Goal: Information Seeking & Learning: Learn about a topic

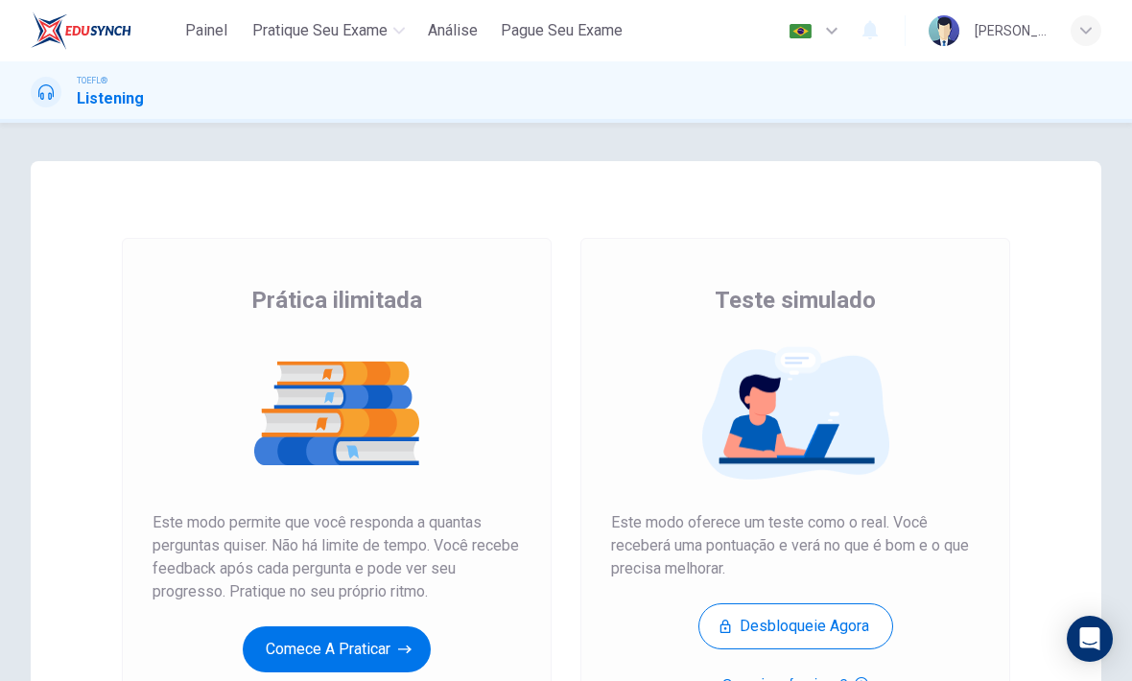
click at [387, 636] on button "Comece a praticar" at bounding box center [337, 649] width 188 height 46
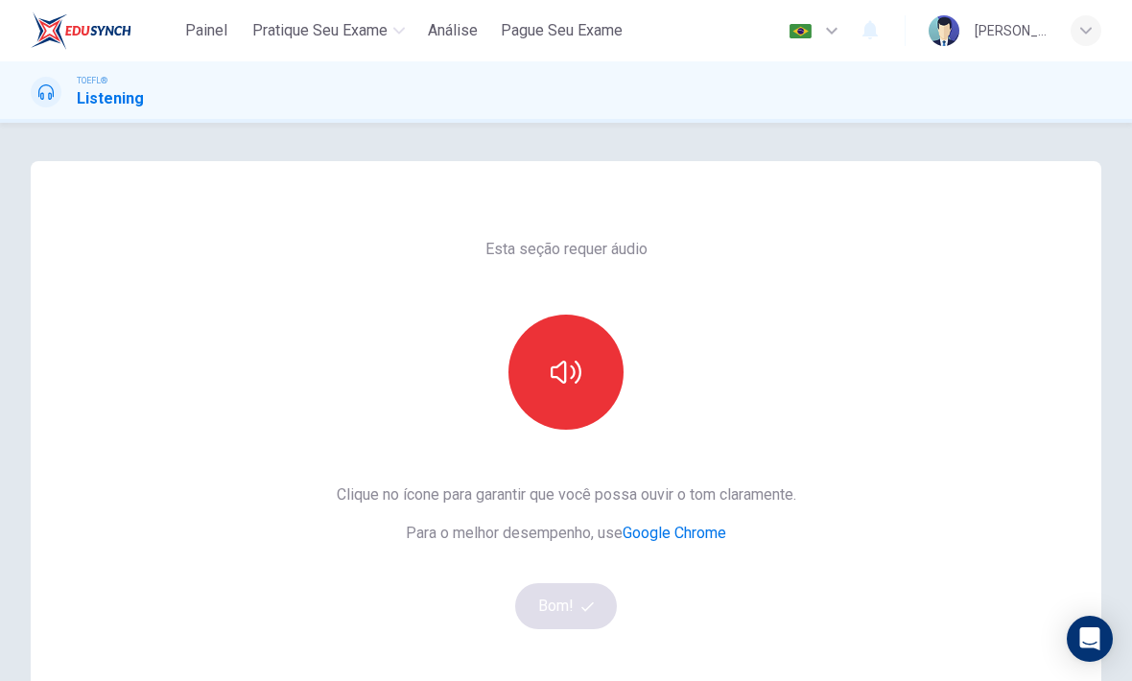
click at [598, 355] on button "button" at bounding box center [565, 372] width 115 height 115
click at [566, 609] on button "Bom!" at bounding box center [566, 606] width 103 height 46
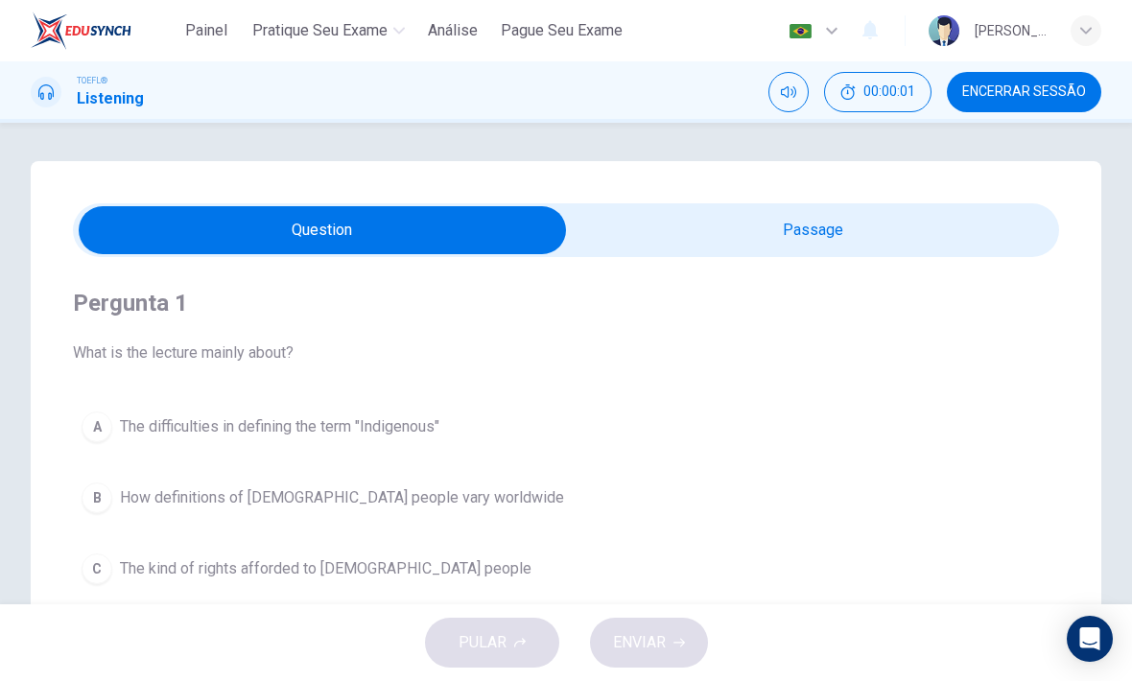
click at [893, 210] on input "checkbox" at bounding box center [322, 230] width 1479 height 48
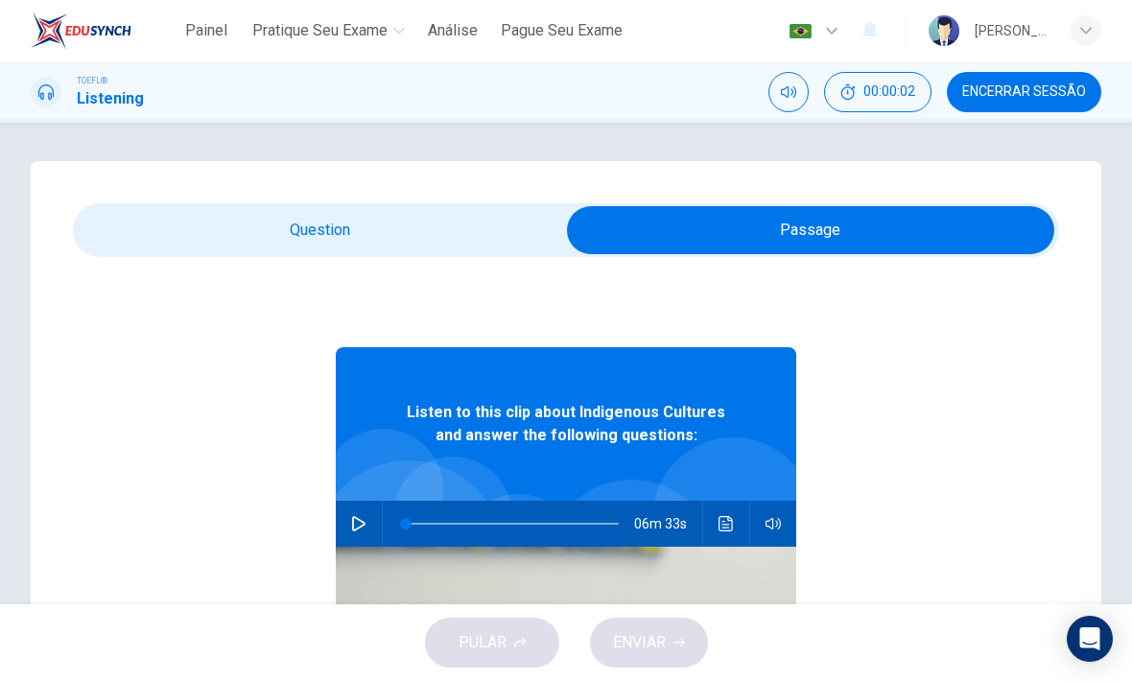
scroll to position [3, 0]
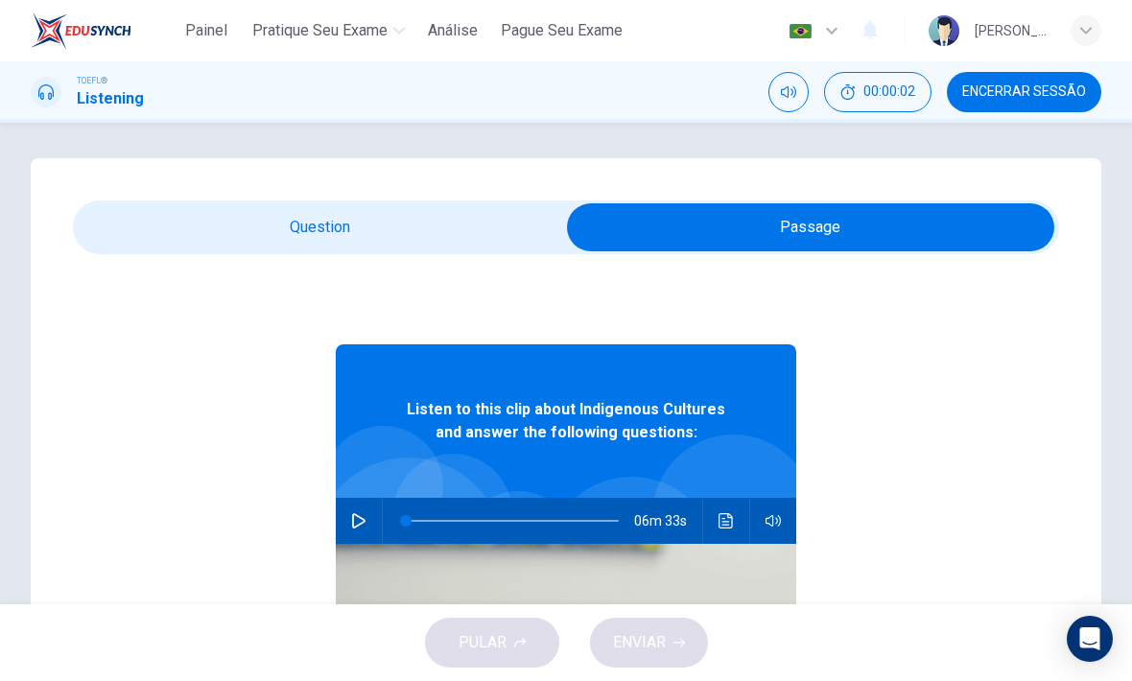
click at [435, 229] on input "checkbox" at bounding box center [810, 227] width 1479 height 48
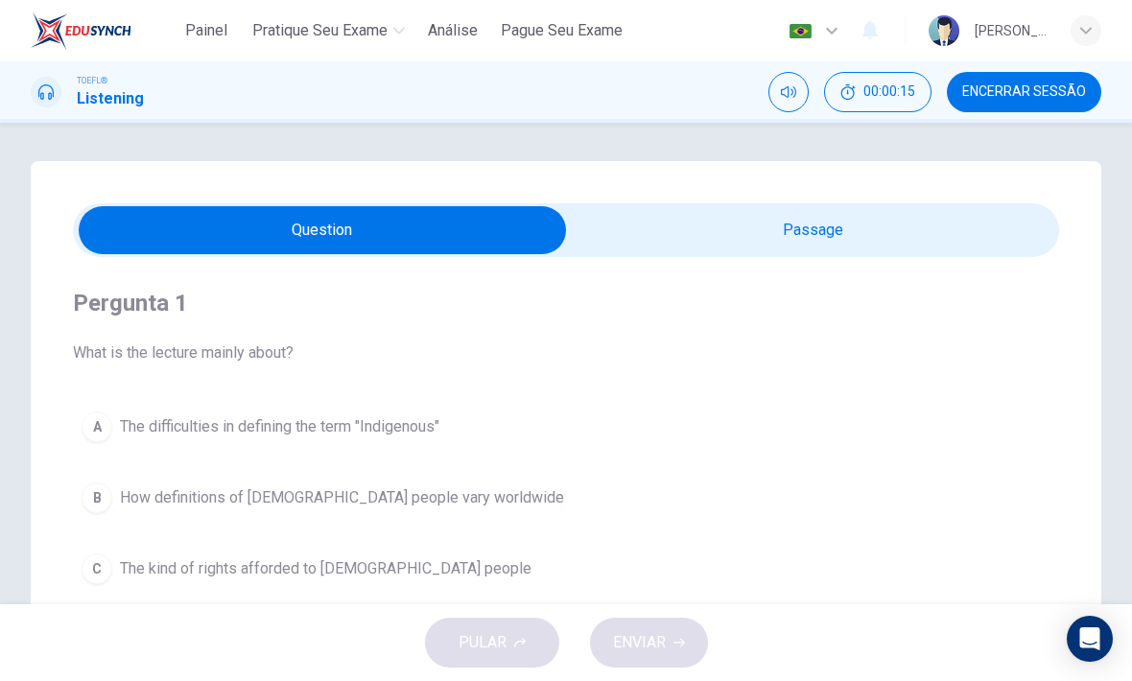
scroll to position [0, 0]
click at [826, 225] on input "checkbox" at bounding box center [322, 230] width 1479 height 48
checkbox input "true"
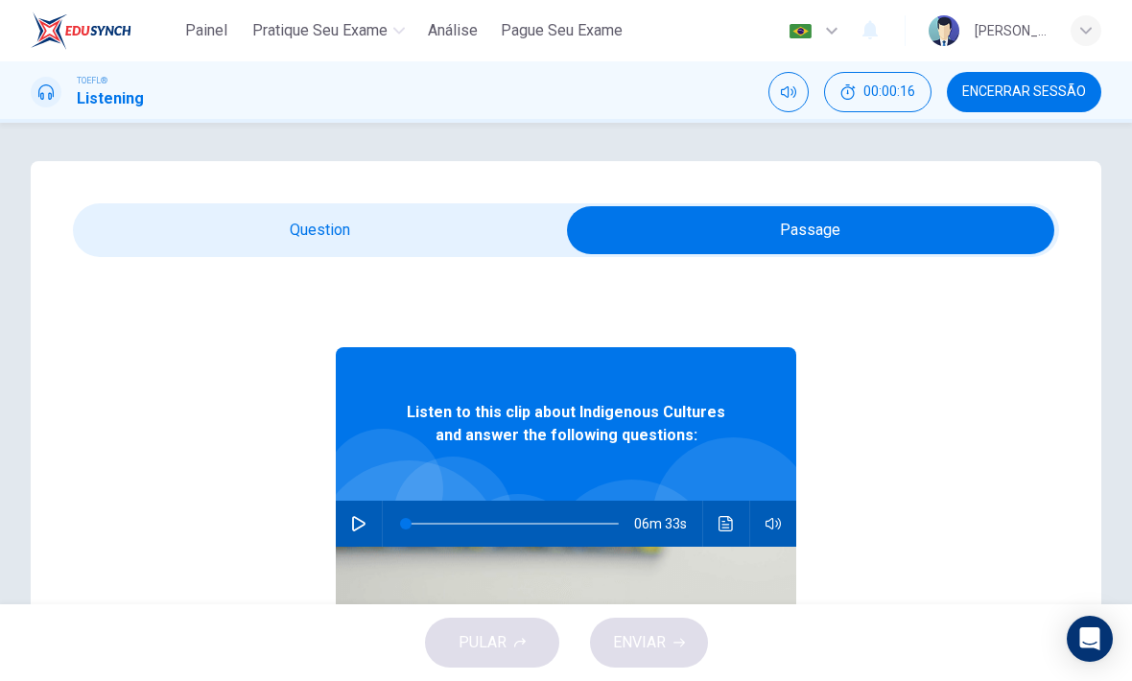
click at [349, 516] on button "button" at bounding box center [358, 524] width 31 height 46
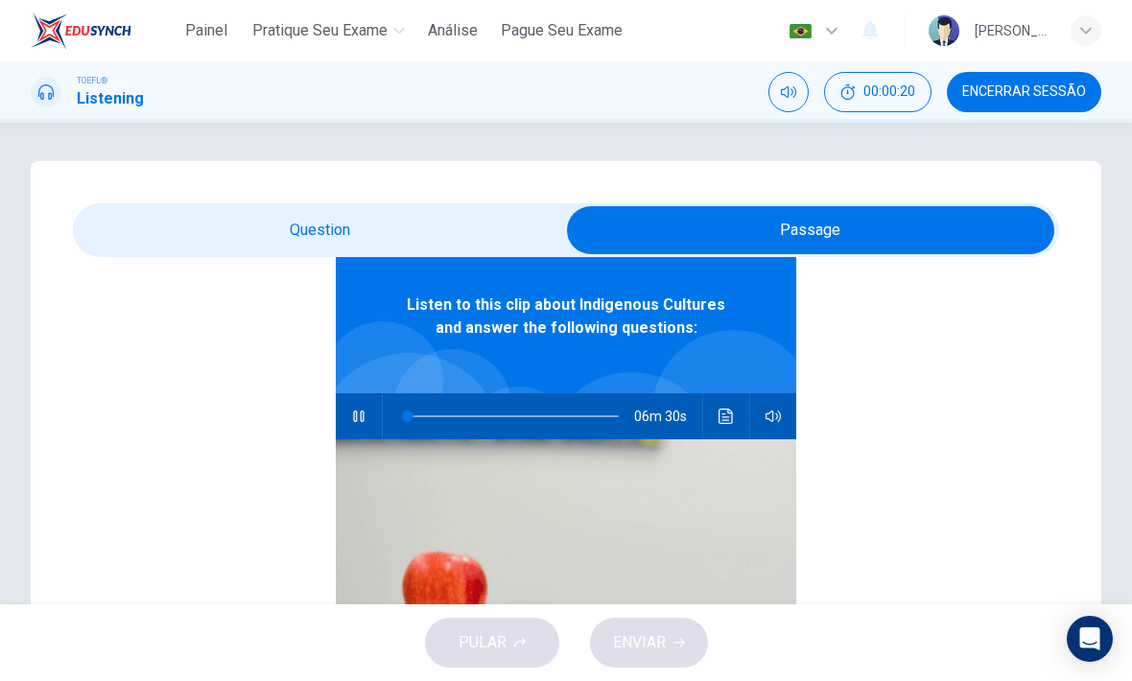
type input "1"
click at [449, 223] on input "checkbox" at bounding box center [810, 230] width 1479 height 48
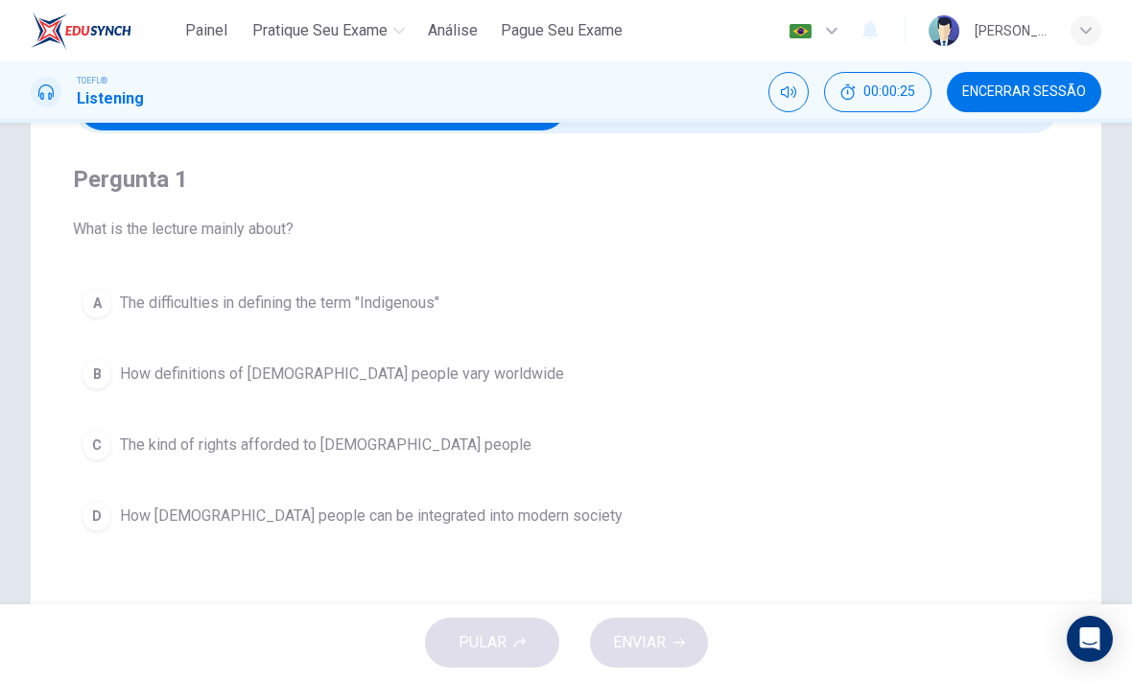
scroll to position [125, 0]
click at [403, 302] on span "The difficulties in defining the term "Indigenous"" at bounding box center [279, 302] width 319 height 23
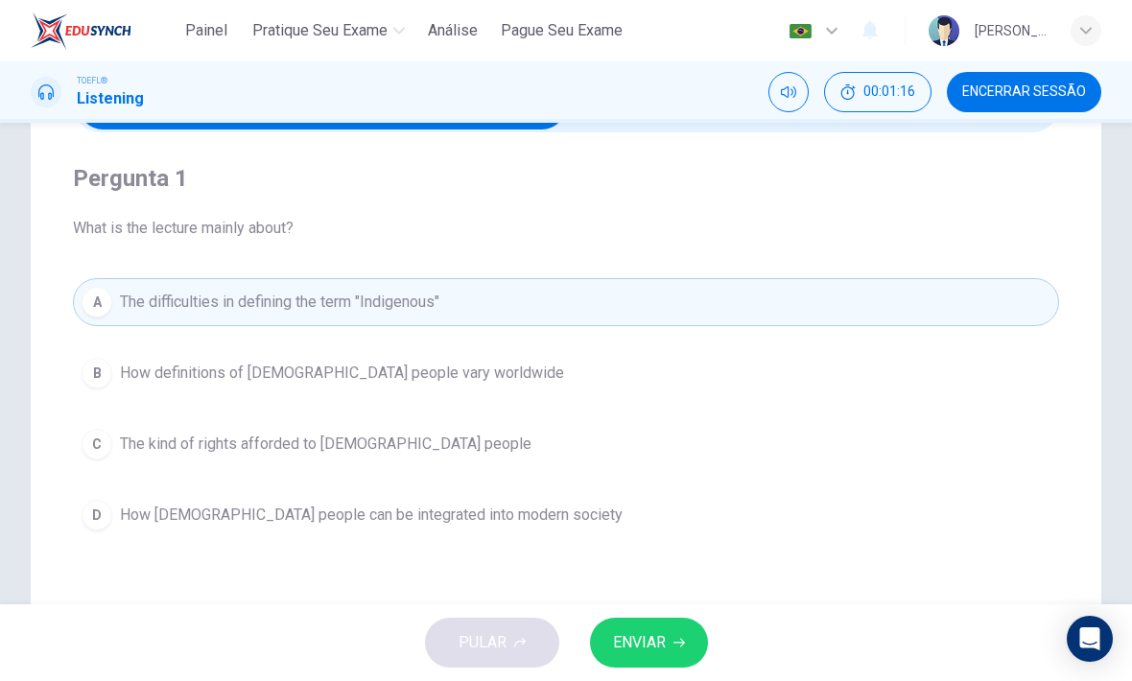
click at [652, 649] on span "ENVIAR" at bounding box center [639, 642] width 53 height 27
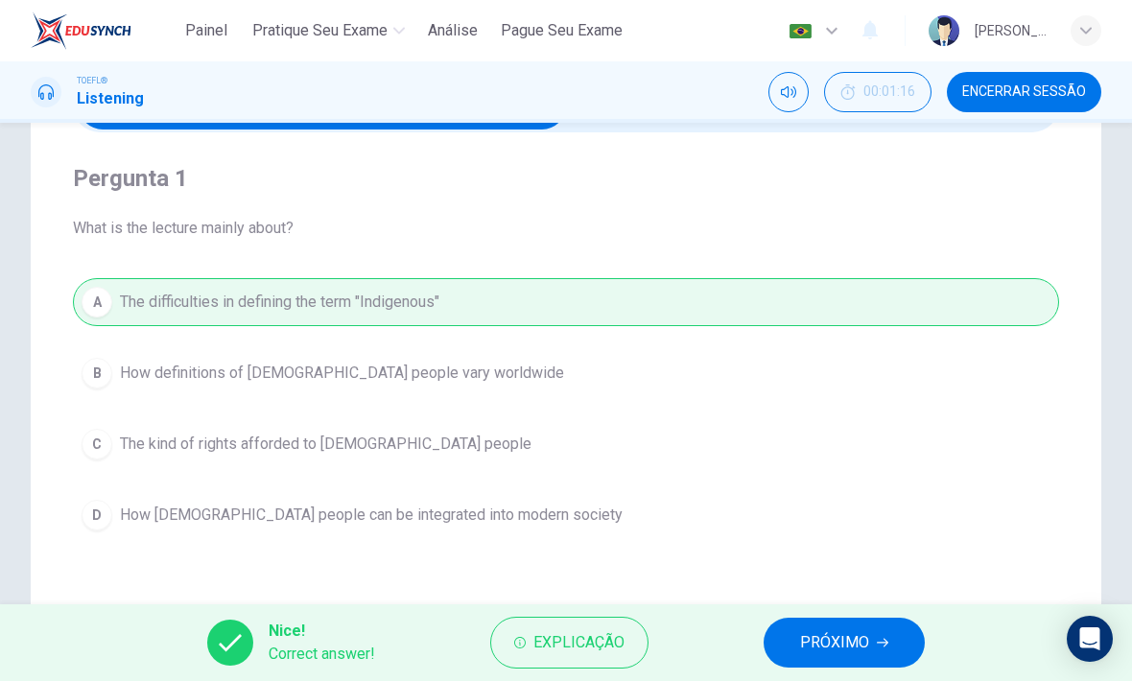
click at [854, 641] on span "PRÓXIMO" at bounding box center [834, 642] width 69 height 27
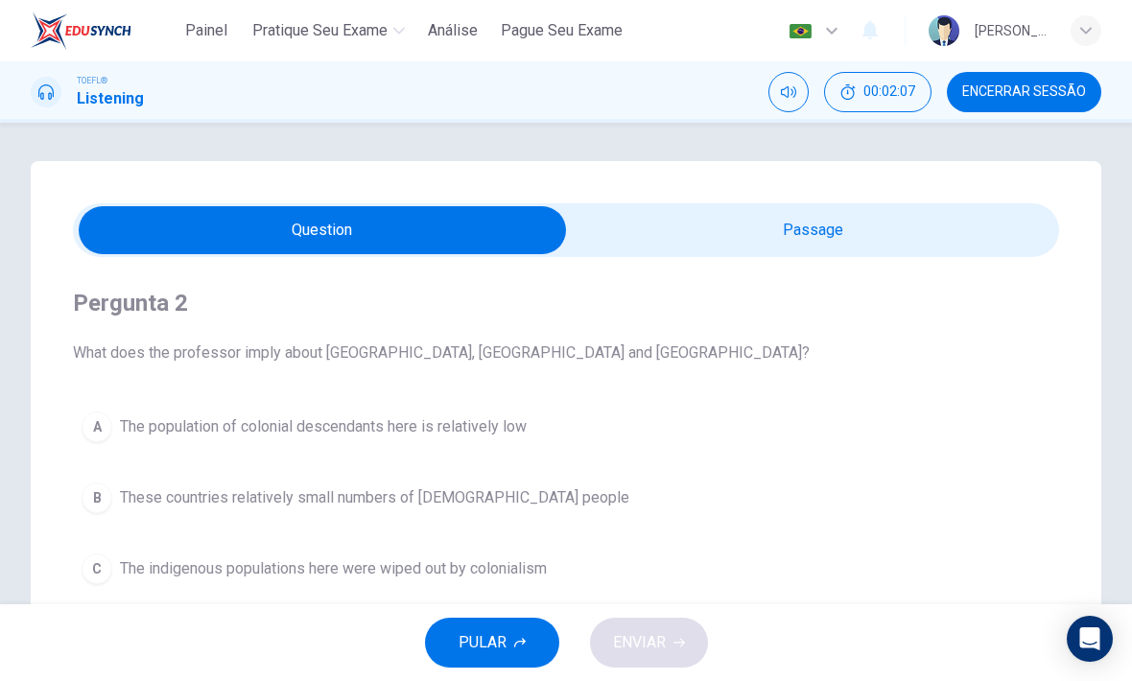
scroll to position [0, 0]
click at [845, 226] on input "checkbox" at bounding box center [322, 230] width 1479 height 48
checkbox input "true"
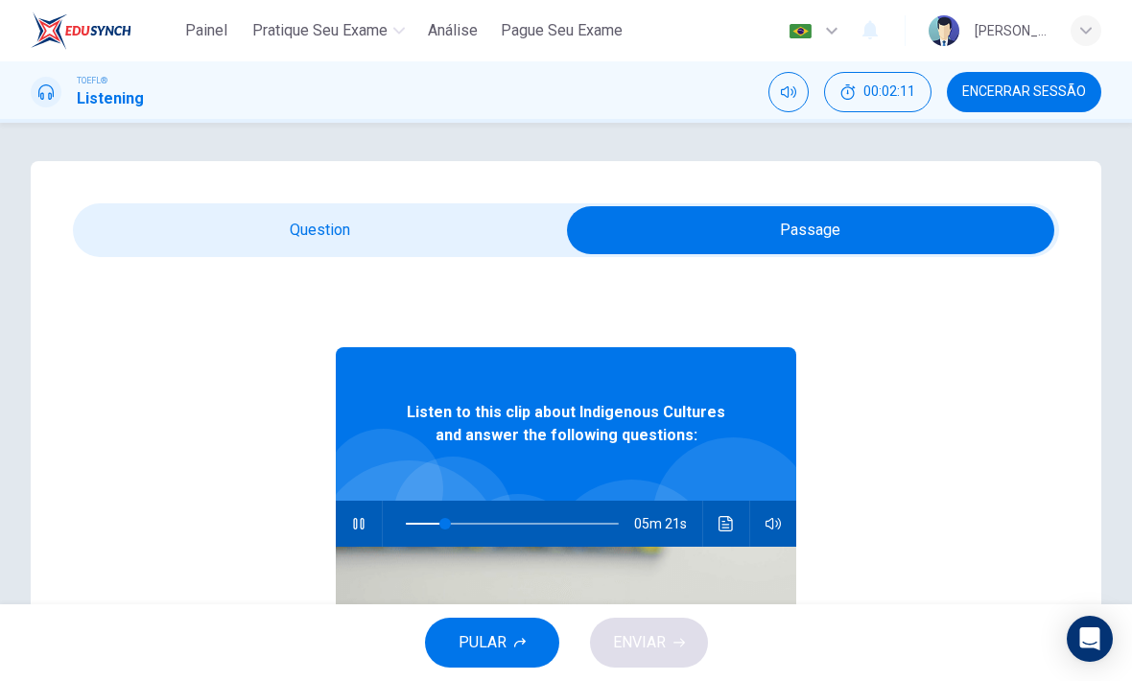
type input "18"
click at [486, 223] on input "checkbox" at bounding box center [810, 230] width 1479 height 48
checkbox input "false"
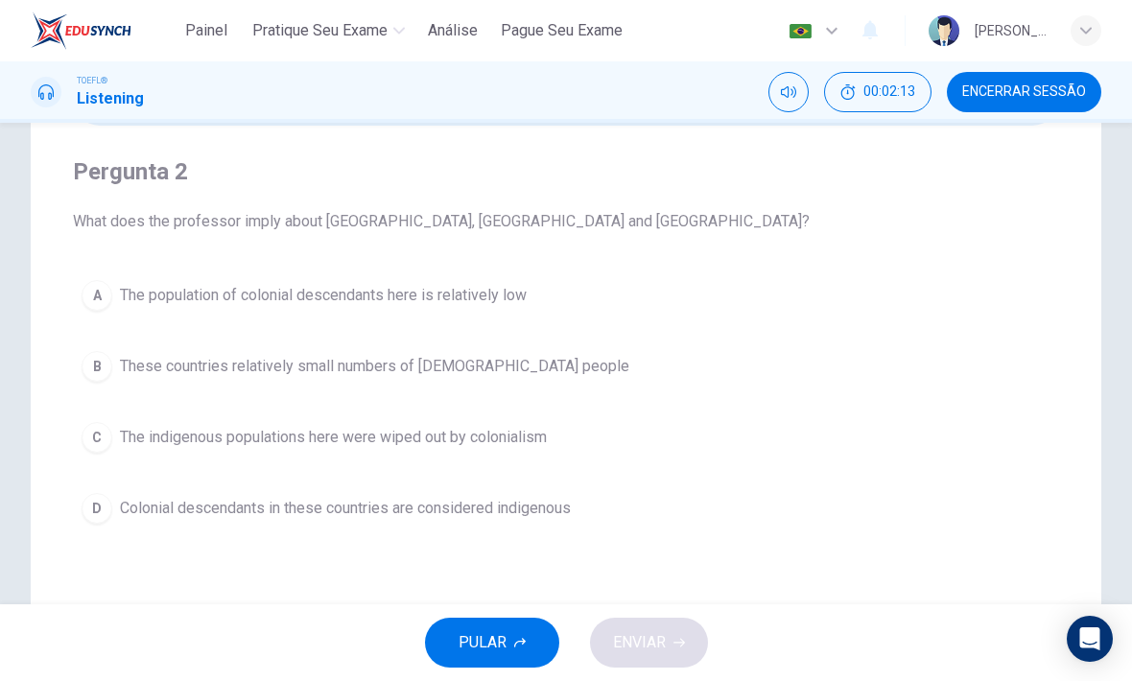
scroll to position [138, 0]
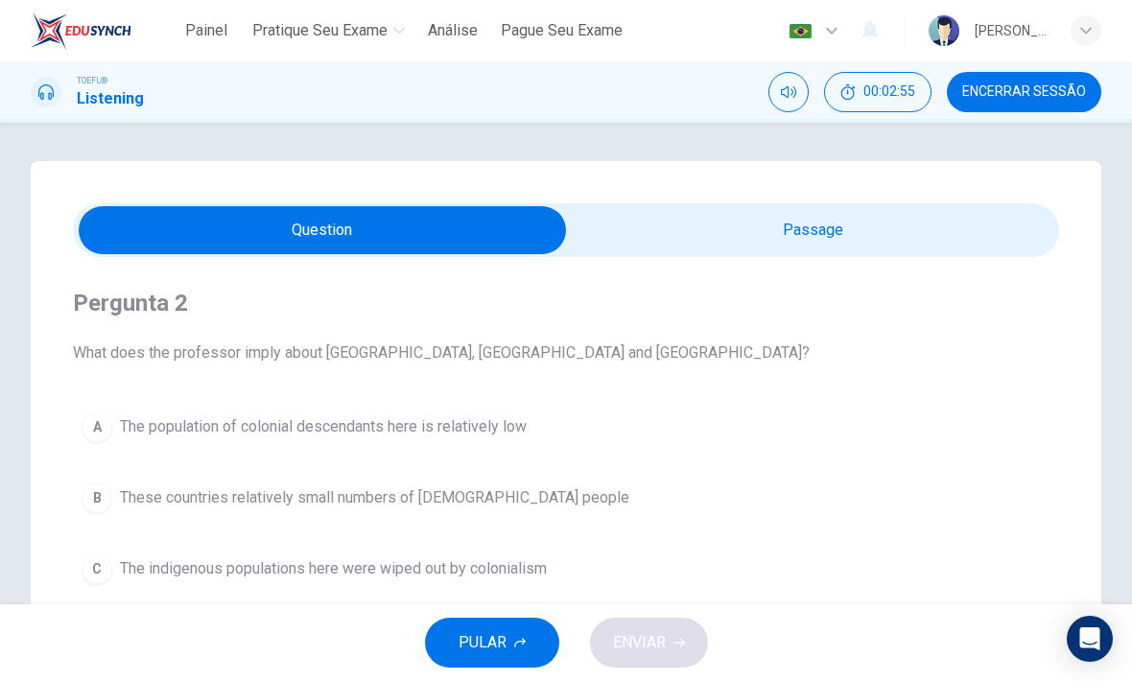
type input "30"
click at [851, 232] on input "checkbox" at bounding box center [322, 230] width 1479 height 48
checkbox input "true"
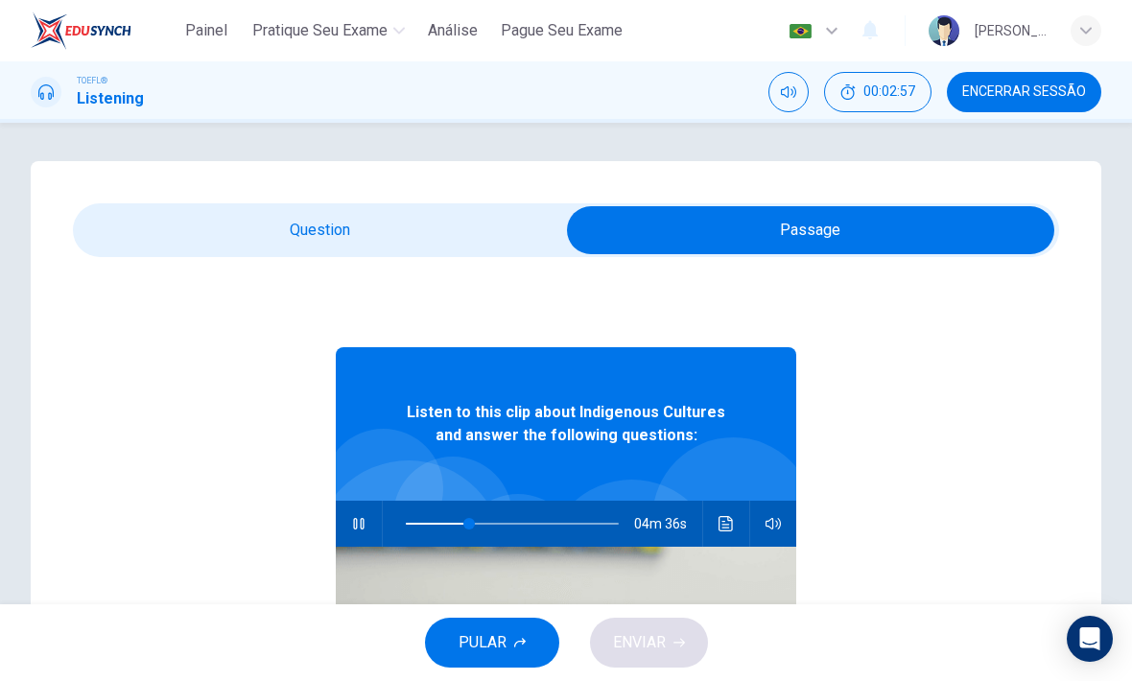
click at [361, 527] on icon "button" at bounding box center [358, 524] width 11 height 12
type input "30"
click at [418, 225] on input "checkbox" at bounding box center [810, 230] width 1479 height 48
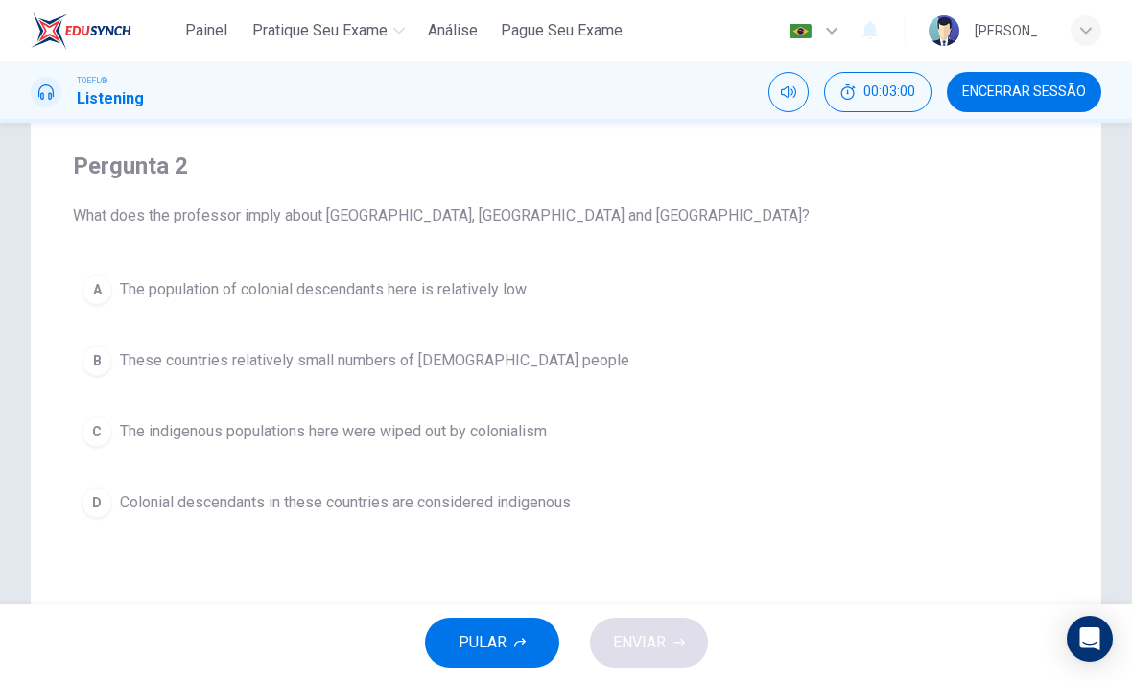
scroll to position [138, 0]
click at [107, 434] on div "C" at bounding box center [97, 430] width 31 height 31
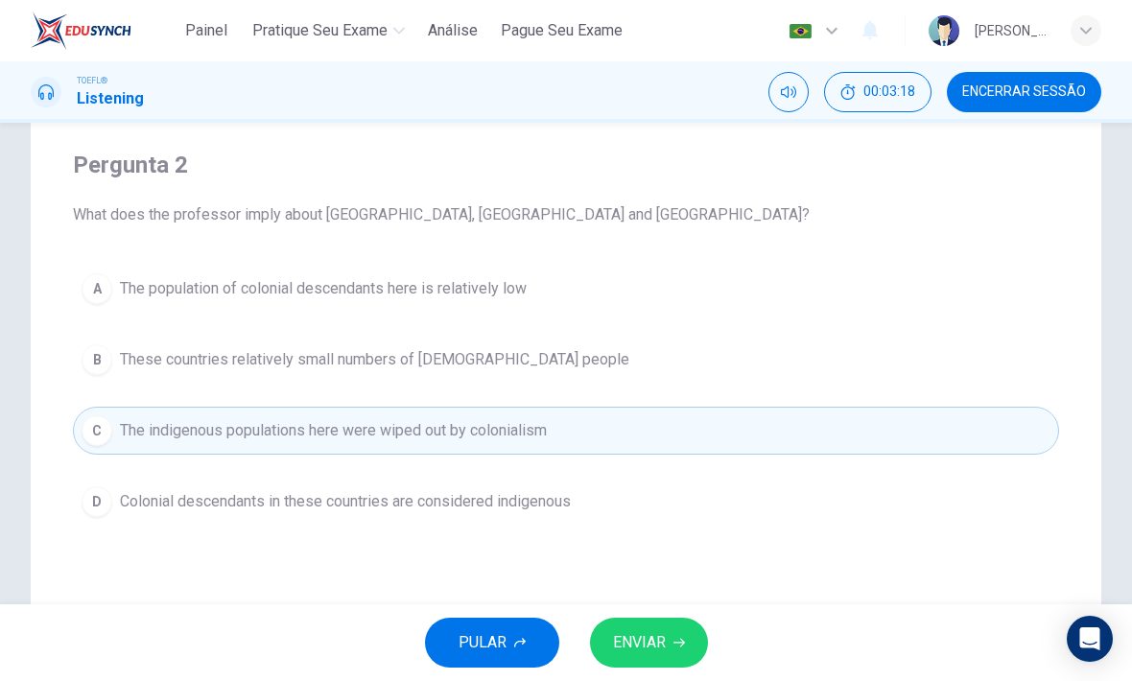
click at [674, 628] on button "ENVIAR" at bounding box center [649, 643] width 118 height 50
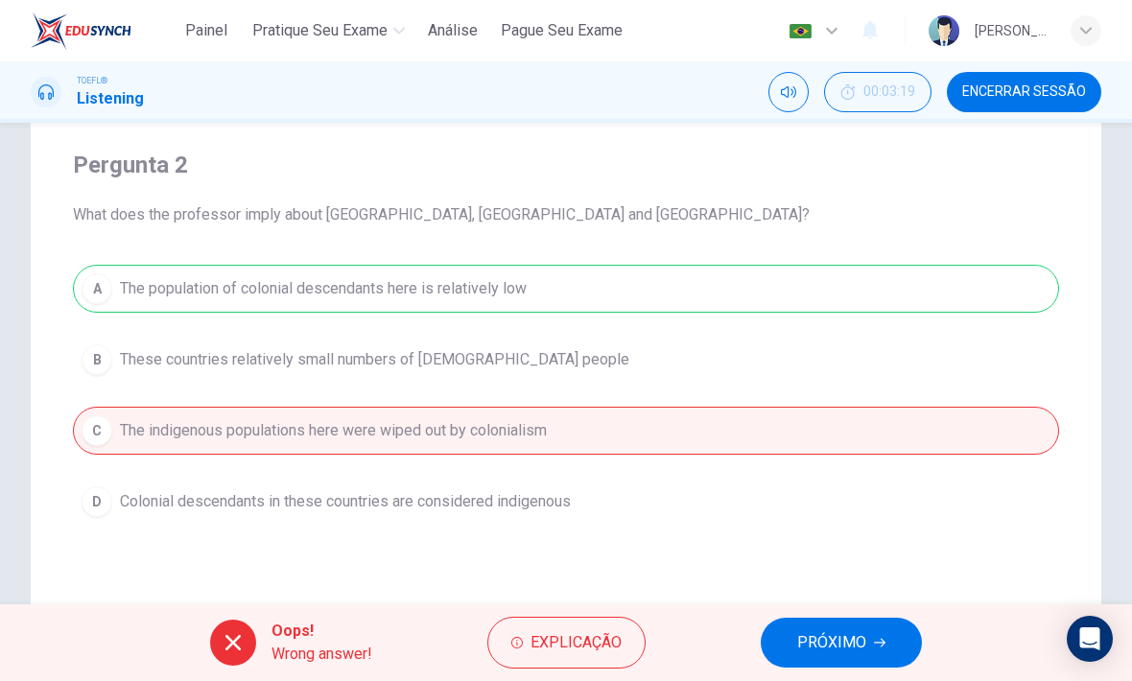
click at [853, 647] on span "PRÓXIMO" at bounding box center [831, 642] width 69 height 27
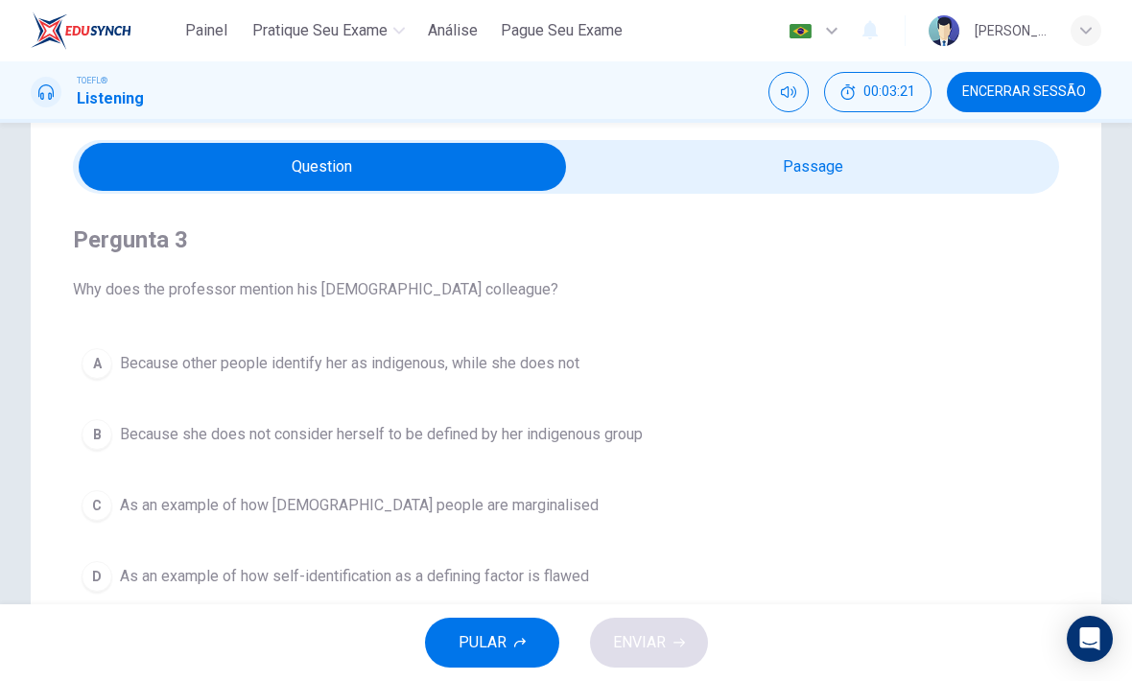
scroll to position [25, 0]
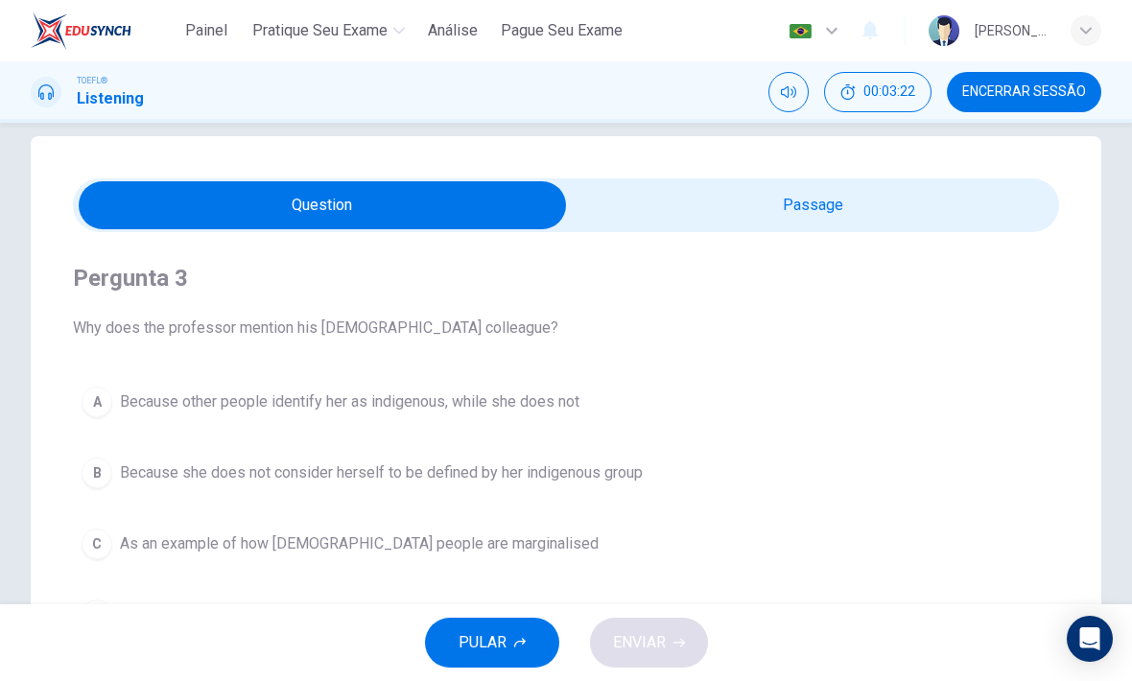
click at [896, 239] on div "Pergunta 3 Why does the professor mention his [DEMOGRAPHIC_DATA] colleague? A B…" at bounding box center [566, 450] width 986 height 437
click at [933, 223] on input "checkbox" at bounding box center [322, 205] width 1479 height 48
checkbox input "true"
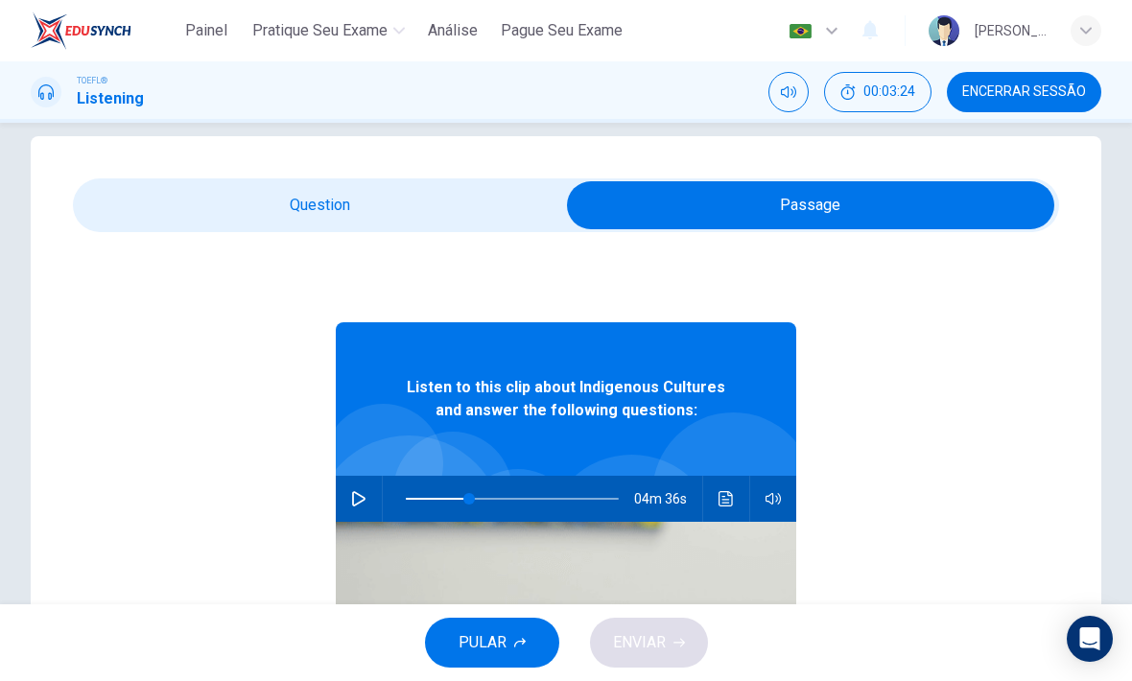
click at [373, 497] on button "button" at bounding box center [358, 499] width 31 height 46
type input "30"
click at [439, 190] on input "checkbox" at bounding box center [810, 205] width 1479 height 48
checkbox input "false"
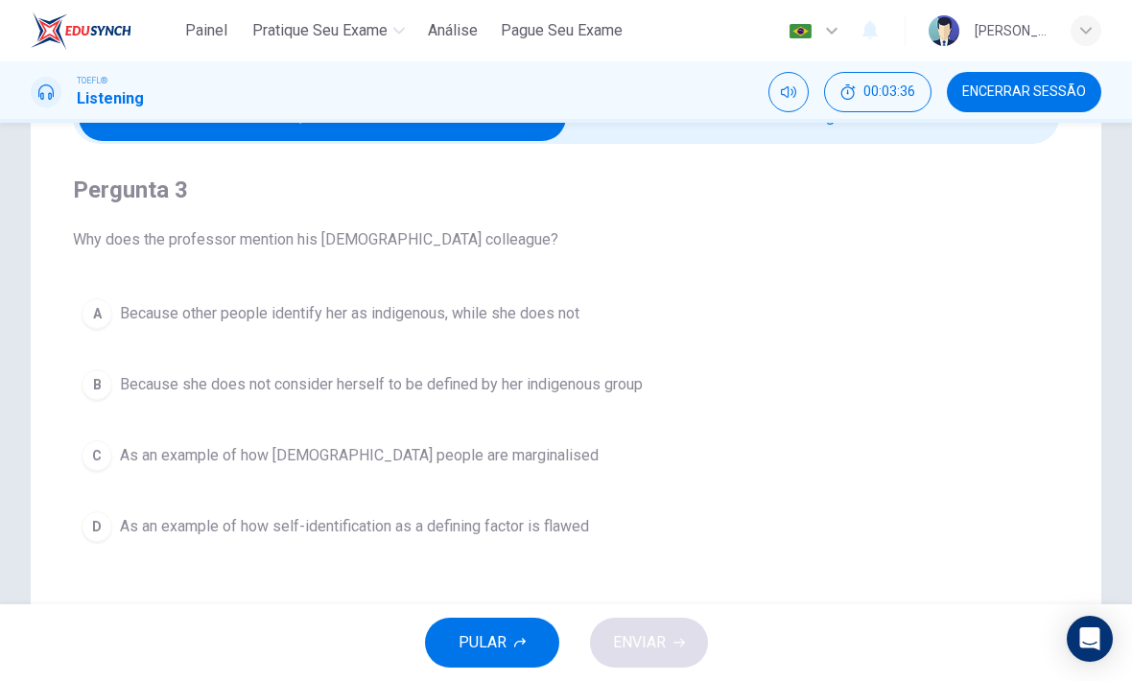
scroll to position [114, 0]
click at [89, 526] on div "D" at bounding box center [97, 525] width 31 height 31
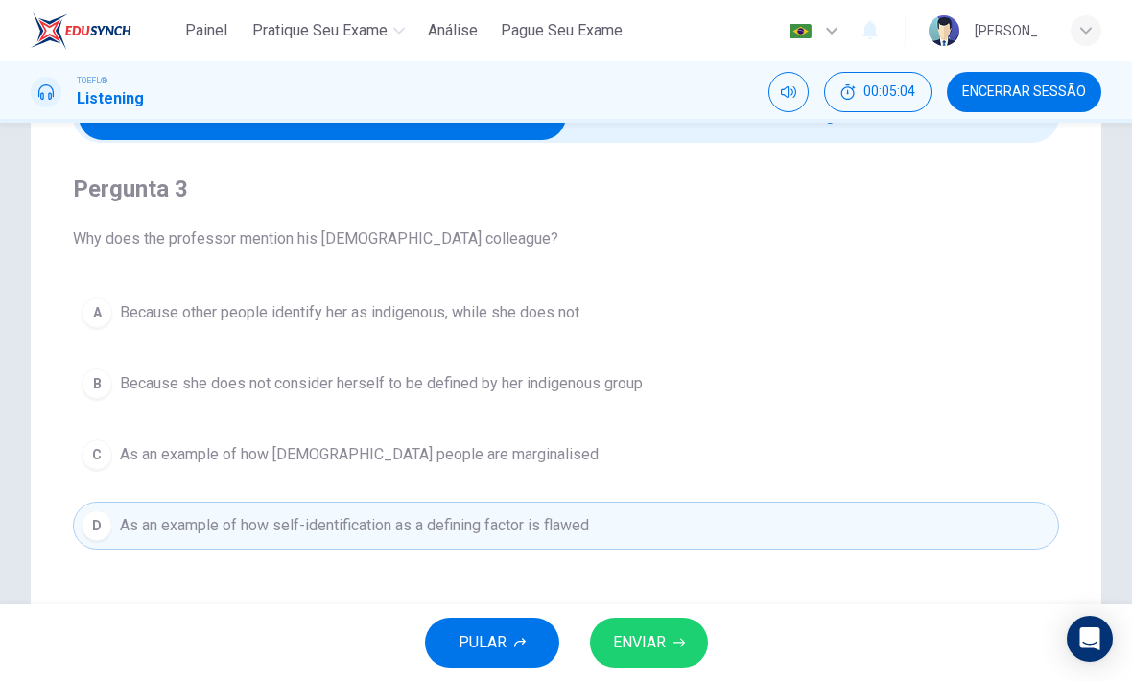
click at [666, 642] on button "ENVIAR" at bounding box center [649, 643] width 118 height 50
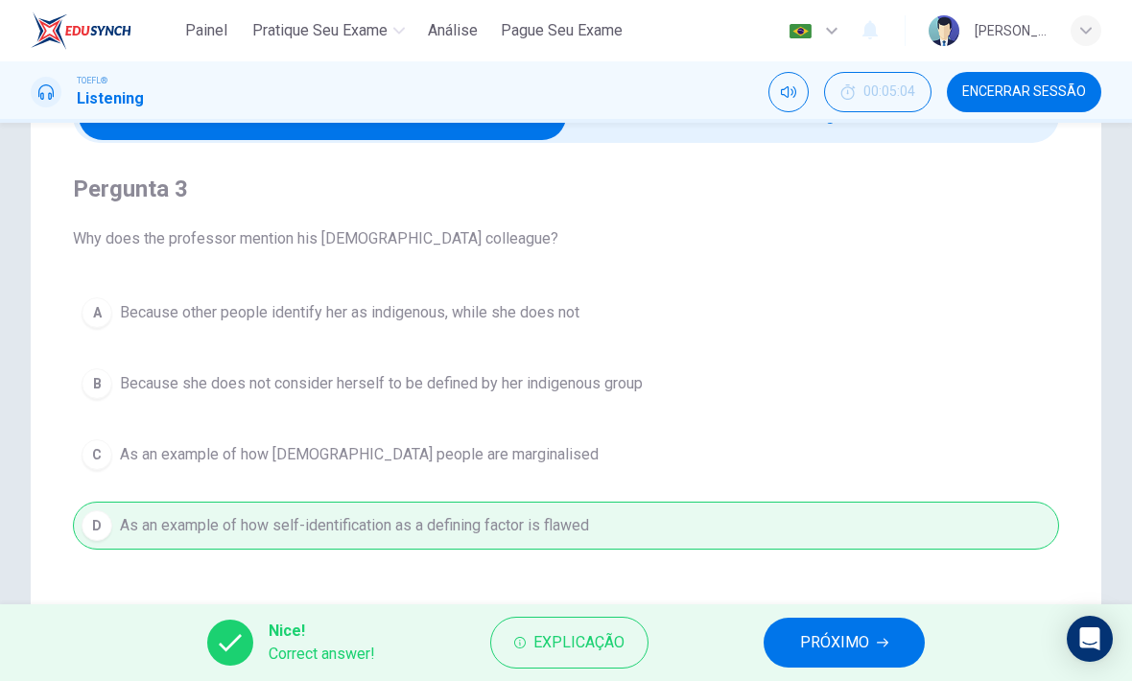
click at [850, 634] on span "PRÓXIMO" at bounding box center [834, 642] width 69 height 27
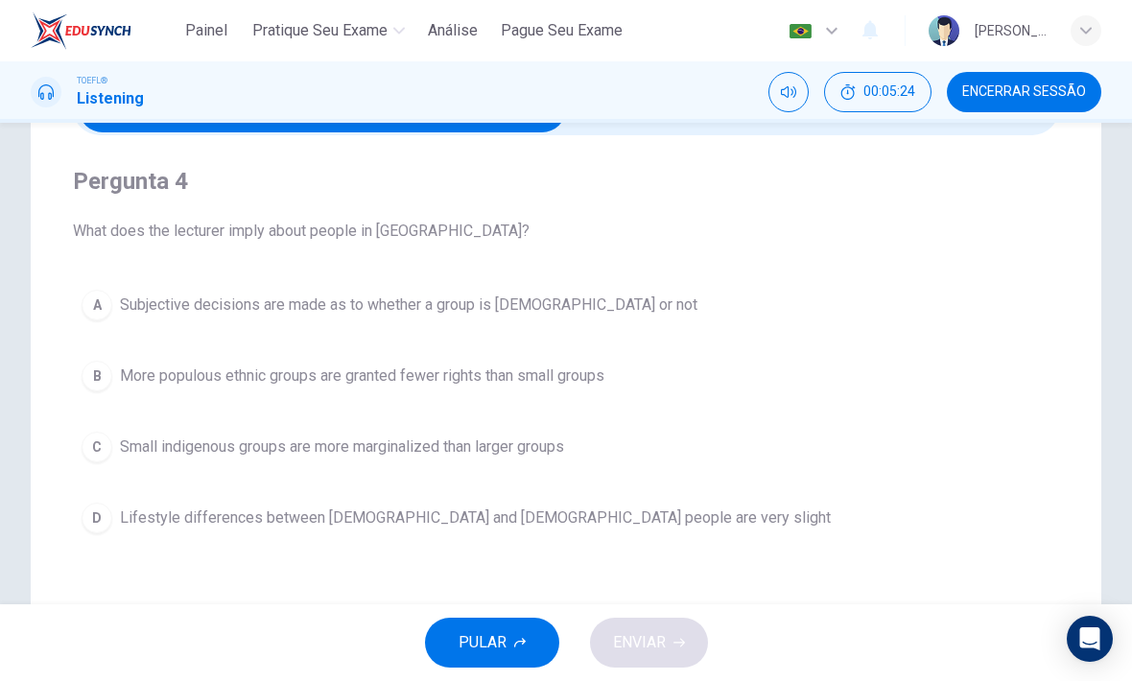
scroll to position [118, 0]
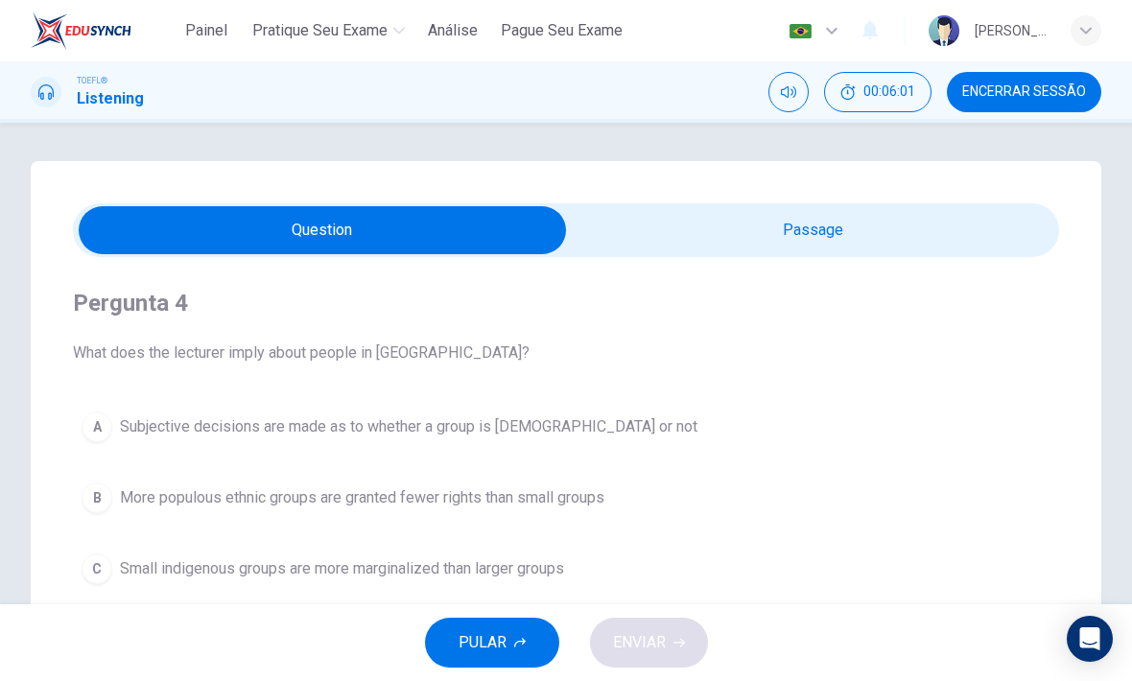
type input "71"
click at [860, 229] on input "checkbox" at bounding box center [322, 230] width 1479 height 48
checkbox input "true"
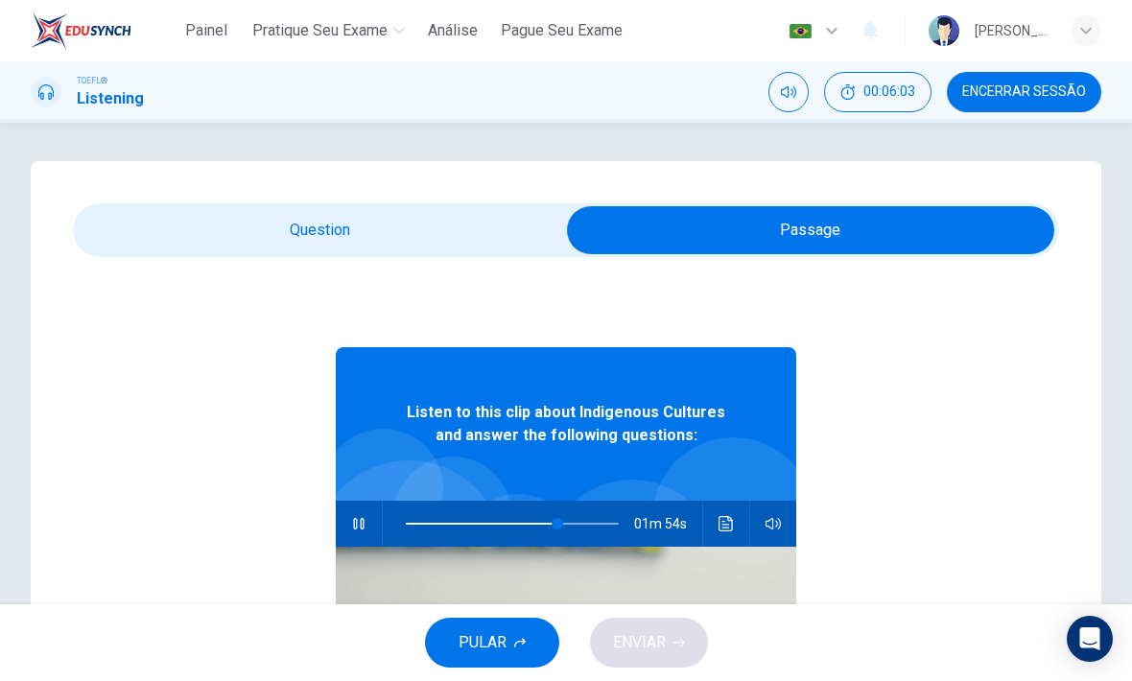
click at [365, 519] on icon "button" at bounding box center [358, 523] width 15 height 15
click at [369, 508] on button "button" at bounding box center [358, 524] width 31 height 46
click at [370, 508] on button "button" at bounding box center [358, 524] width 31 height 46
type input "73"
click at [484, 225] on input "checkbox" at bounding box center [810, 230] width 1479 height 48
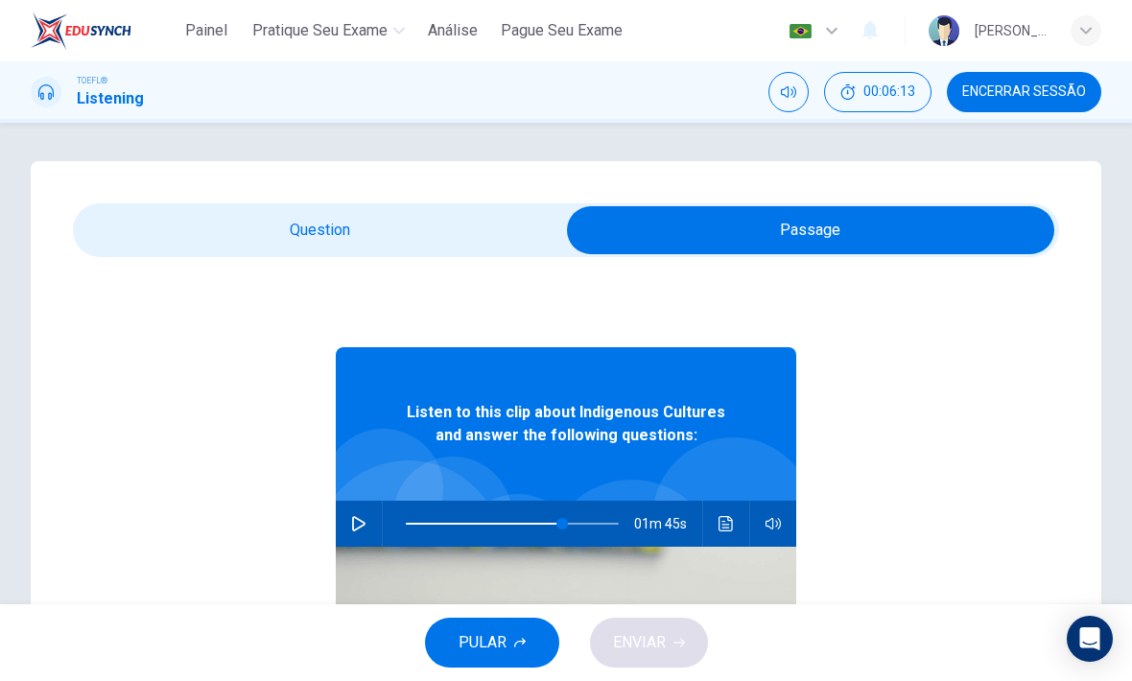
checkbox input "false"
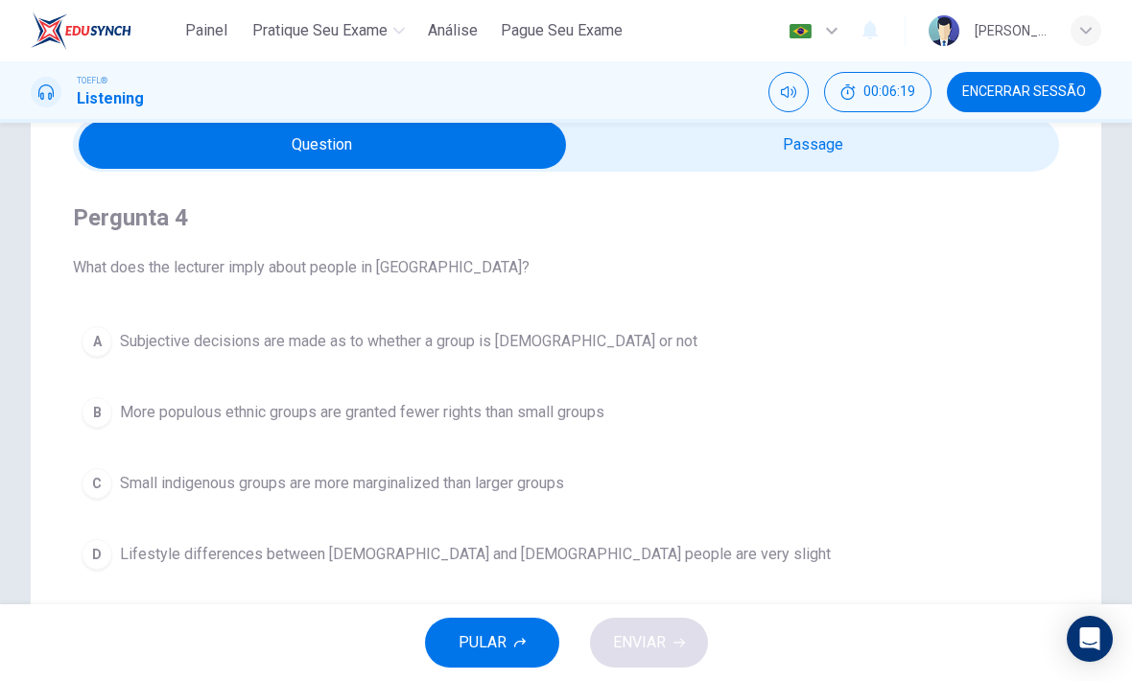
scroll to position [91, 0]
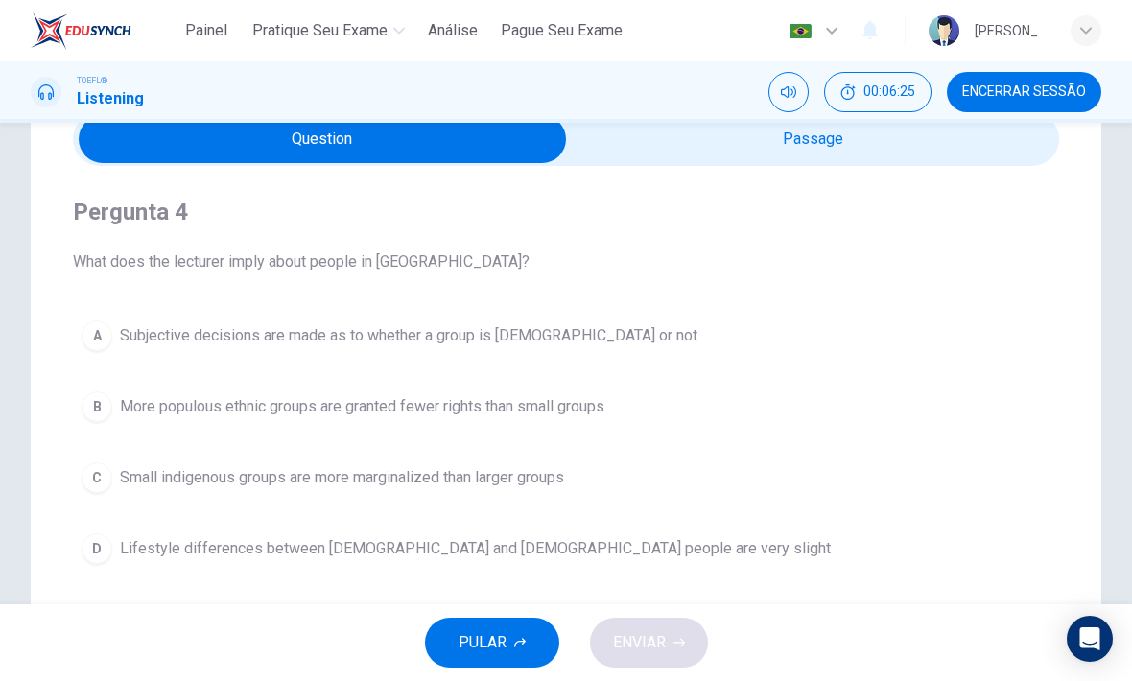
click at [547, 486] on span "Small indigenous groups are more marginalized than larger groups" at bounding box center [342, 477] width 444 height 23
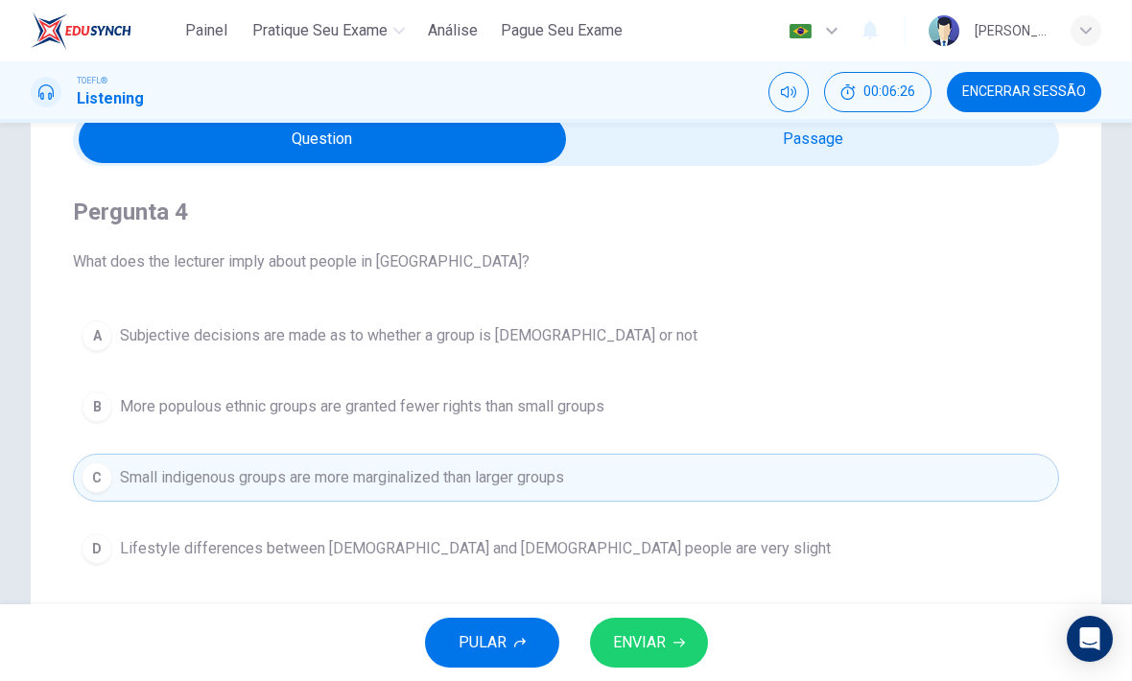
click at [665, 642] on span "ENVIAR" at bounding box center [639, 642] width 53 height 27
type input "73"
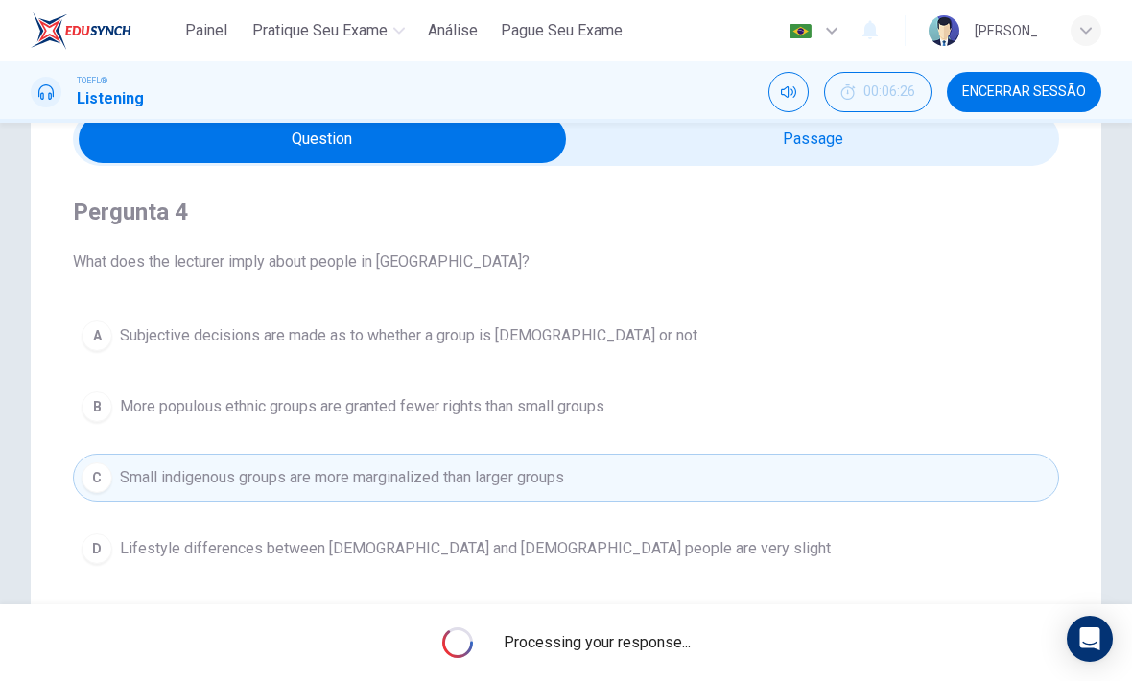
click at [869, 155] on input "checkbox" at bounding box center [322, 139] width 1479 height 48
checkbox input "true"
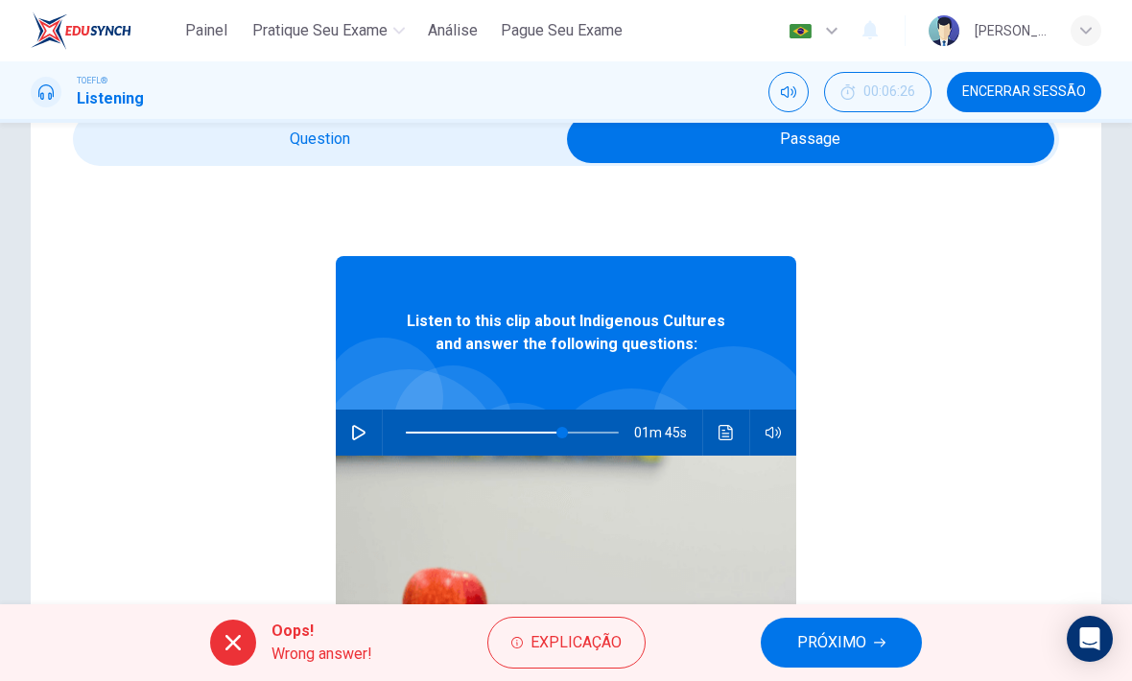
click at [373, 433] on button "button" at bounding box center [358, 433] width 31 height 46
type input "73"
click at [394, 156] on input "checkbox" at bounding box center [810, 139] width 1479 height 48
checkbox input "false"
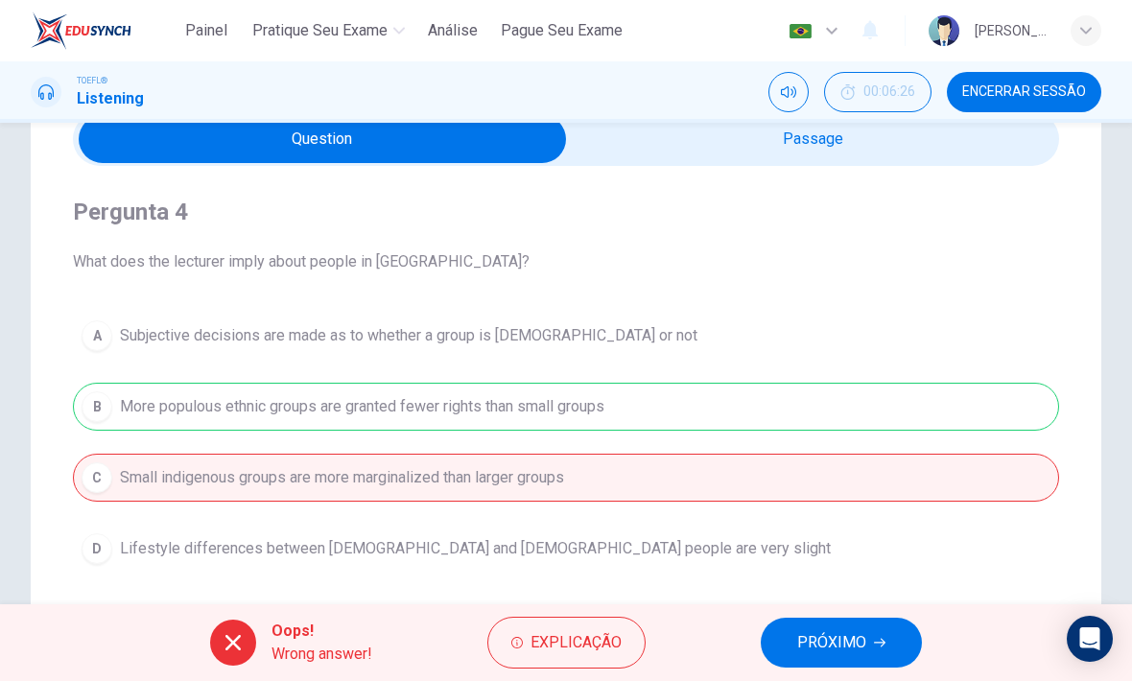
click at [909, 650] on button "PRÓXIMO" at bounding box center [841, 643] width 161 height 50
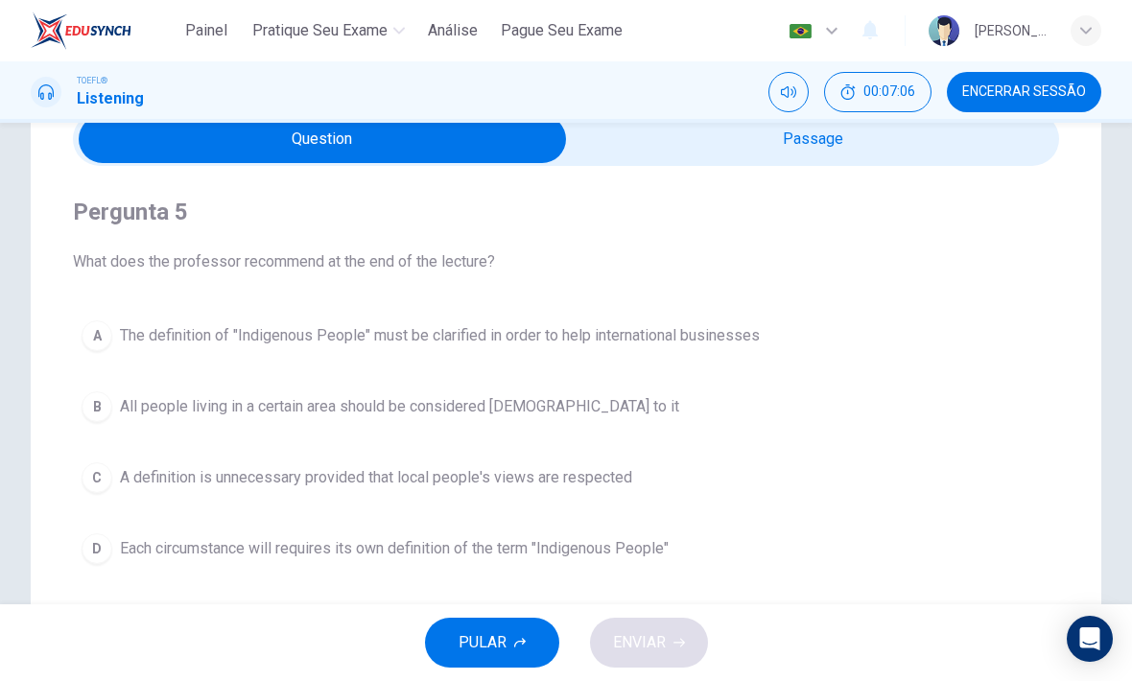
click at [558, 464] on button "C A definition is unnecessary provided that local people's views are respected" at bounding box center [566, 478] width 986 height 48
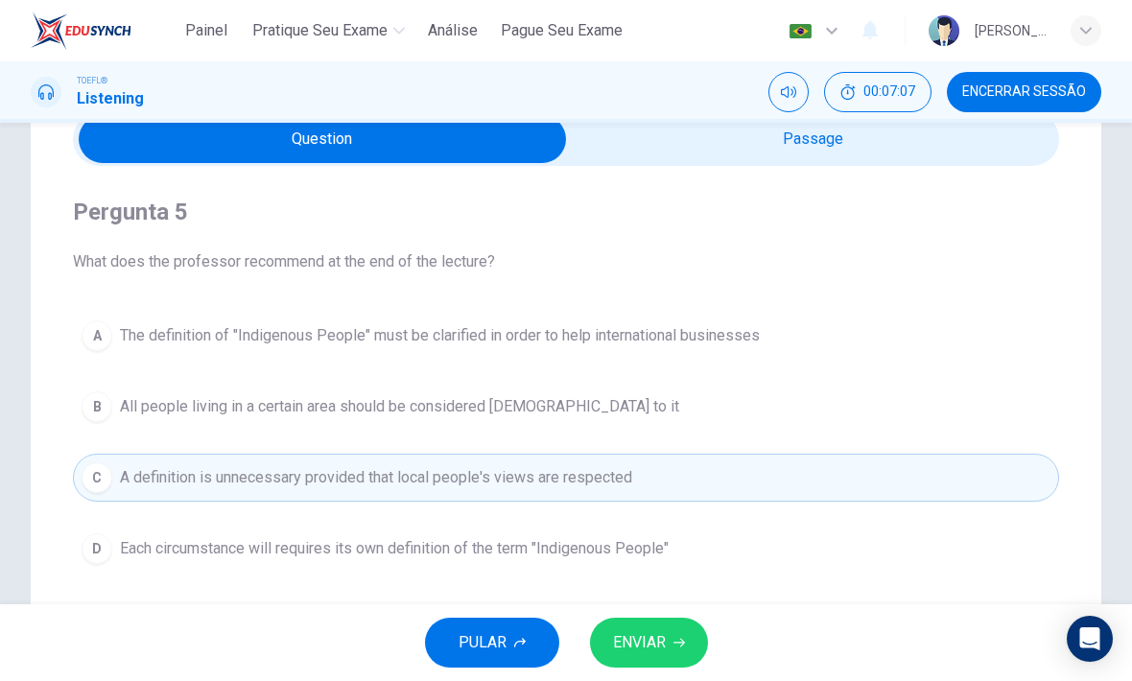
click at [678, 634] on button "ENVIAR" at bounding box center [649, 643] width 118 height 50
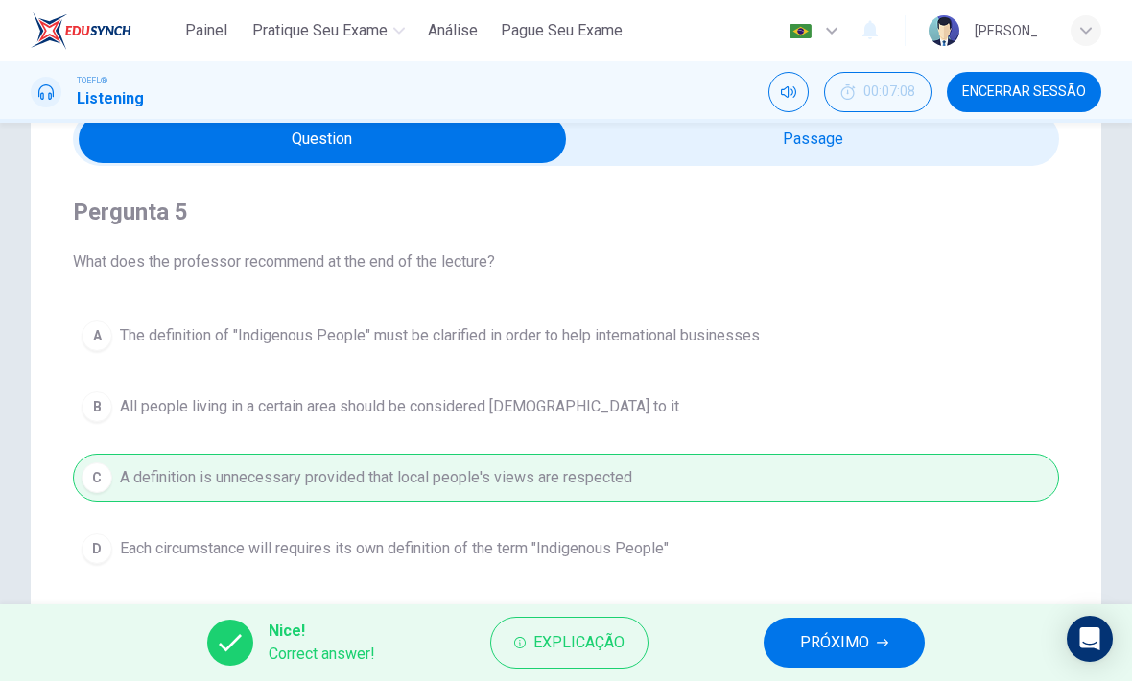
click at [868, 652] on span "PRÓXIMO" at bounding box center [834, 642] width 69 height 27
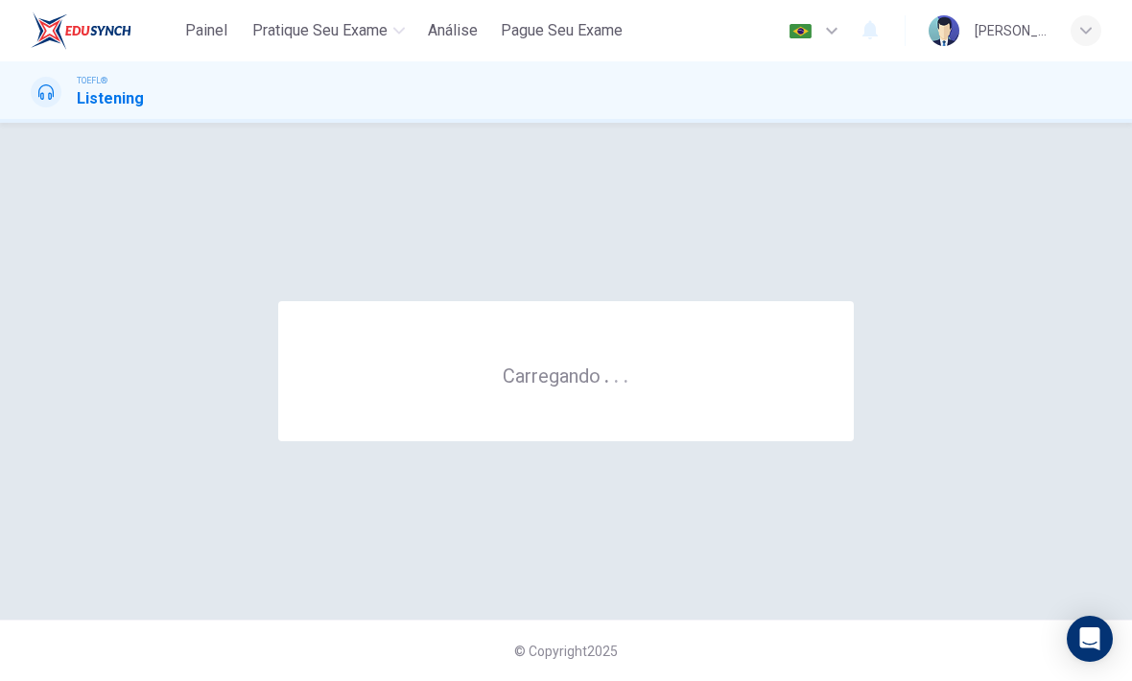
scroll to position [0, 0]
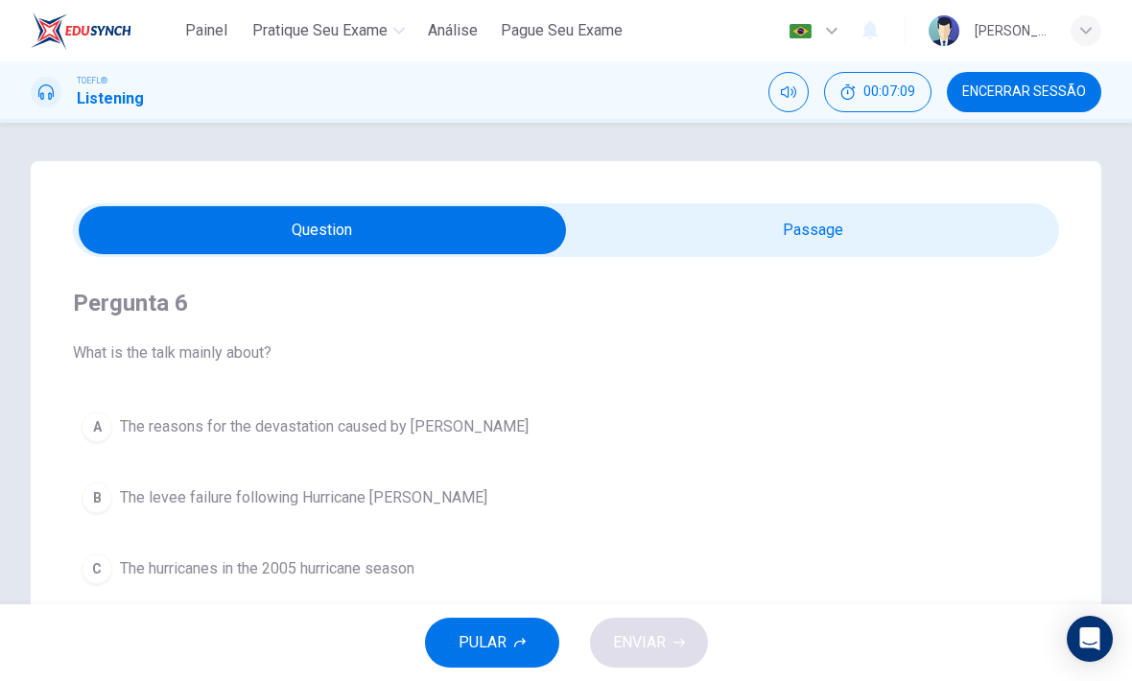
click at [792, 207] on input "checkbox" at bounding box center [322, 230] width 1479 height 48
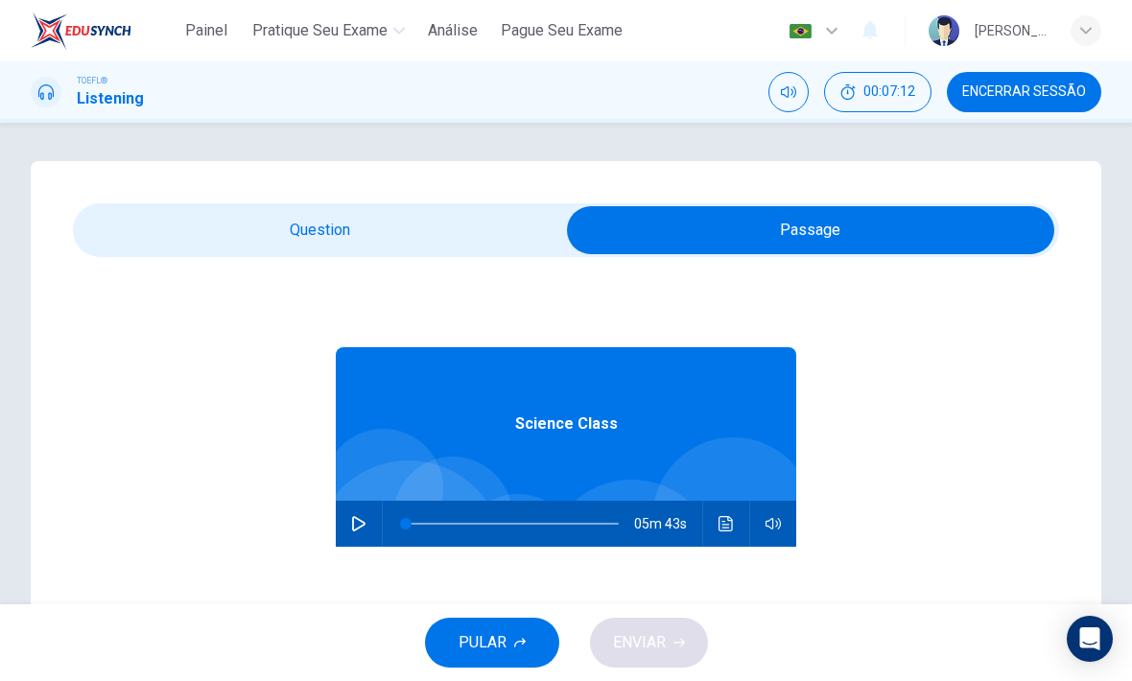
scroll to position [-5, 0]
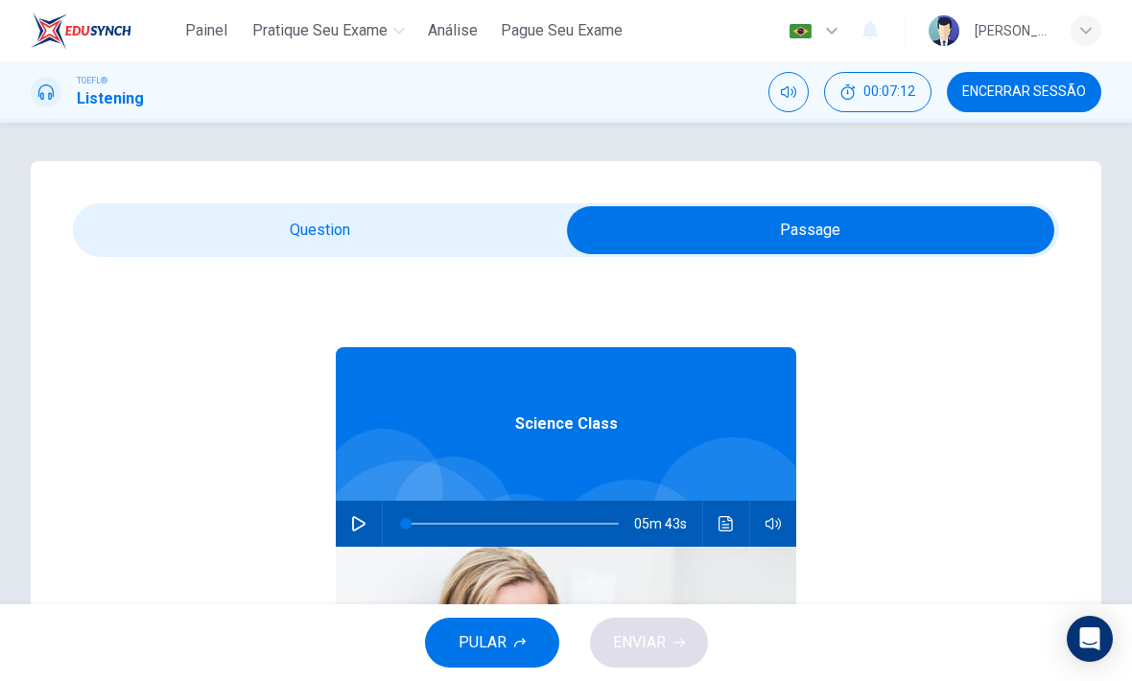
click at [446, 246] on input "checkbox" at bounding box center [810, 230] width 1479 height 48
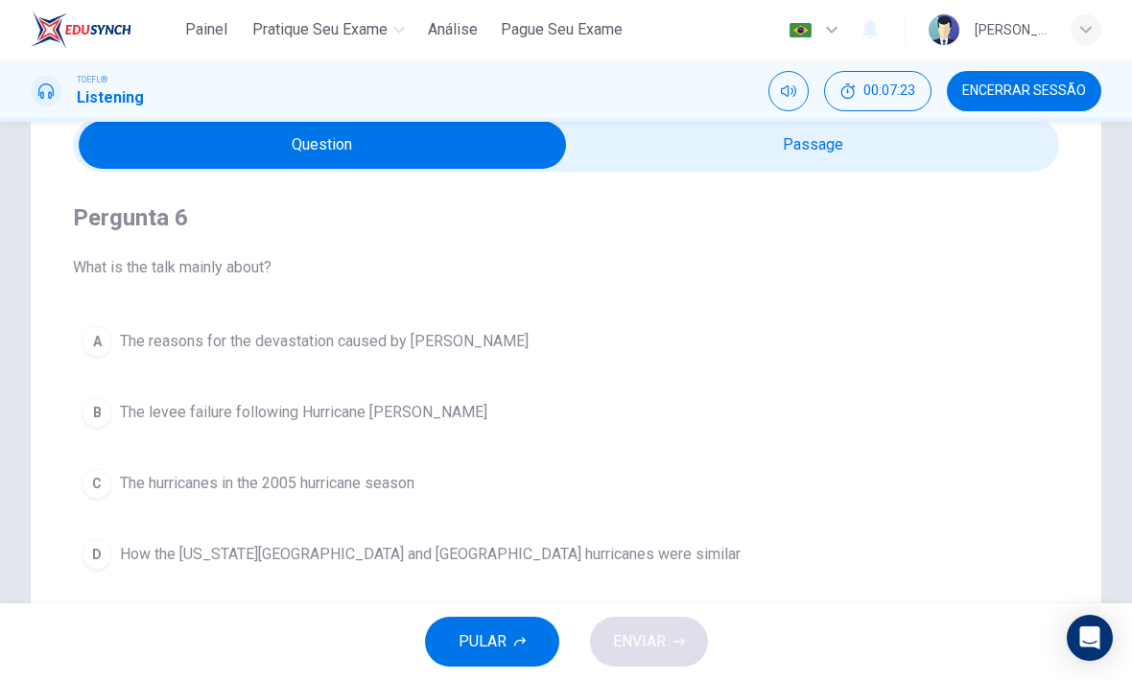
scroll to position [83, 0]
click at [827, 161] on input "checkbox" at bounding box center [322, 147] width 1479 height 48
checkbox input "true"
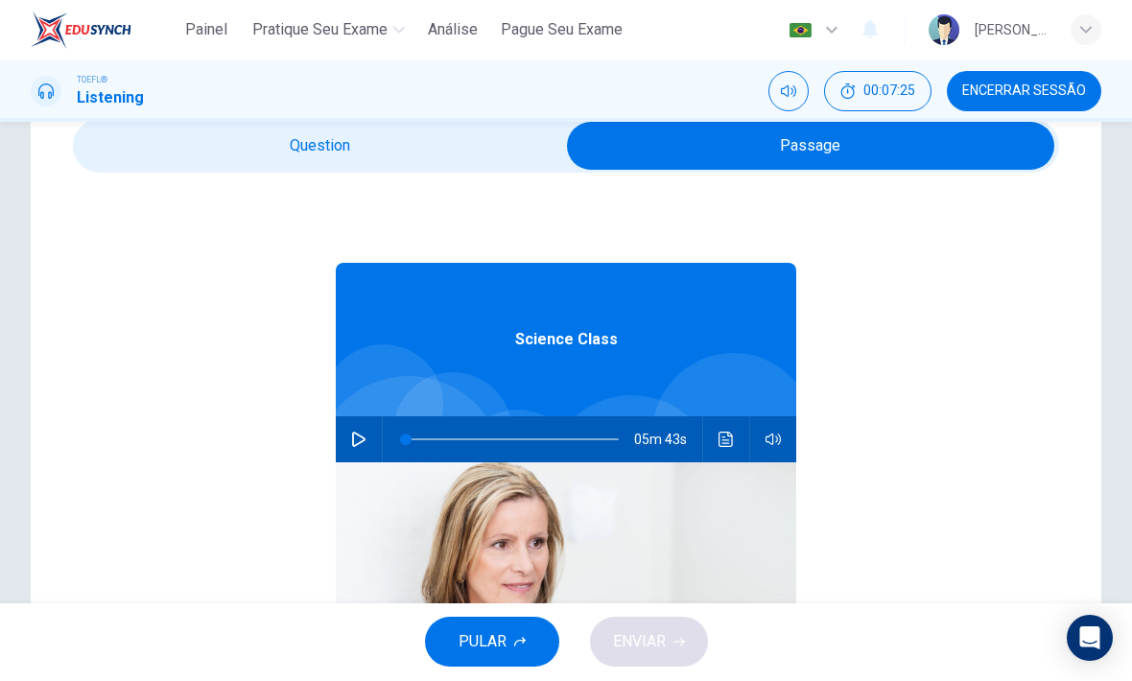
click at [360, 433] on icon "button" at bounding box center [358, 440] width 15 height 15
type input "0"
click at [476, 159] on input "checkbox" at bounding box center [810, 147] width 1479 height 48
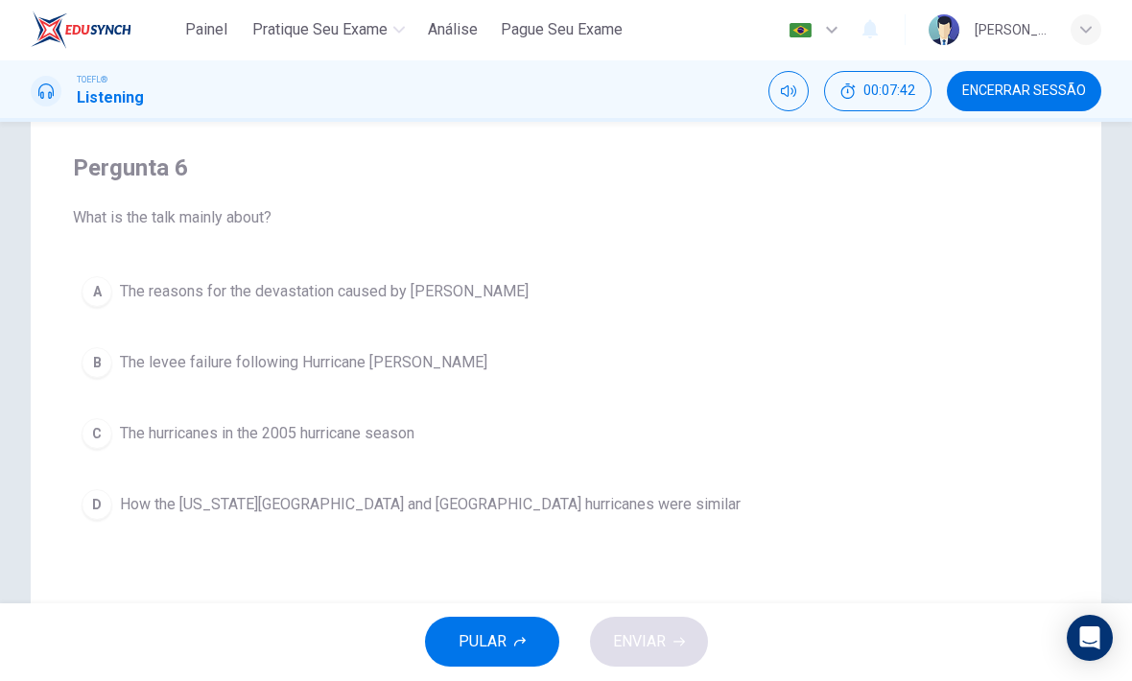
scroll to position [129, 0]
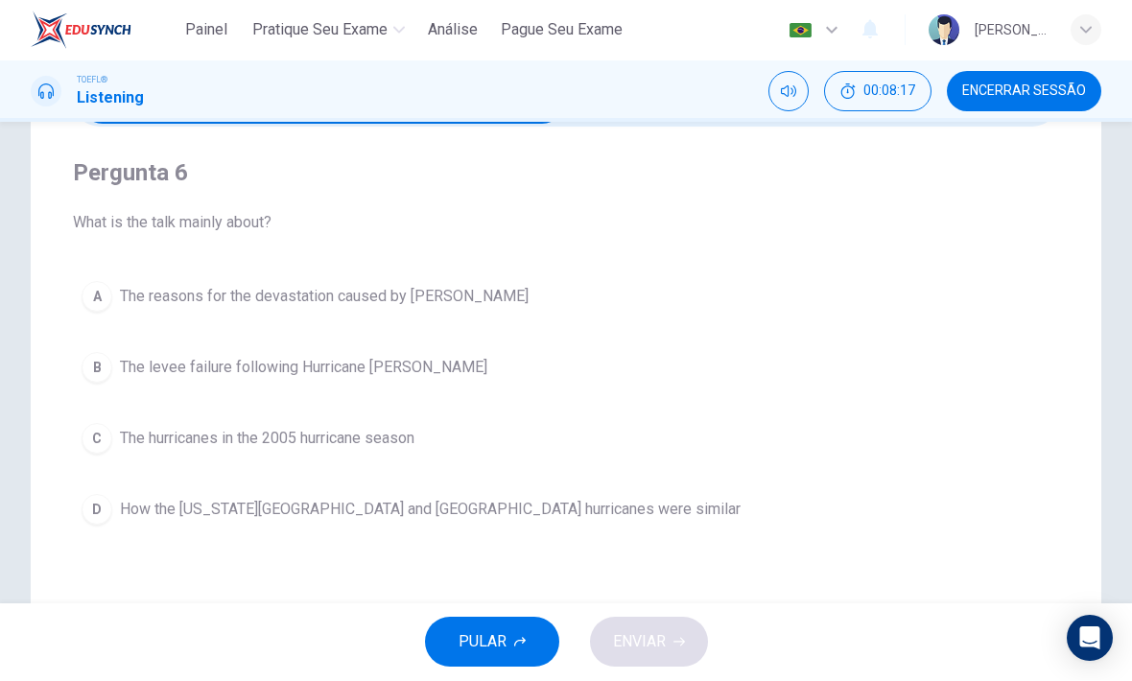
click at [375, 288] on span "The reasons for the devastation caused by [PERSON_NAME]" at bounding box center [324, 297] width 409 height 23
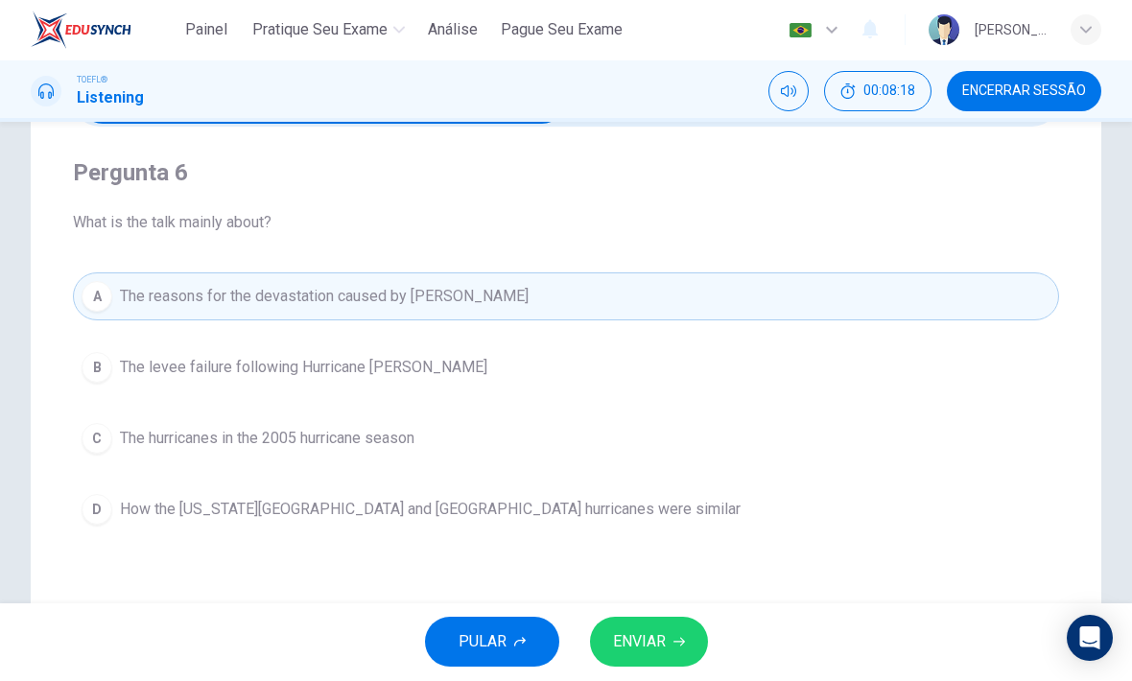
click at [661, 633] on span "ENVIAR" at bounding box center [639, 642] width 53 height 27
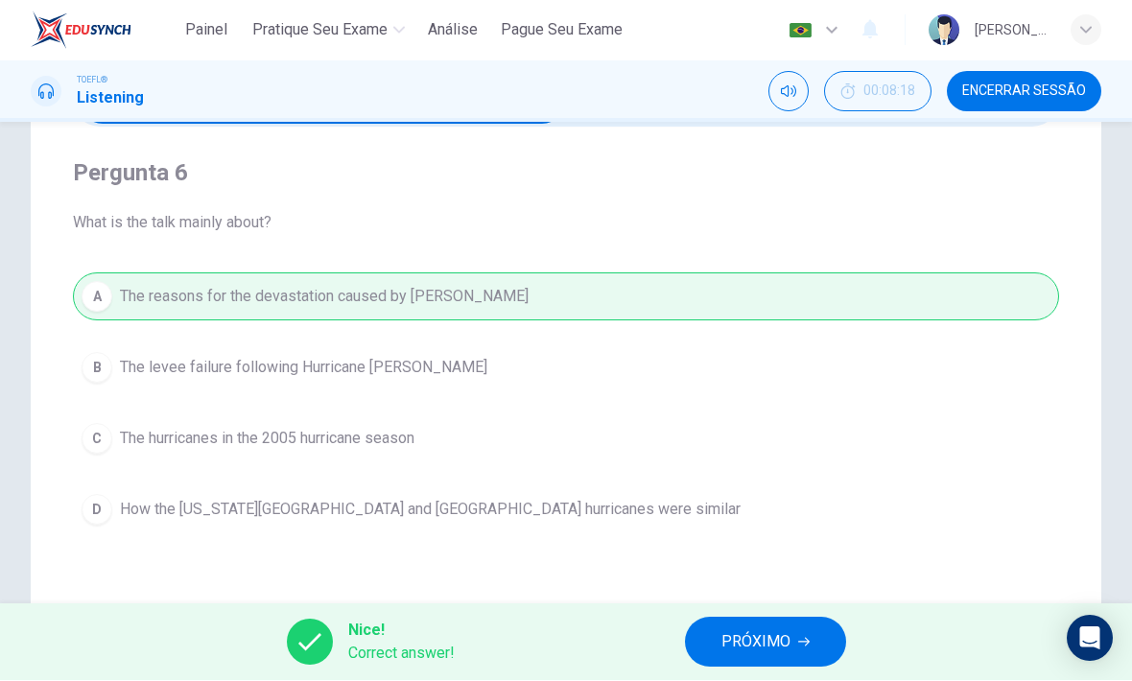
click at [815, 634] on button "PRÓXIMO" at bounding box center [765, 643] width 161 height 50
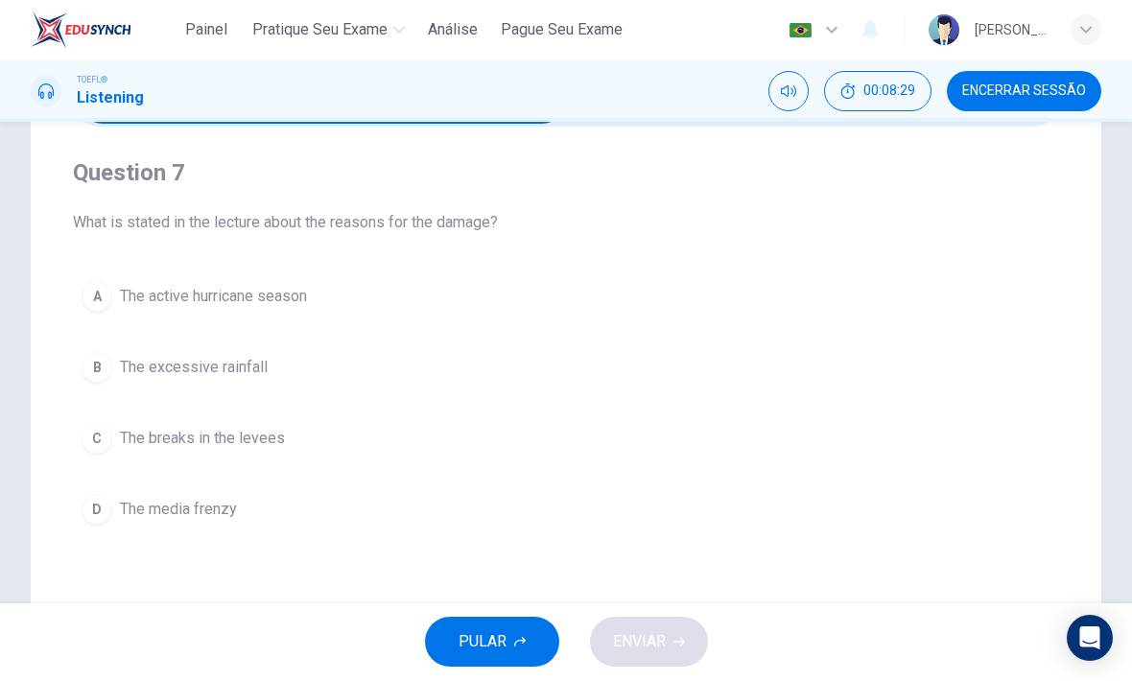
click at [284, 317] on button "A The active hurricane season" at bounding box center [566, 297] width 986 height 48
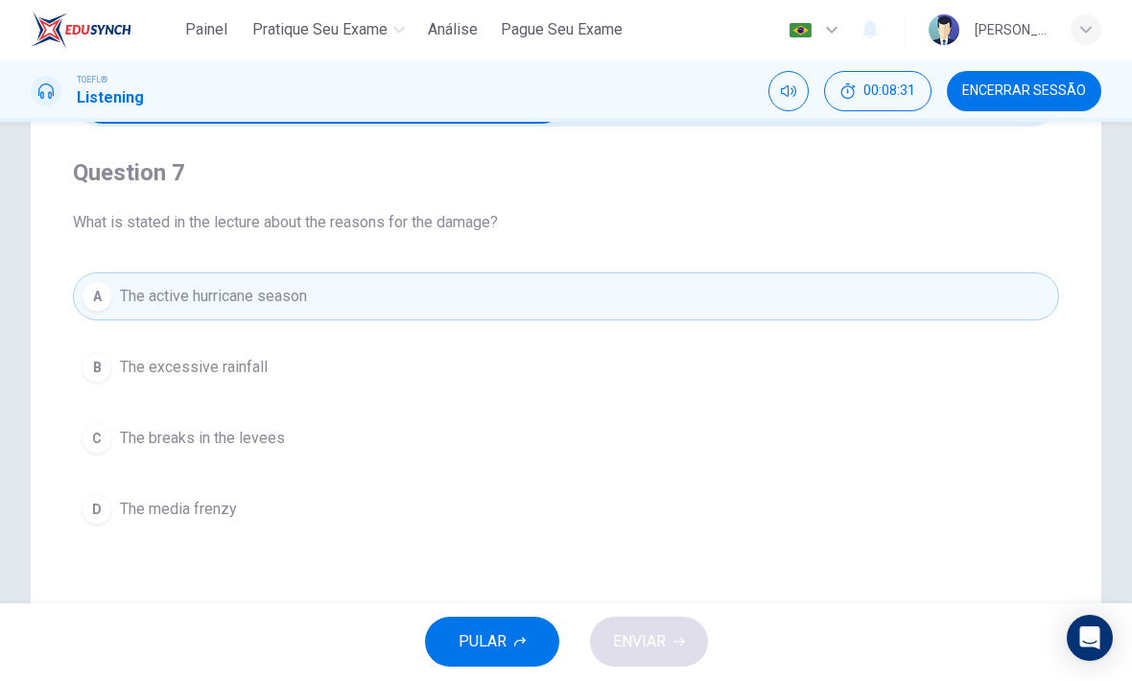
click at [97, 308] on div "A" at bounding box center [97, 297] width 31 height 31
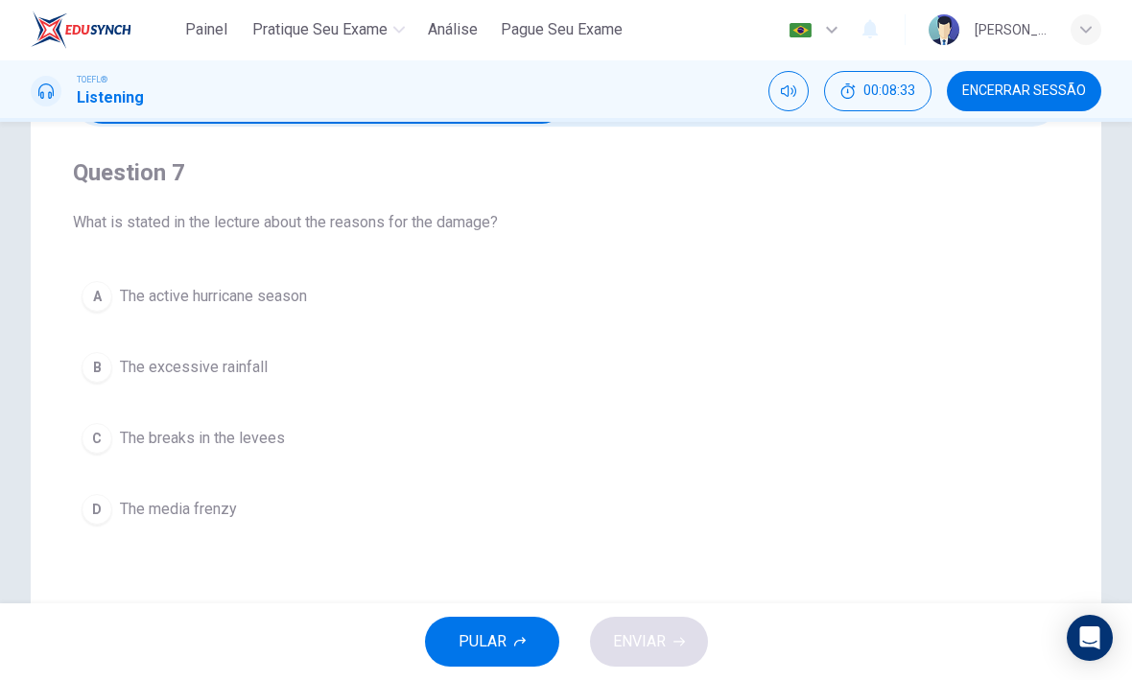
click at [259, 389] on button "B The excessive rainfall" at bounding box center [566, 368] width 986 height 48
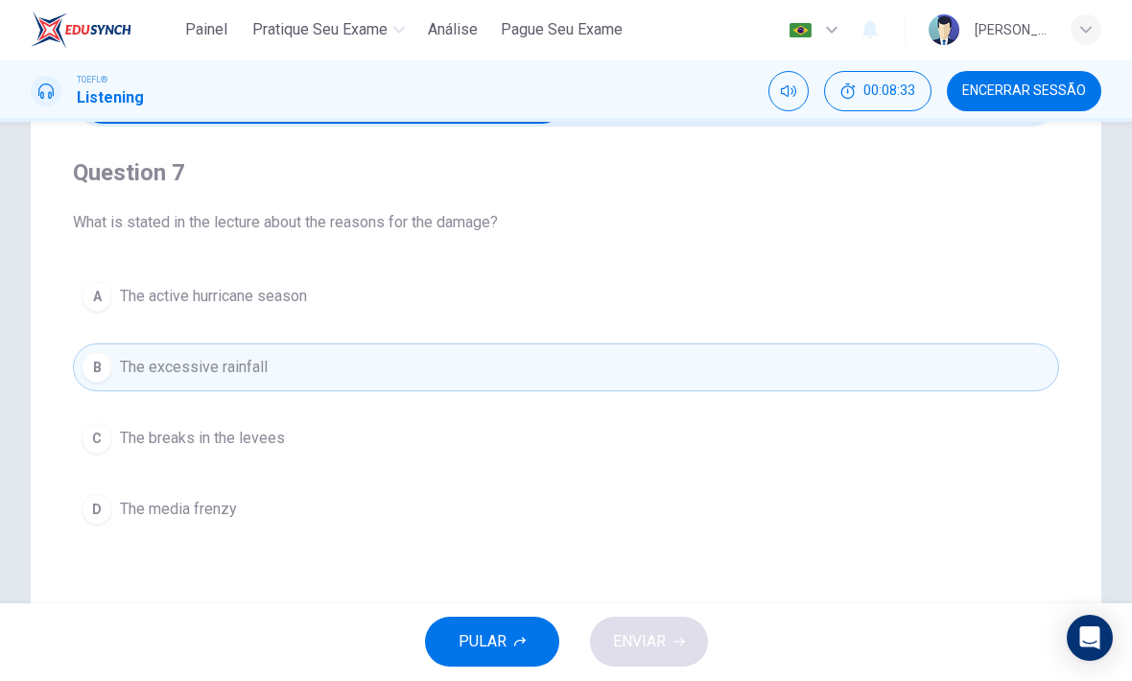
click at [319, 308] on button "A The active hurricane season" at bounding box center [566, 297] width 986 height 48
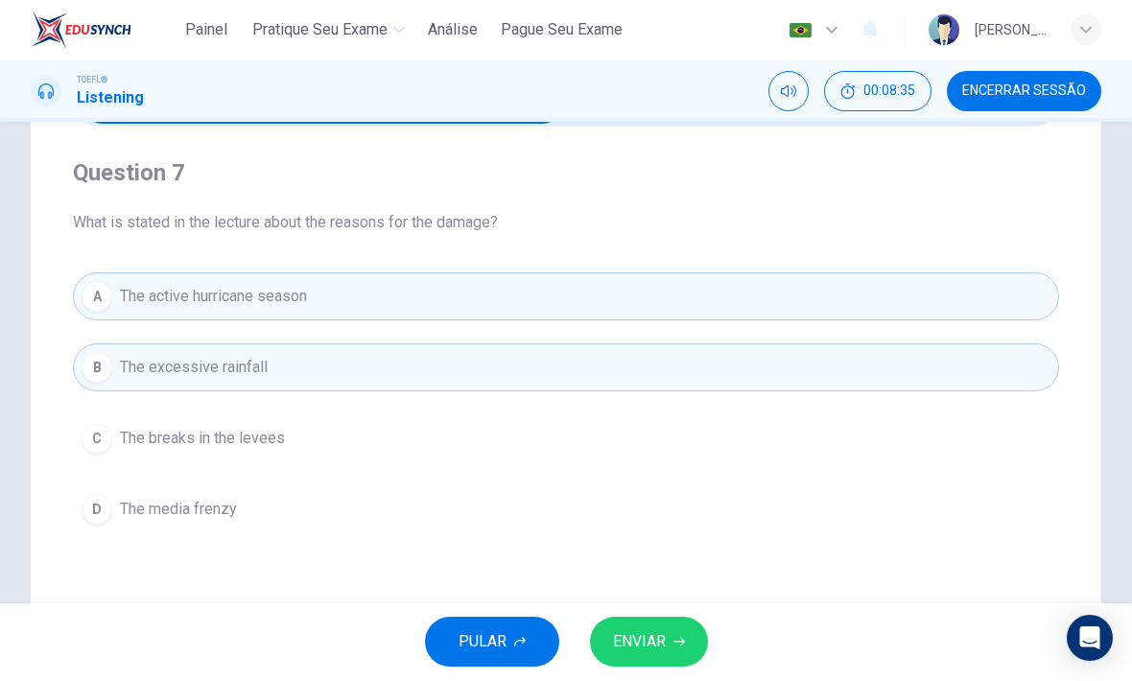
click at [111, 358] on button "B The excessive rainfall" at bounding box center [566, 368] width 986 height 48
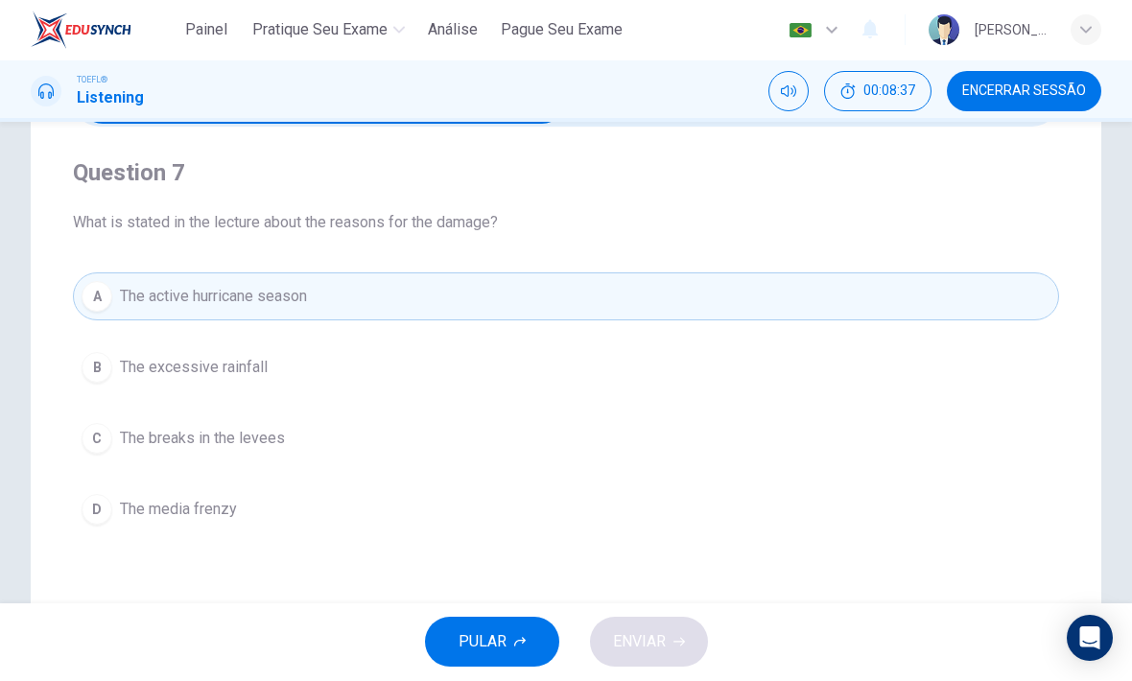
click at [628, 300] on button "A The active hurricane season" at bounding box center [566, 297] width 986 height 48
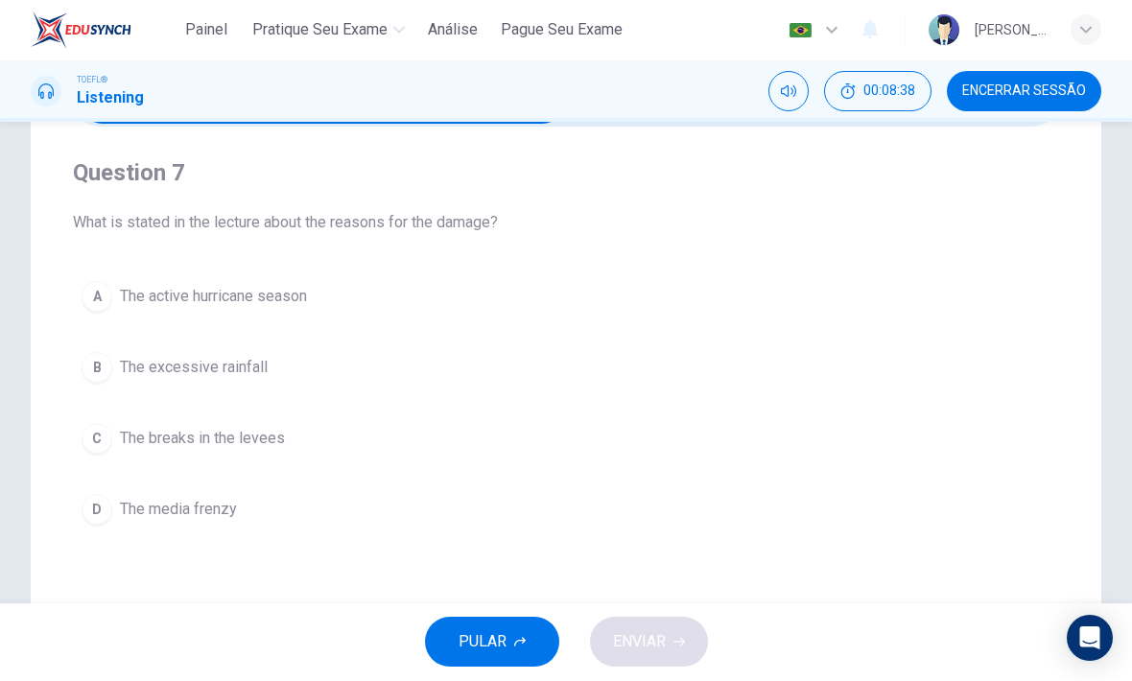
click at [117, 298] on button "A The active hurricane season" at bounding box center [566, 297] width 986 height 48
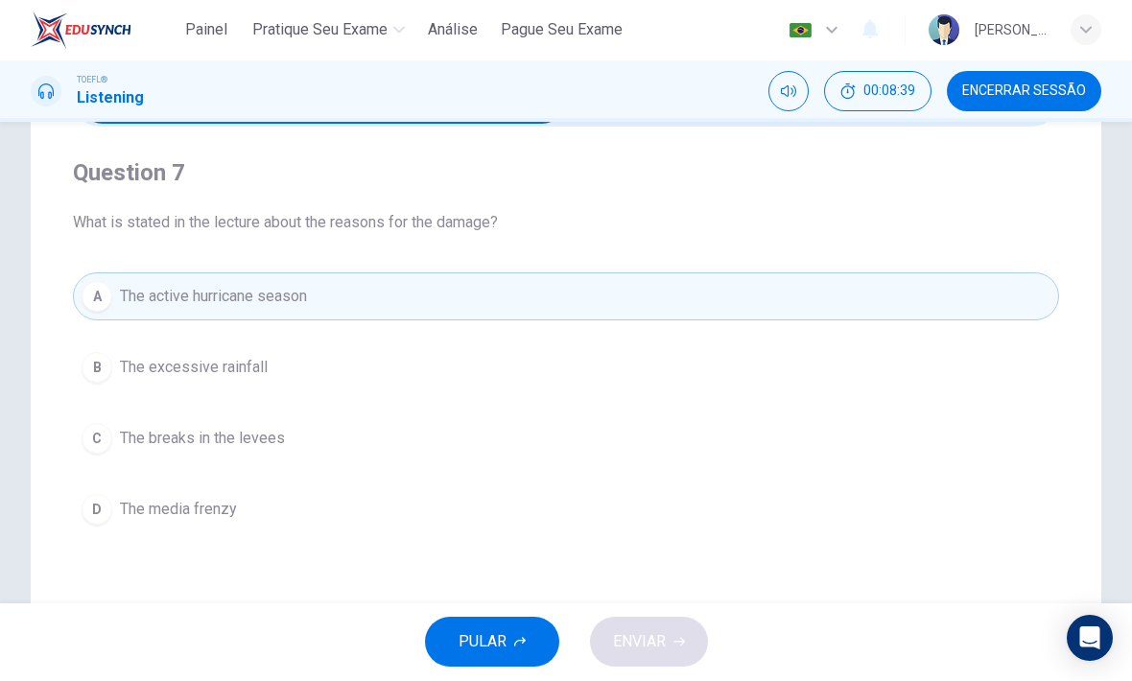
click at [666, 637] on div "PULAR ENVIAR" at bounding box center [566, 642] width 1132 height 77
click at [258, 361] on span "The excessive rainfall" at bounding box center [194, 368] width 148 height 23
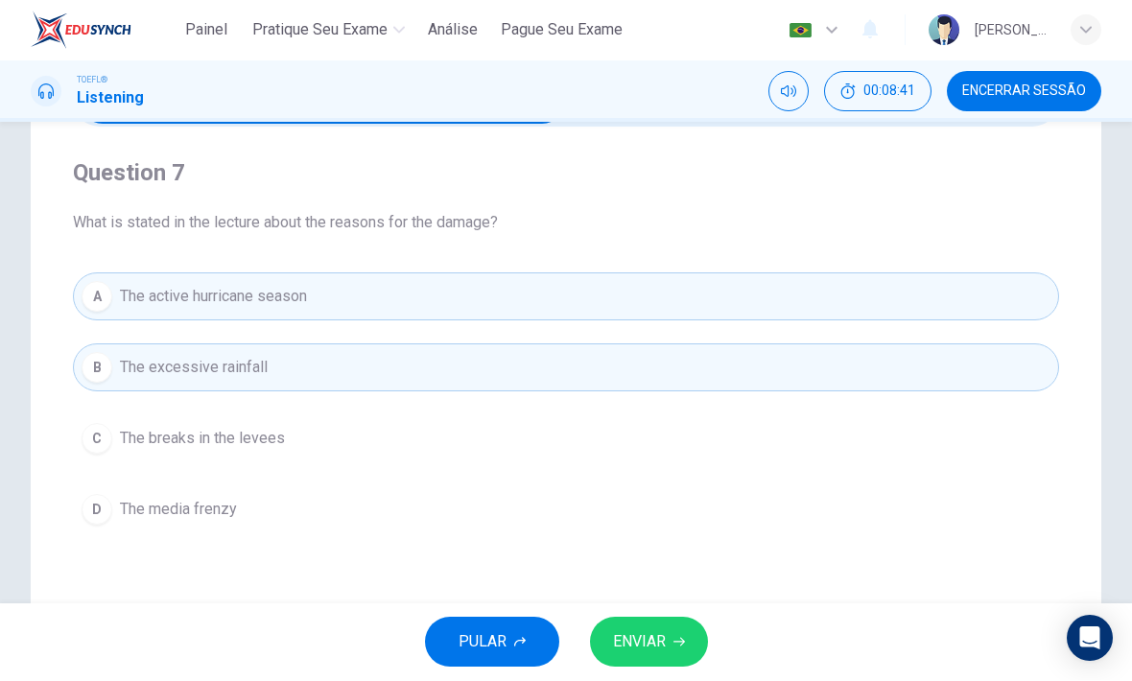
click at [681, 647] on button "ENVIAR" at bounding box center [649, 643] width 118 height 50
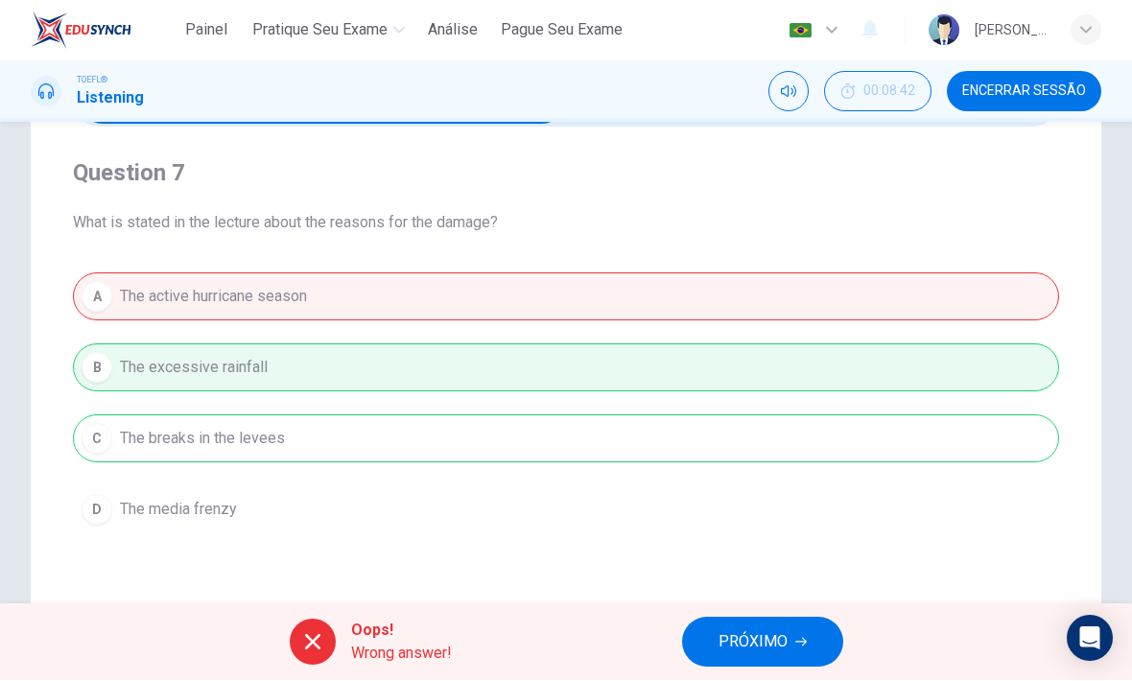
scroll to position [125, 0]
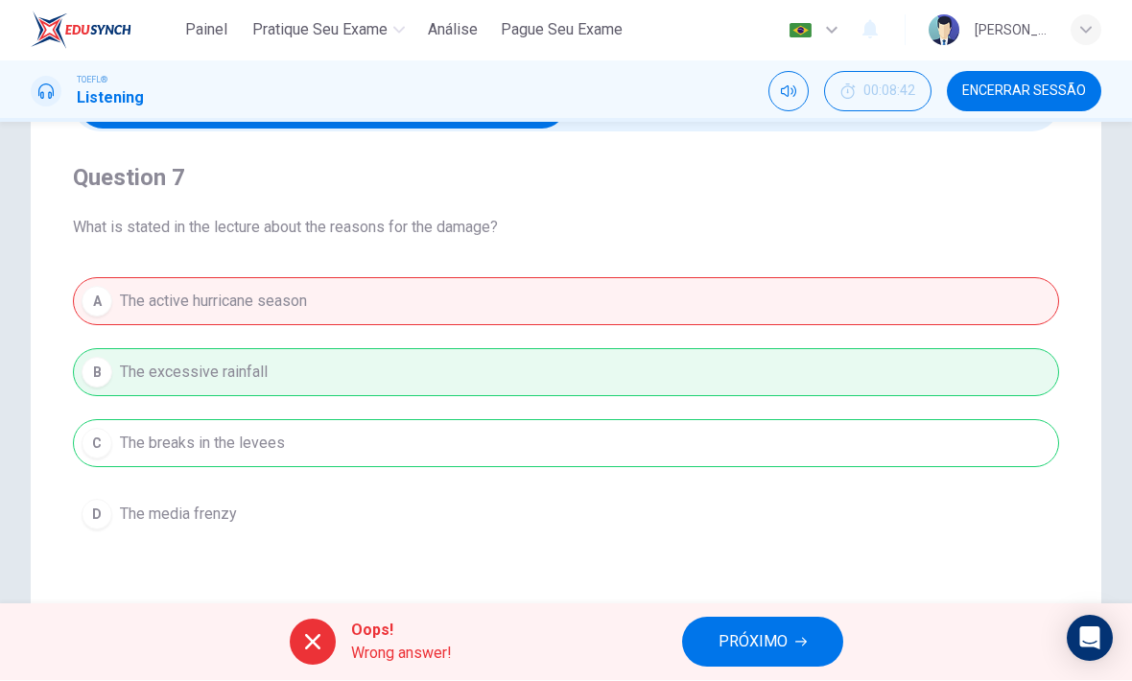
click at [785, 641] on span "PRÓXIMO" at bounding box center [752, 642] width 69 height 27
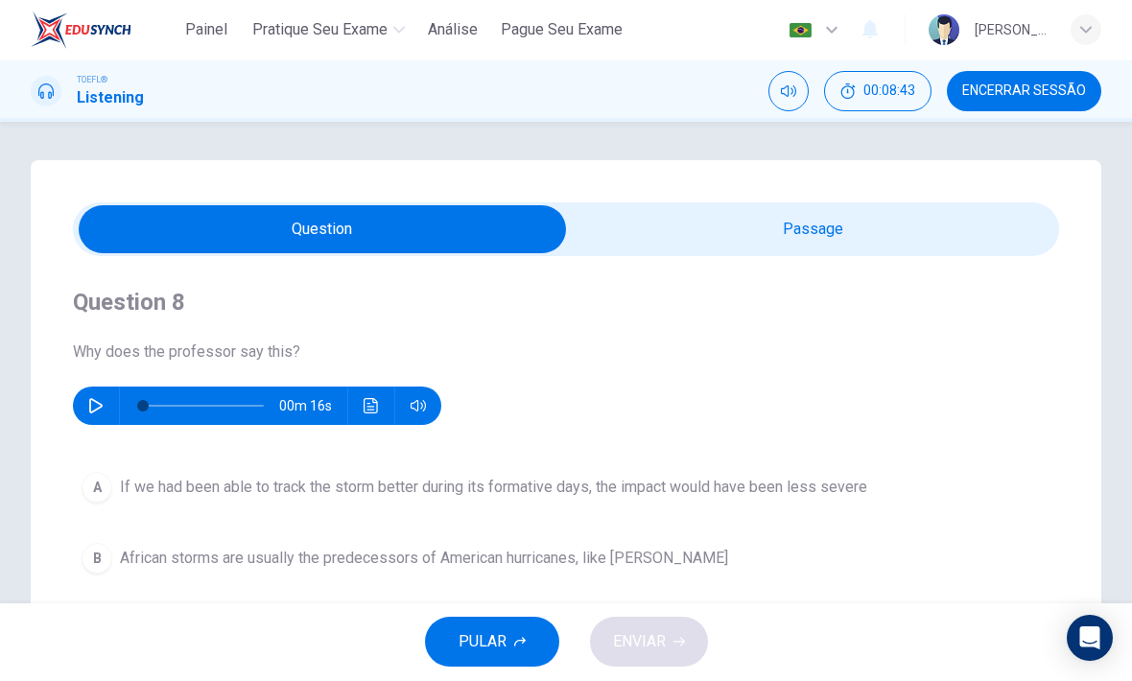
scroll to position [0, 0]
click at [695, 236] on input "checkbox" at bounding box center [322, 230] width 1479 height 48
checkbox input "true"
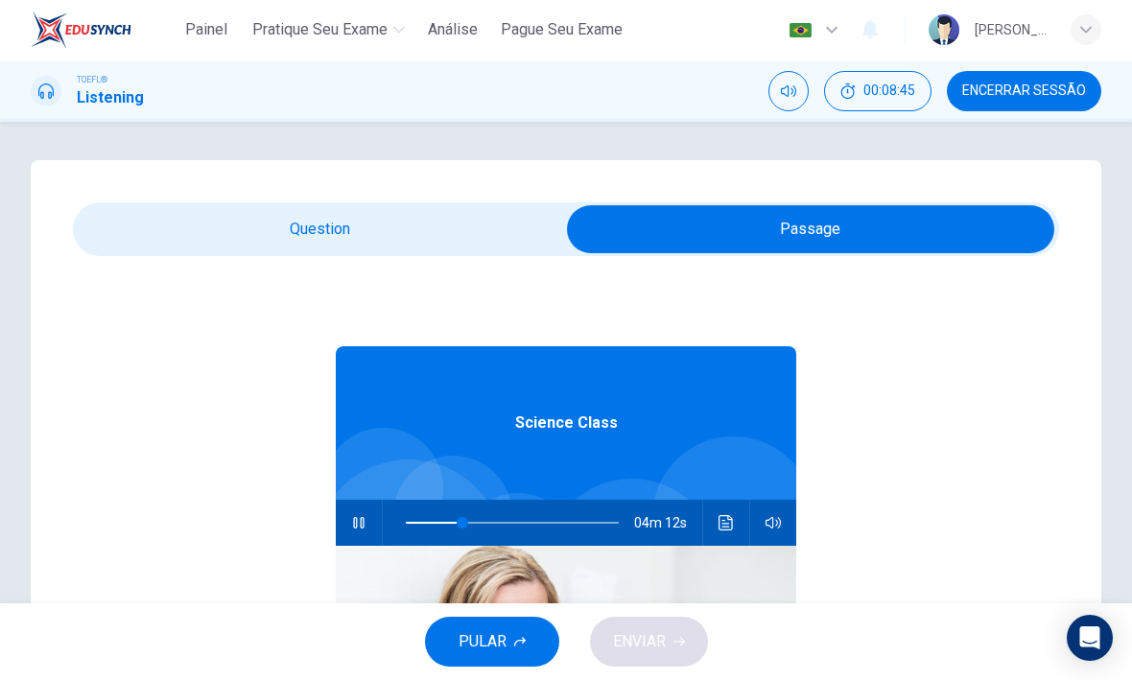
click at [359, 527] on icon "button" at bounding box center [358, 523] width 15 height 15
type input "26"
click at [422, 234] on input "checkbox" at bounding box center [810, 230] width 1479 height 48
checkbox input "false"
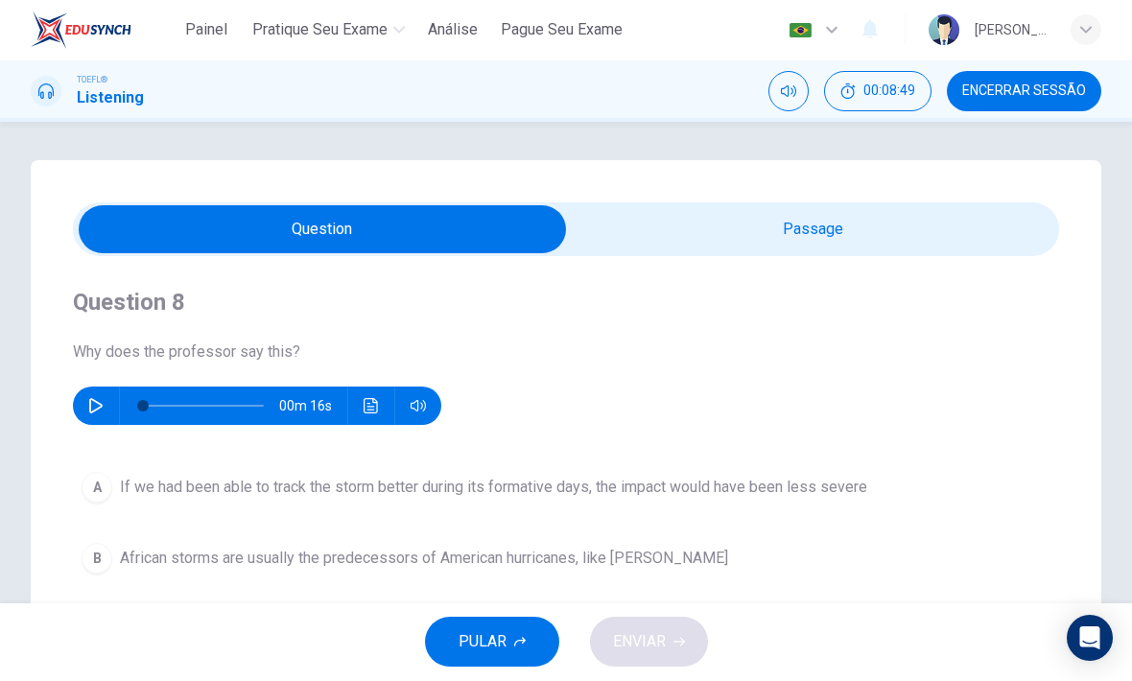
click at [109, 391] on div "00m 16s" at bounding box center [257, 406] width 368 height 38
click at [87, 401] on button "button" at bounding box center [96, 406] width 31 height 38
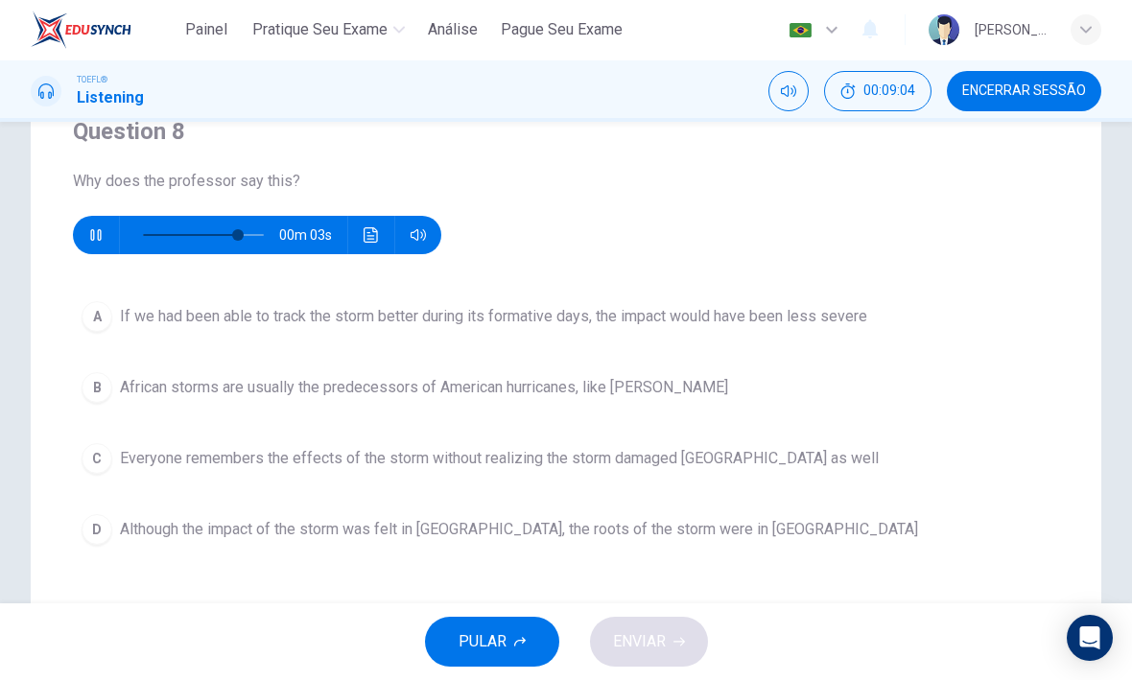
scroll to position [176, 0]
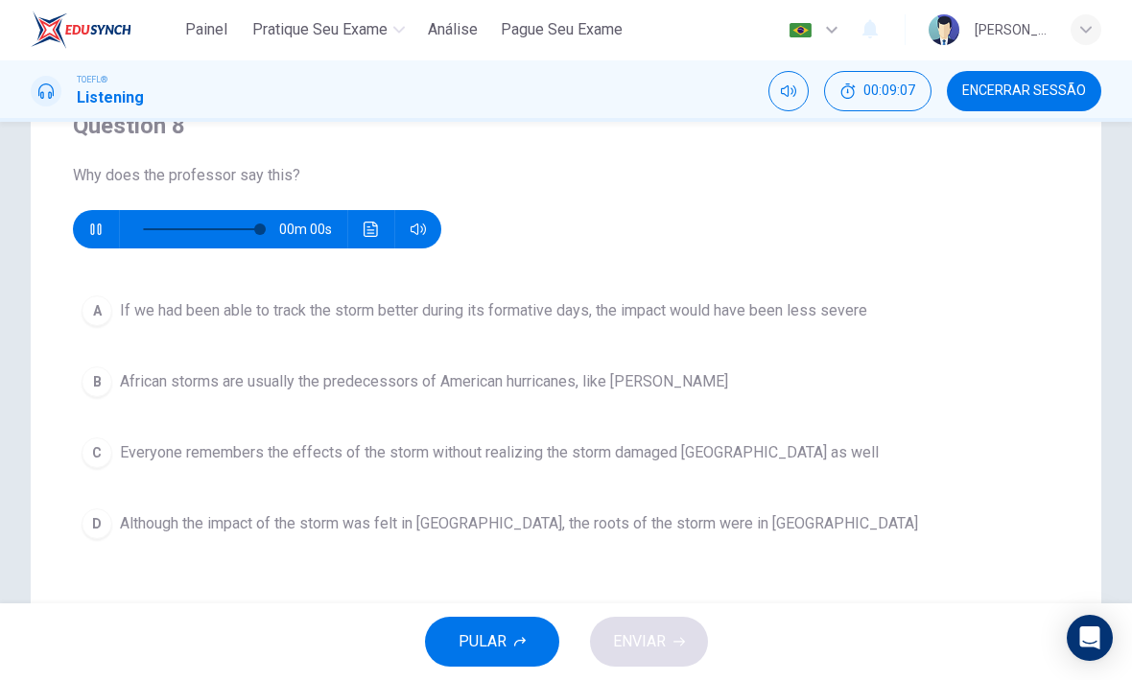
type input "0"
click at [716, 531] on span "Although the impact of the storm was felt in [GEOGRAPHIC_DATA], the roots of th…" at bounding box center [519, 524] width 798 height 23
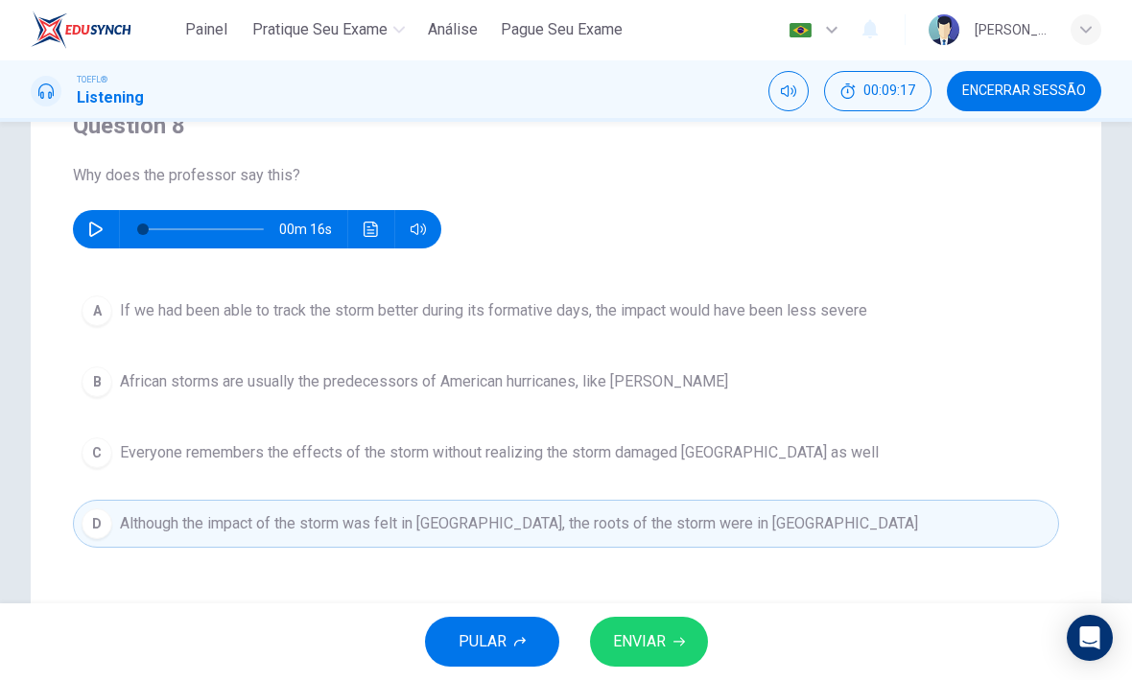
click at [676, 627] on button "ENVIAR" at bounding box center [649, 643] width 118 height 50
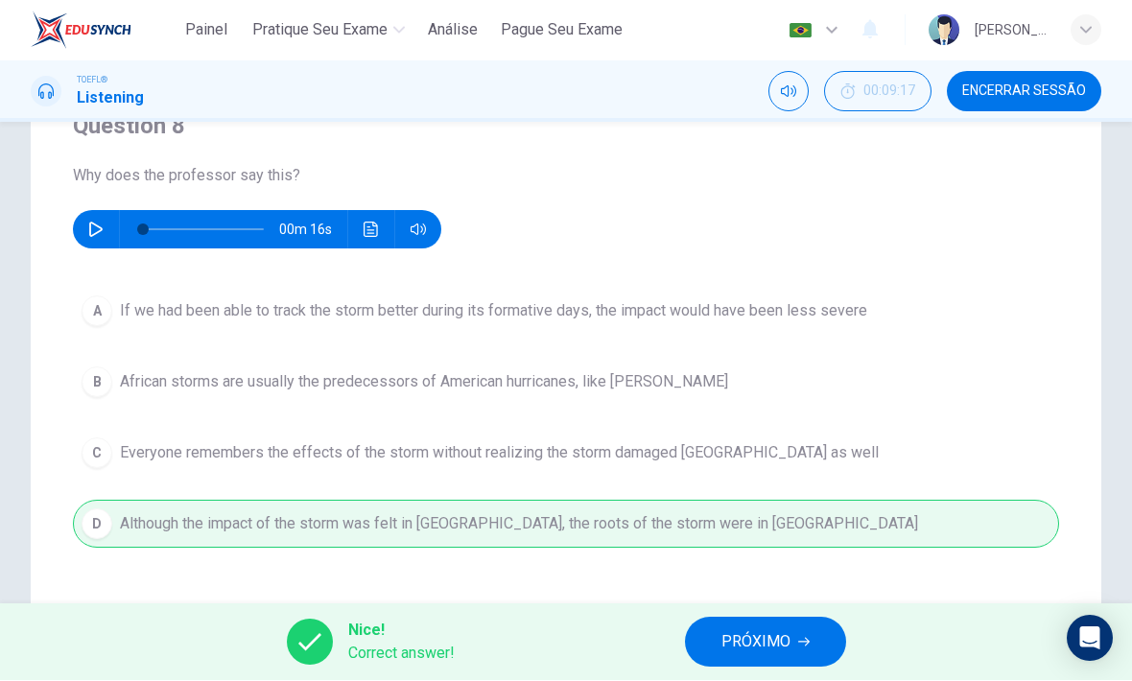
click at [773, 624] on button "PRÓXIMO" at bounding box center [765, 643] width 161 height 50
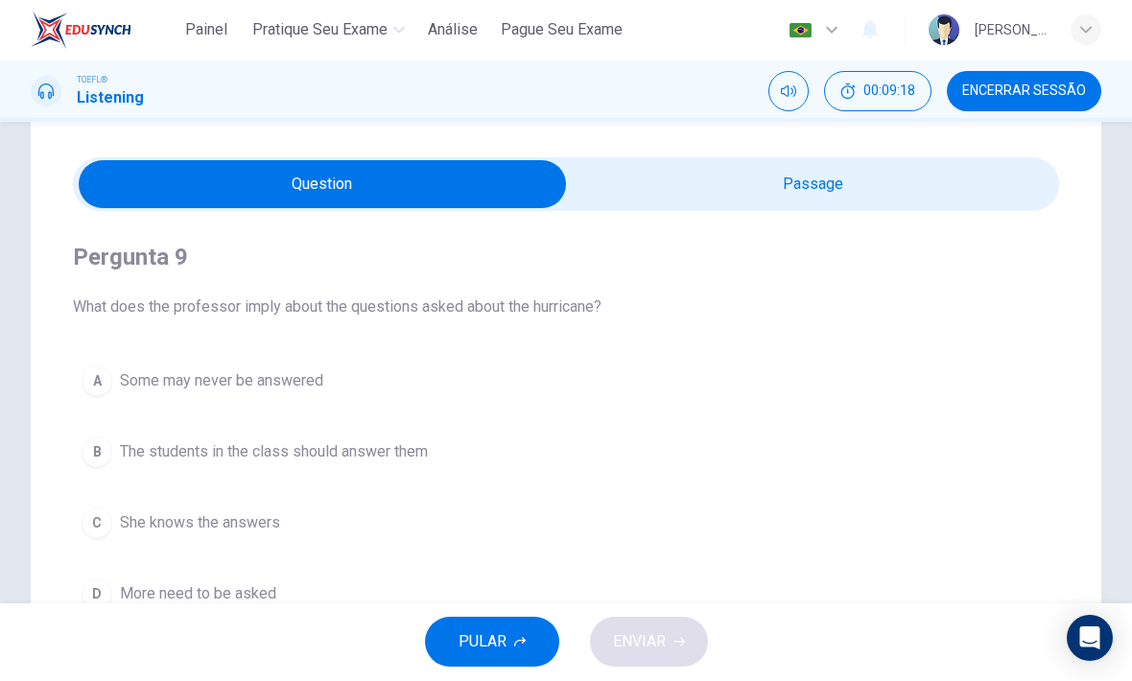
scroll to position [44, 0]
click at [924, 194] on input "checkbox" at bounding box center [322, 186] width 1479 height 48
checkbox input "true"
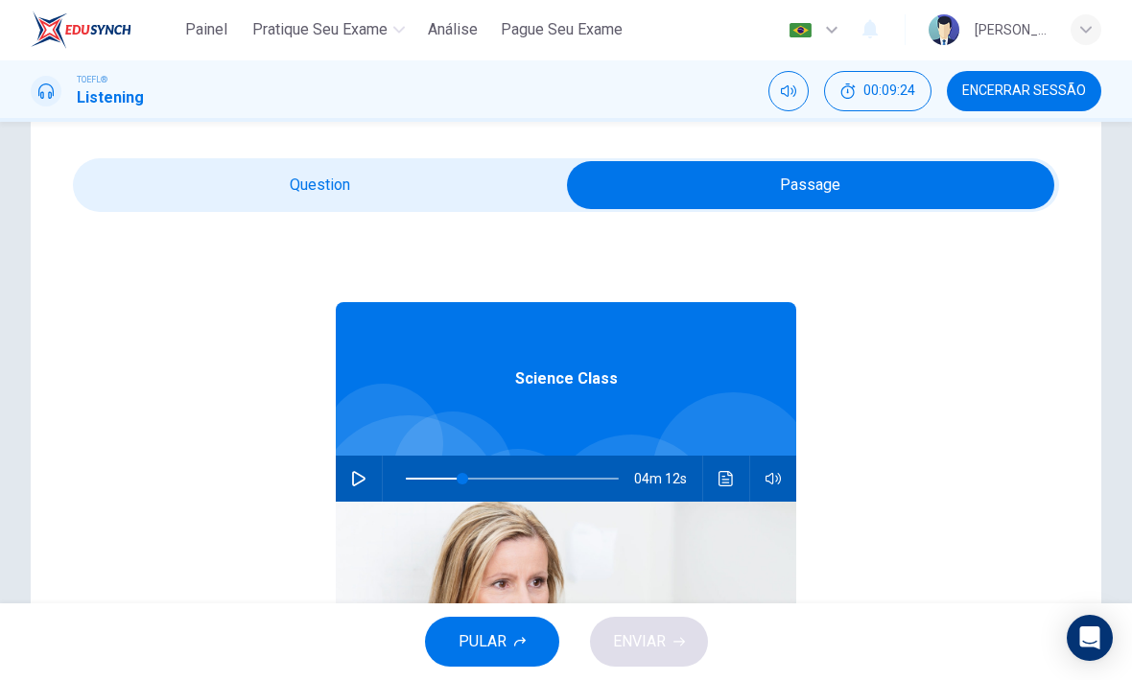
click at [367, 476] on button "button" at bounding box center [358, 480] width 31 height 46
type input "27"
click at [527, 187] on input "checkbox" at bounding box center [810, 186] width 1479 height 48
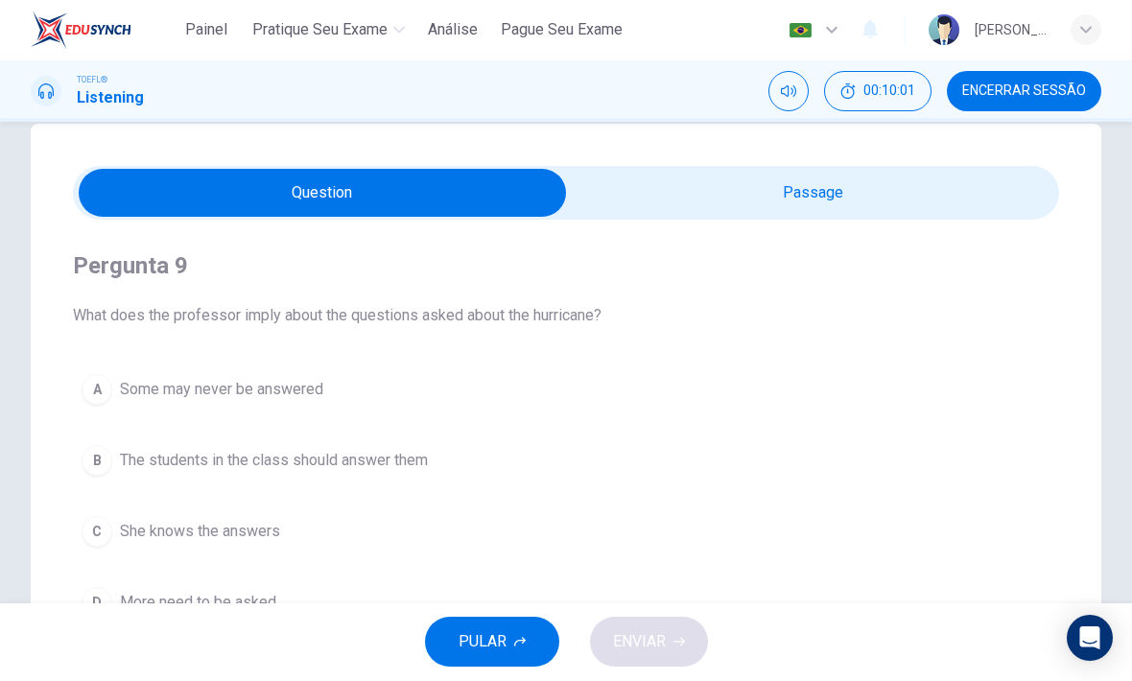
scroll to position [24, 0]
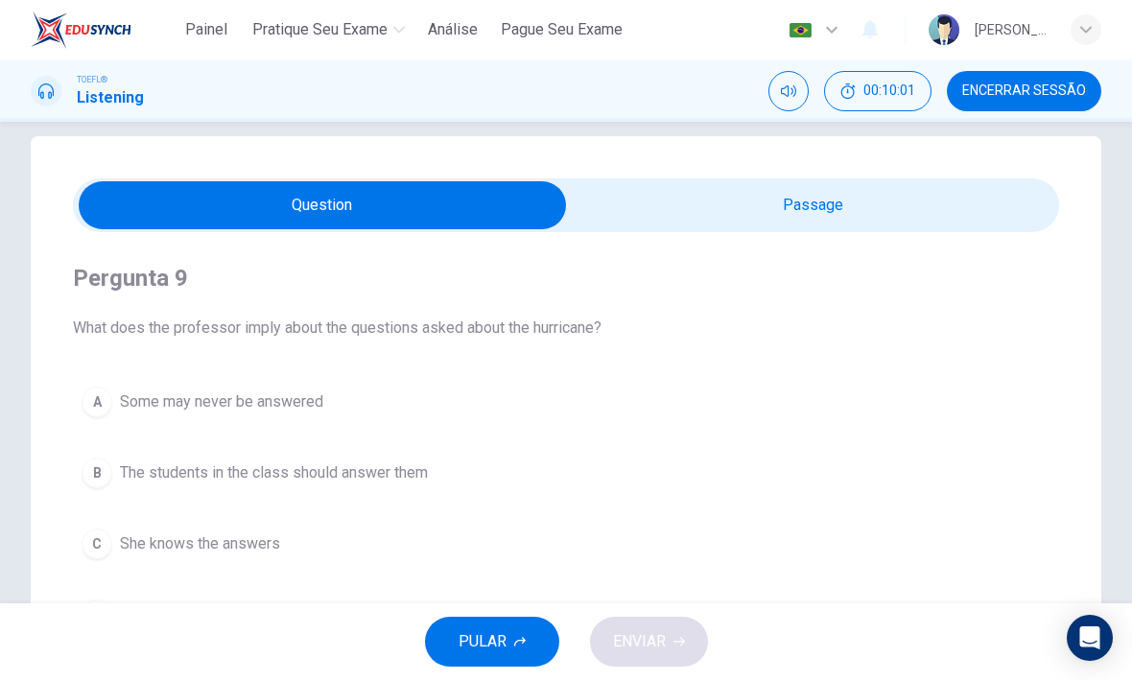
click at [880, 216] on input "checkbox" at bounding box center [322, 206] width 1479 height 48
checkbox input "true"
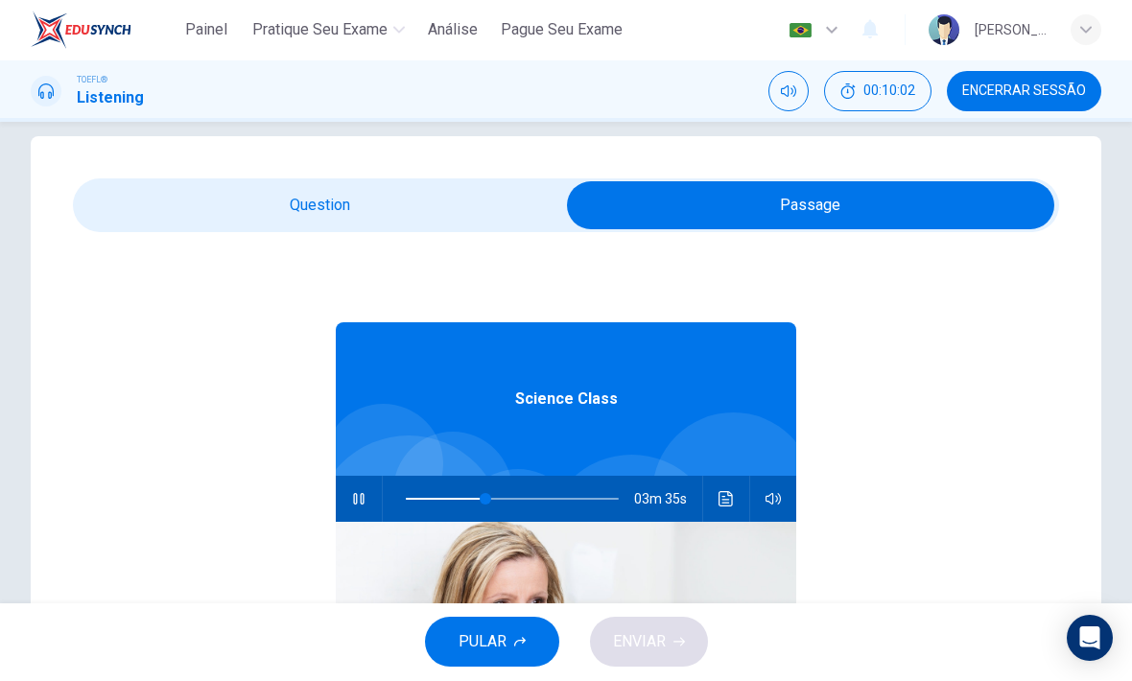
type input "38"
click at [362, 196] on input "checkbox" at bounding box center [810, 206] width 1479 height 48
checkbox input "false"
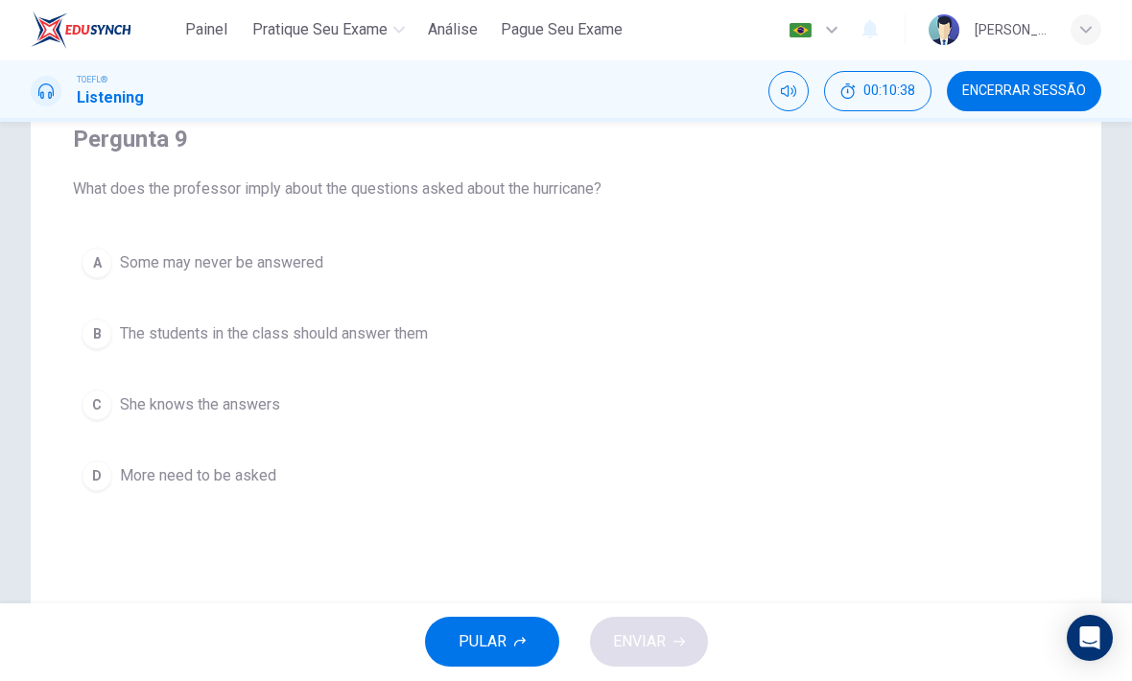
scroll to position [169, 0]
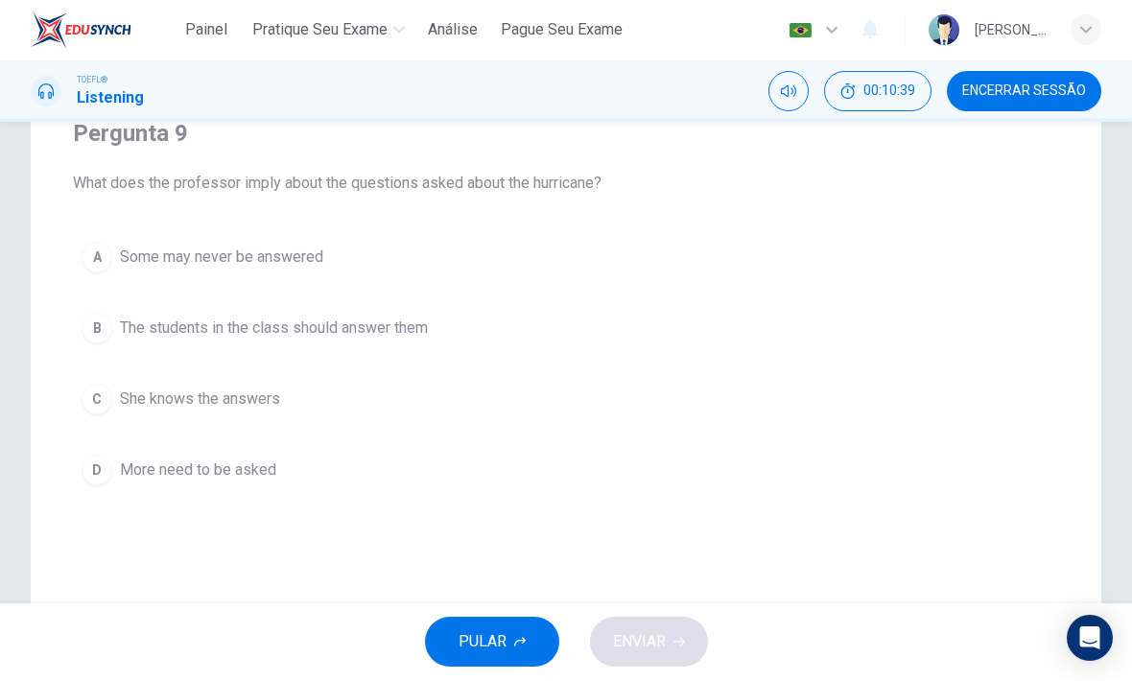
click at [96, 470] on div "D" at bounding box center [97, 471] width 31 height 31
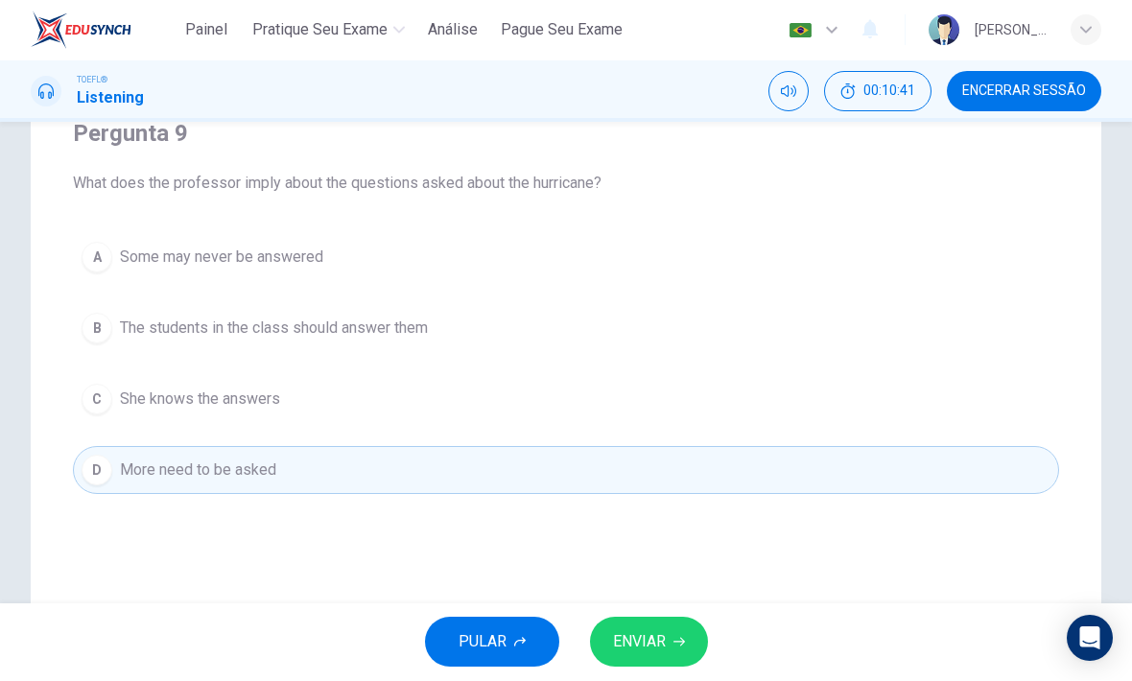
click at [619, 647] on span "ENVIAR" at bounding box center [639, 642] width 53 height 27
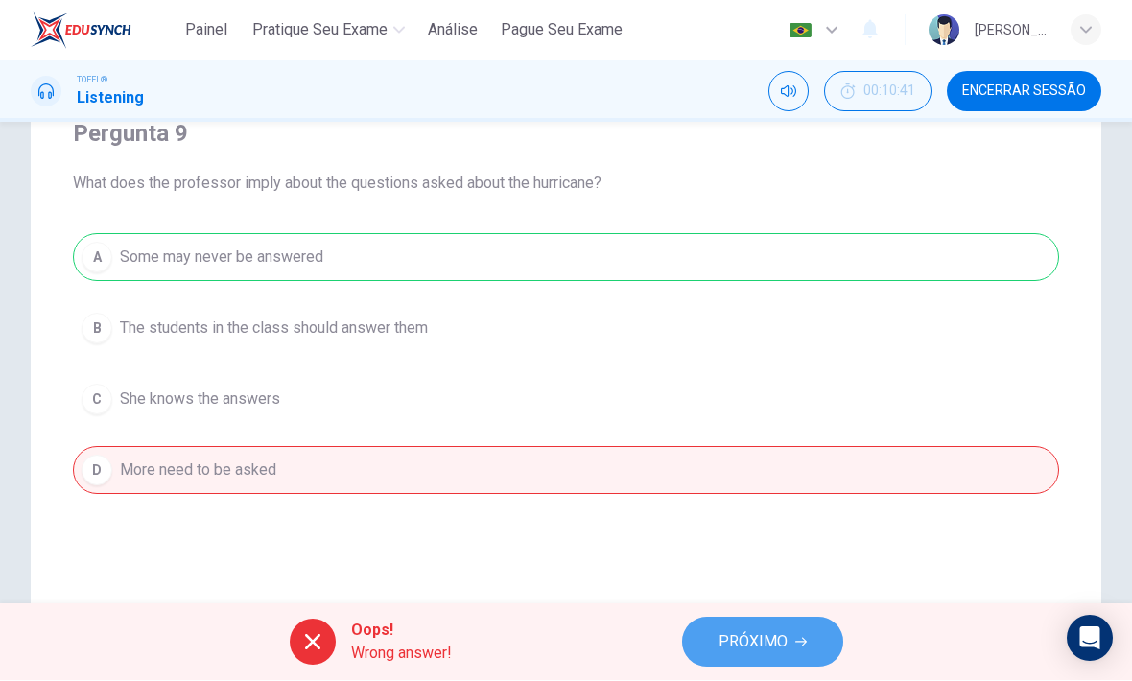
click at [747, 643] on span "PRÓXIMO" at bounding box center [752, 642] width 69 height 27
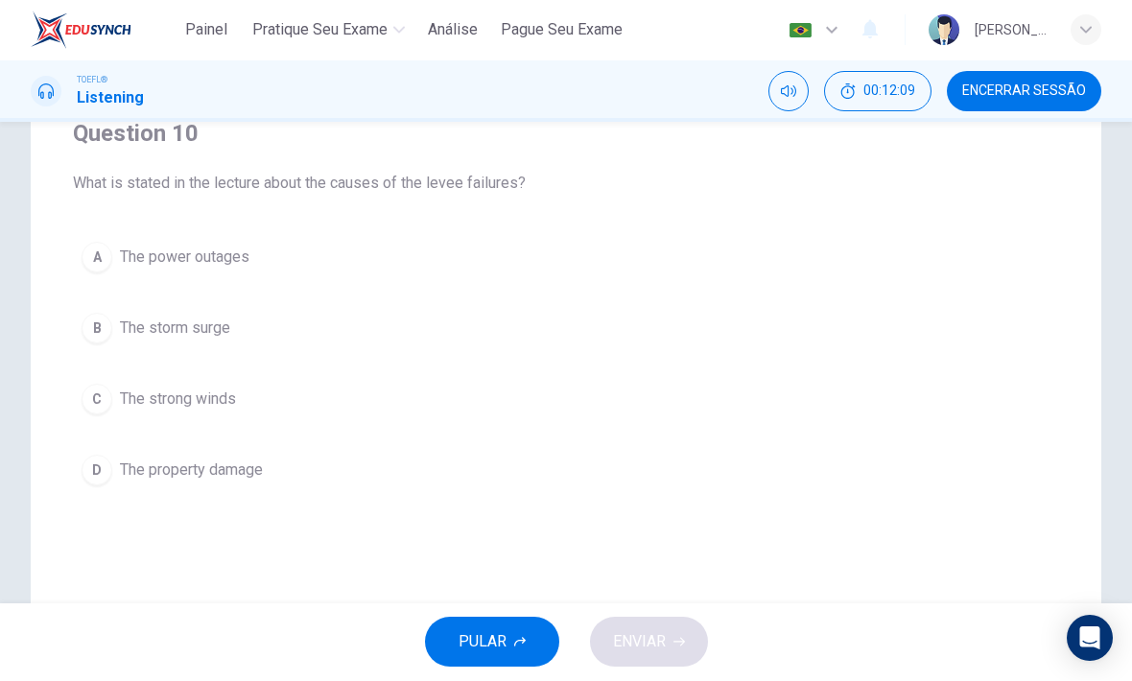
click at [203, 274] on button "A The power outages" at bounding box center [566, 258] width 986 height 48
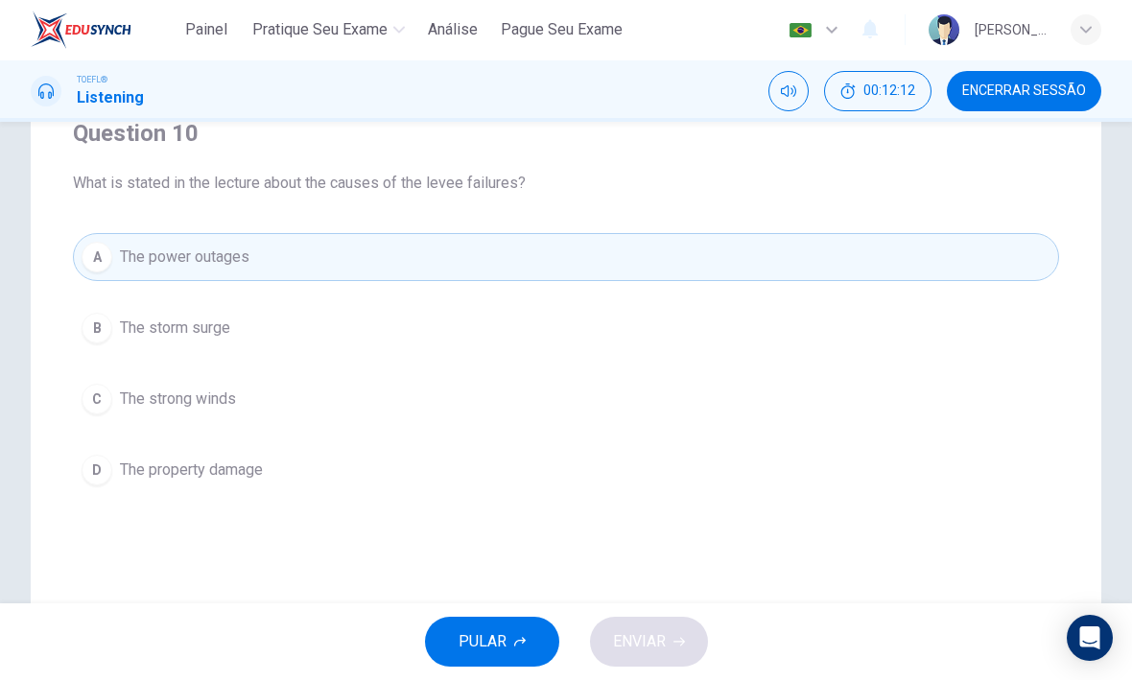
click at [810, 312] on button "B The storm surge" at bounding box center [566, 329] width 986 height 48
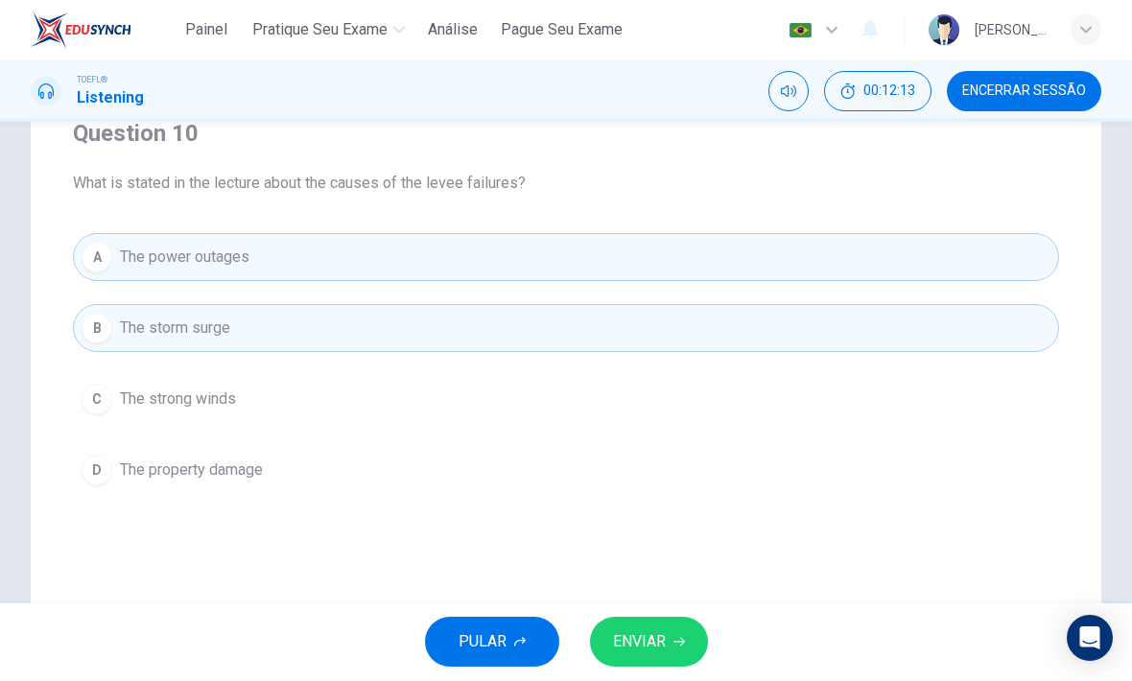
click at [785, 280] on button "A The power outages" at bounding box center [566, 258] width 986 height 48
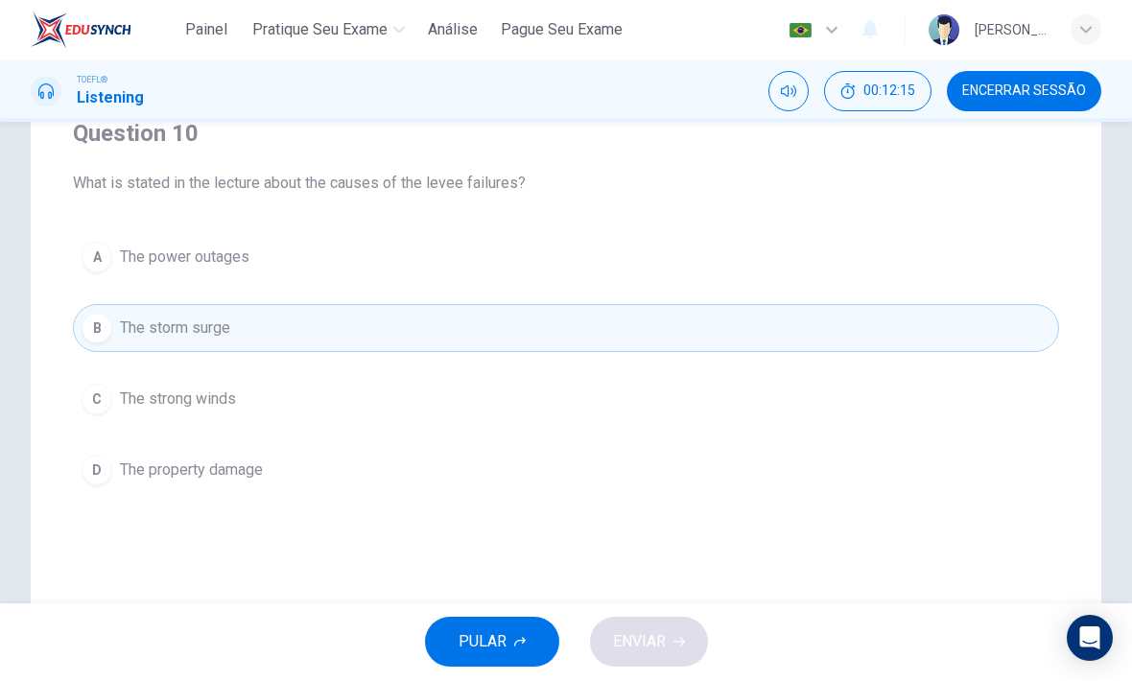
click at [782, 350] on button "B The storm surge" at bounding box center [566, 329] width 986 height 48
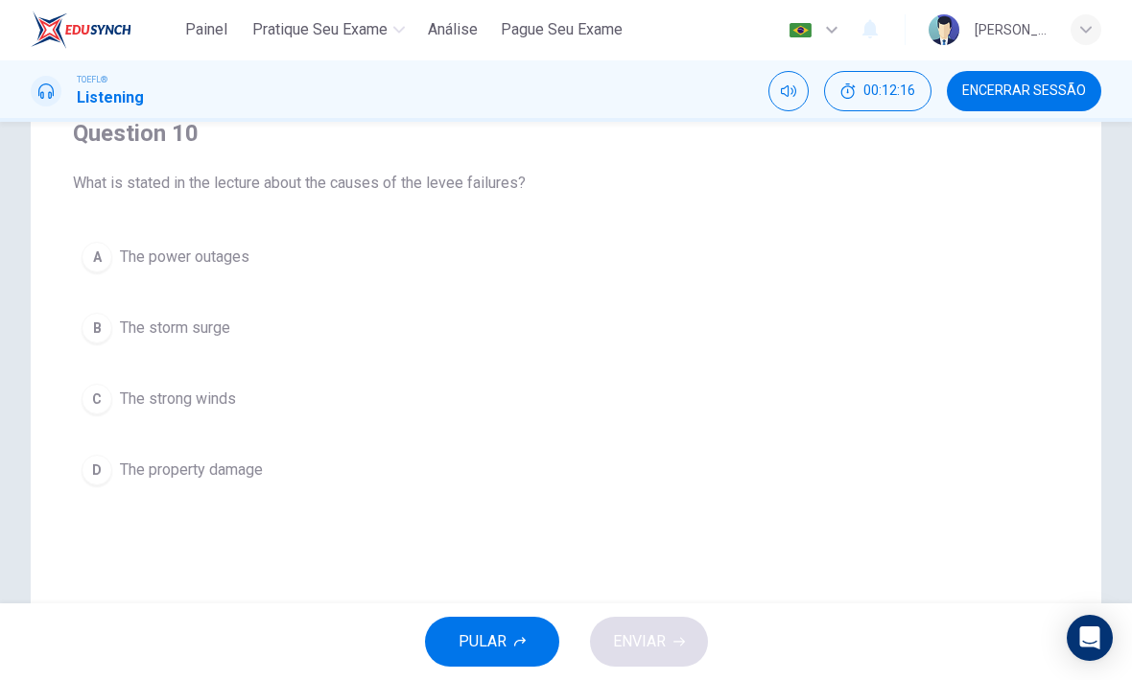
click at [106, 331] on div "B" at bounding box center [97, 329] width 31 height 31
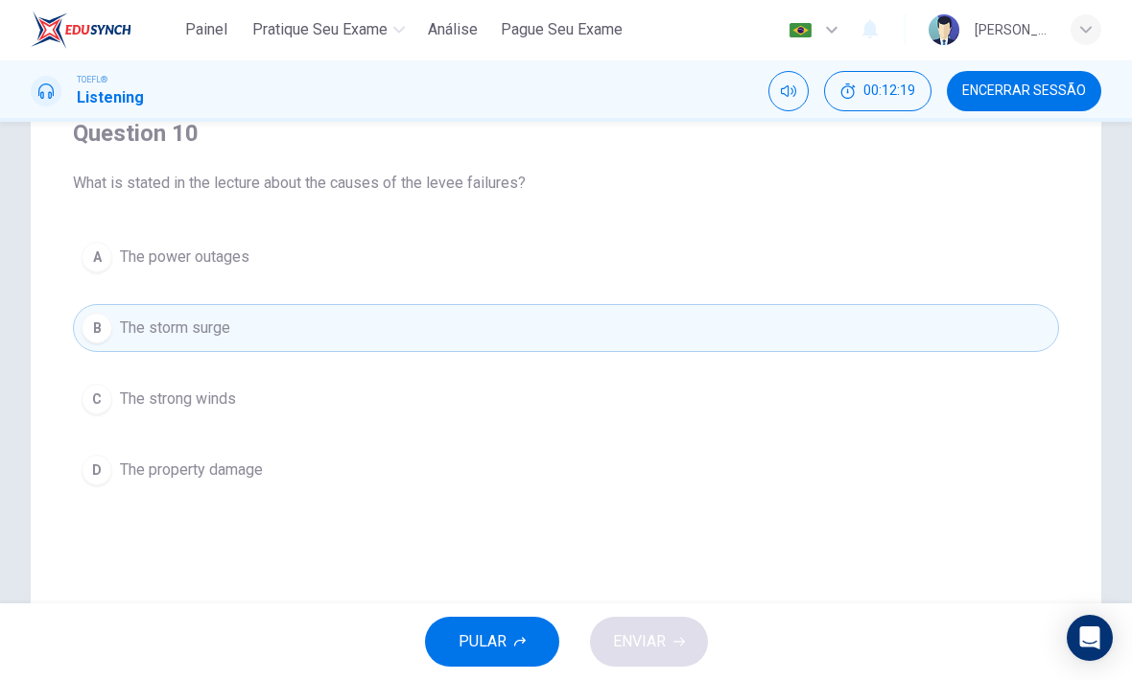
click at [245, 247] on span "The power outages" at bounding box center [184, 257] width 129 height 23
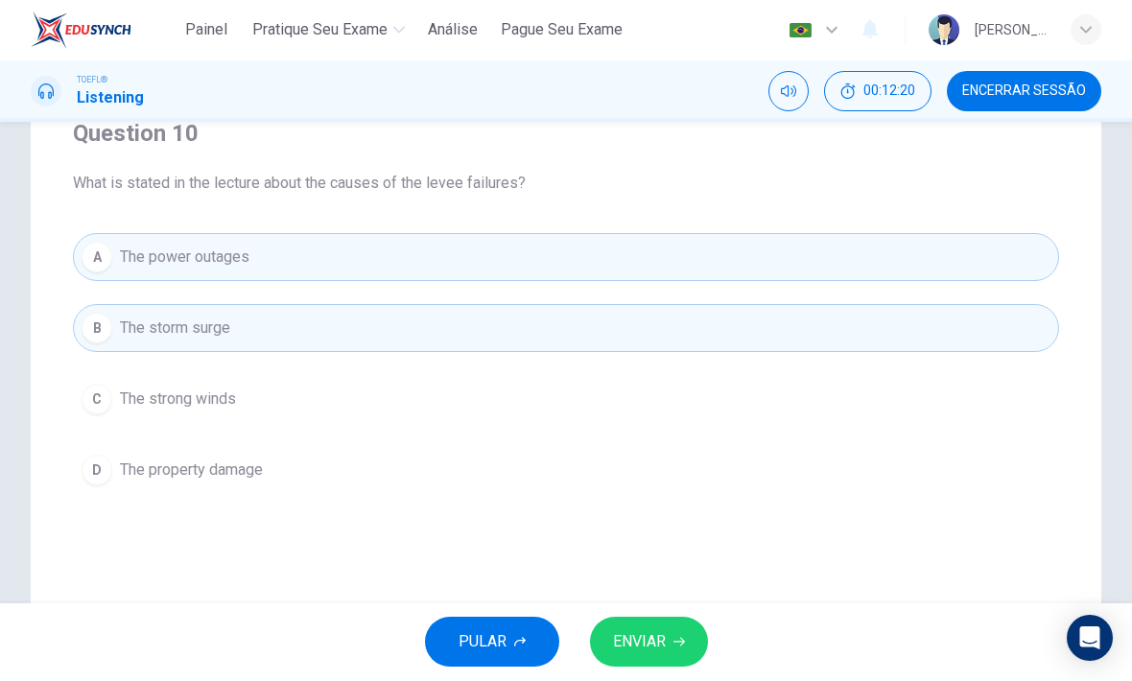
click at [664, 638] on span "ENVIAR" at bounding box center [639, 642] width 53 height 27
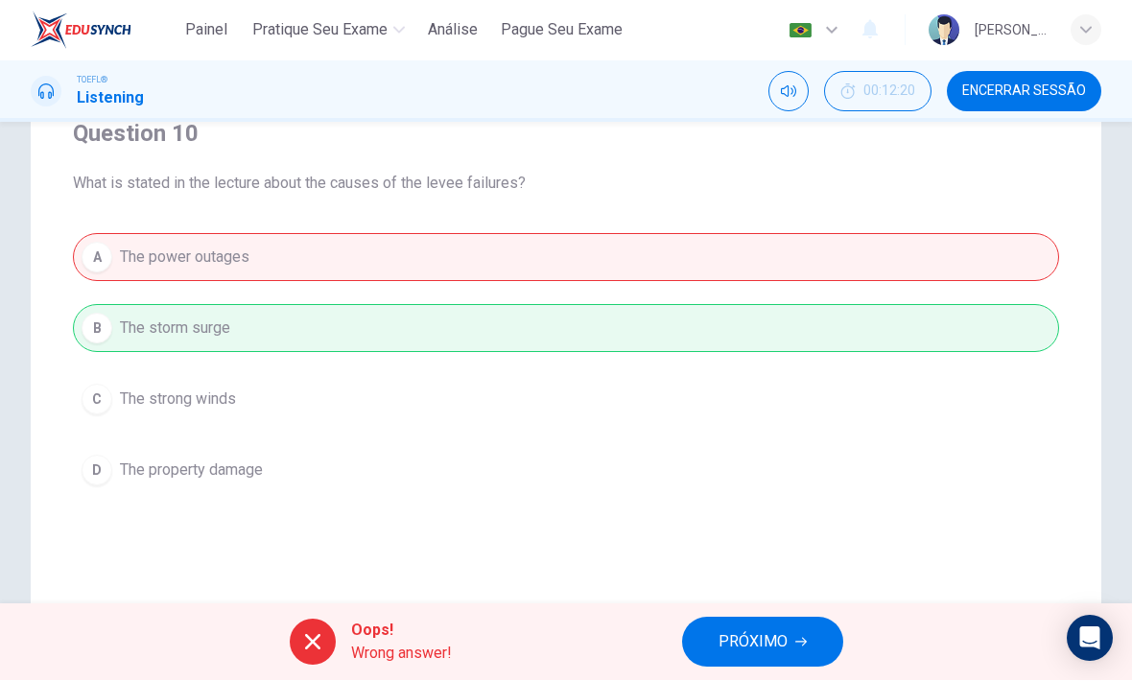
click at [777, 647] on span "PRÓXIMO" at bounding box center [752, 642] width 69 height 27
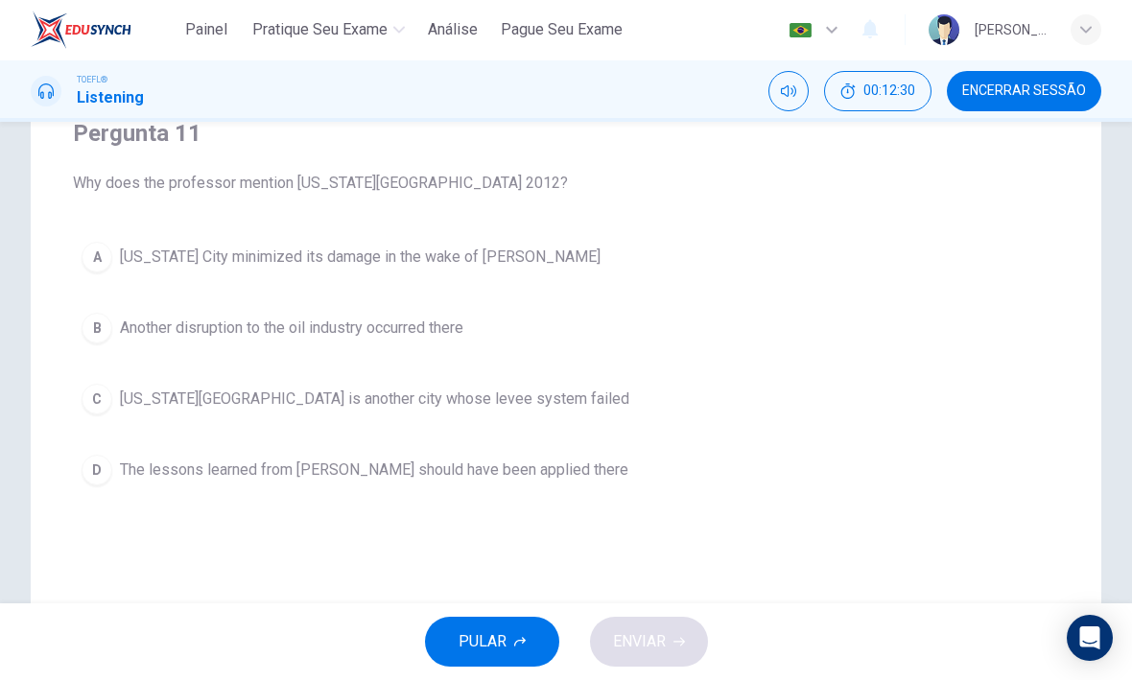
click at [467, 406] on span "[US_STATE][GEOGRAPHIC_DATA] is another city whose levee system failed" at bounding box center [374, 399] width 509 height 23
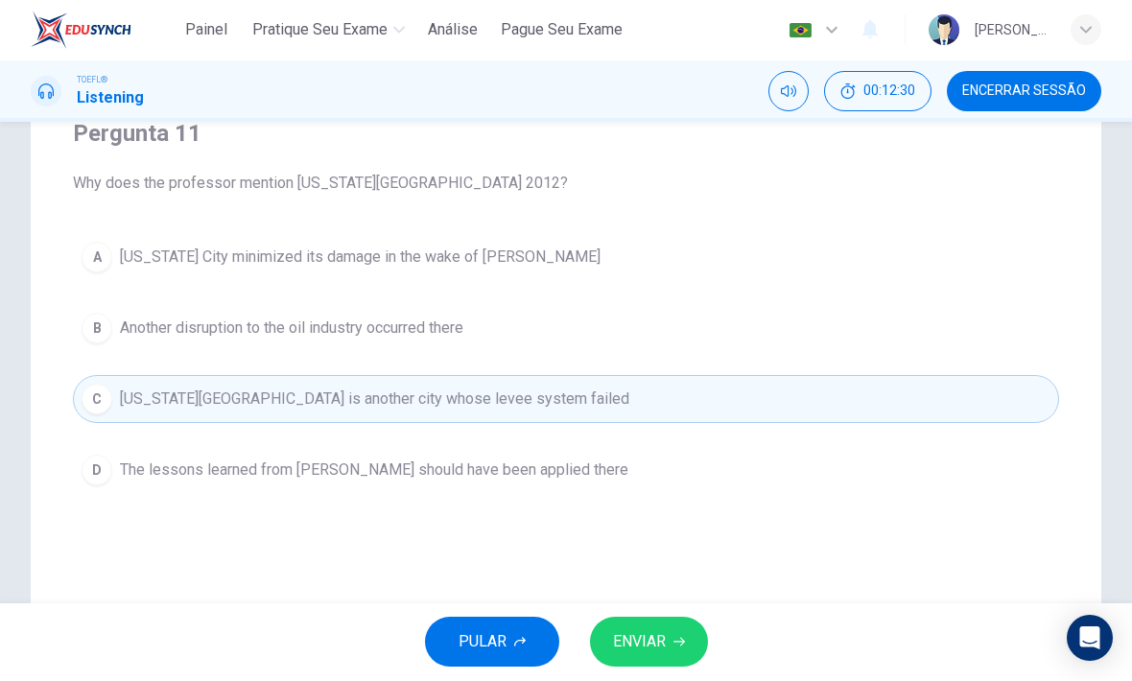
click at [667, 639] on button "ENVIAR" at bounding box center [649, 643] width 118 height 50
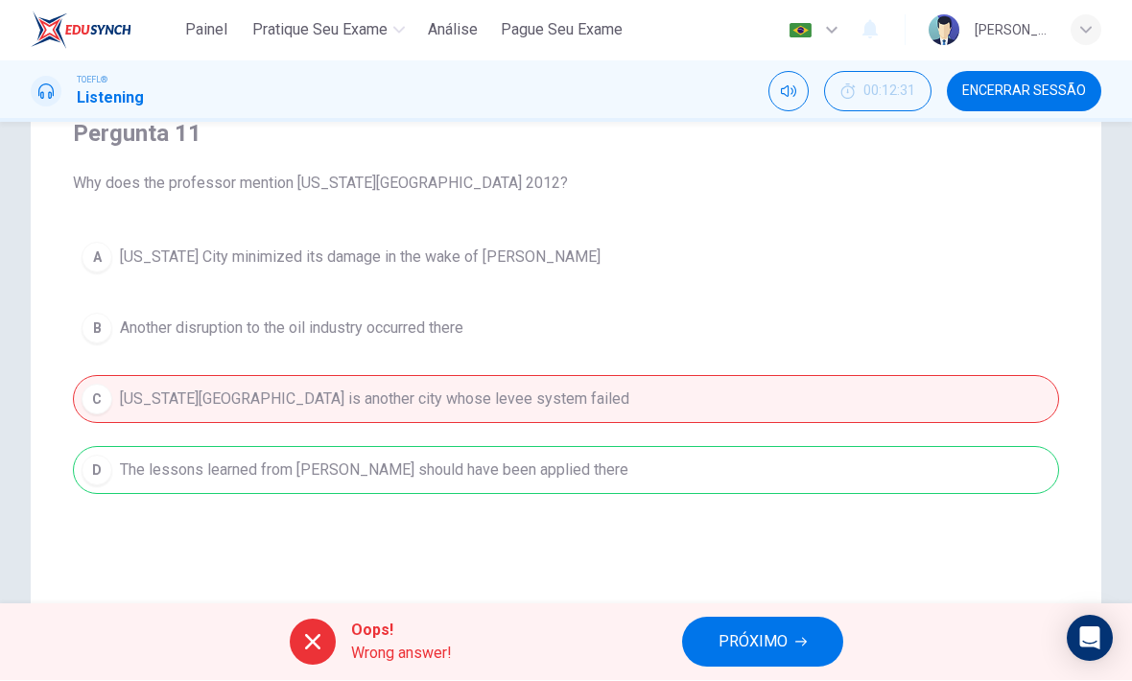
click at [772, 636] on span "PRÓXIMO" at bounding box center [752, 642] width 69 height 27
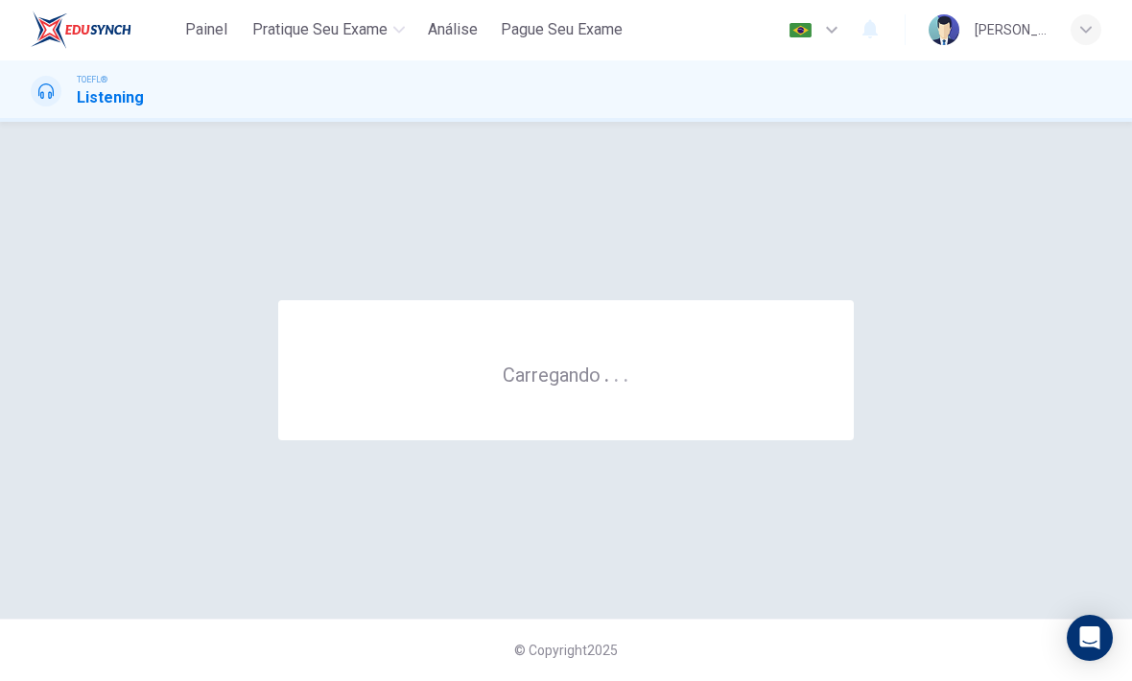
scroll to position [0, 0]
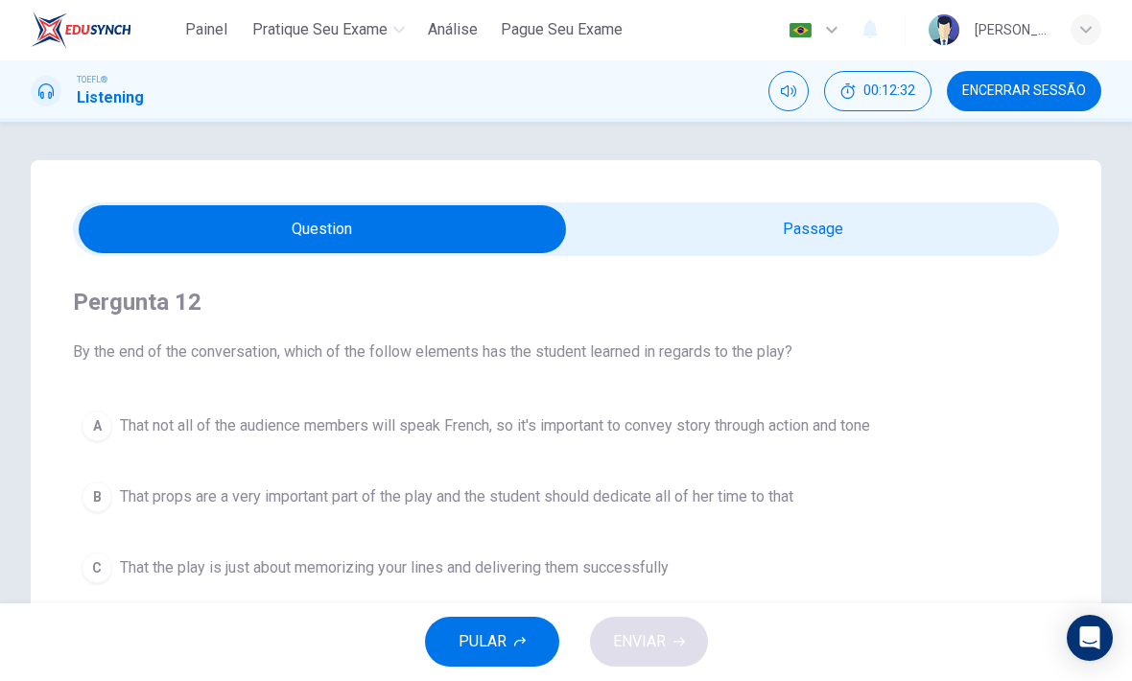
click at [1051, 98] on span "Encerrar Sessão" at bounding box center [1024, 91] width 124 height 15
